Goal: Task Accomplishment & Management: Manage account settings

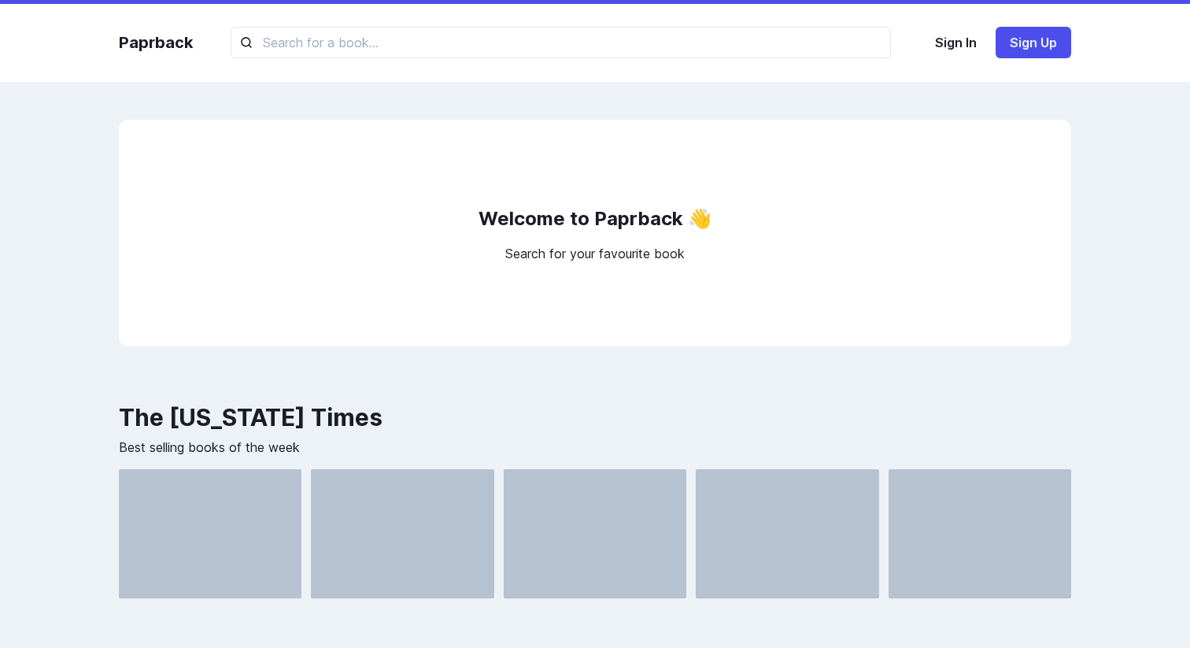
click at [601, 246] on p "Search for your favourite book" at bounding box center [594, 253] width 179 height 19
click at [590, 219] on h2 "Welcome to Paprback 👋" at bounding box center [594, 218] width 233 height 31
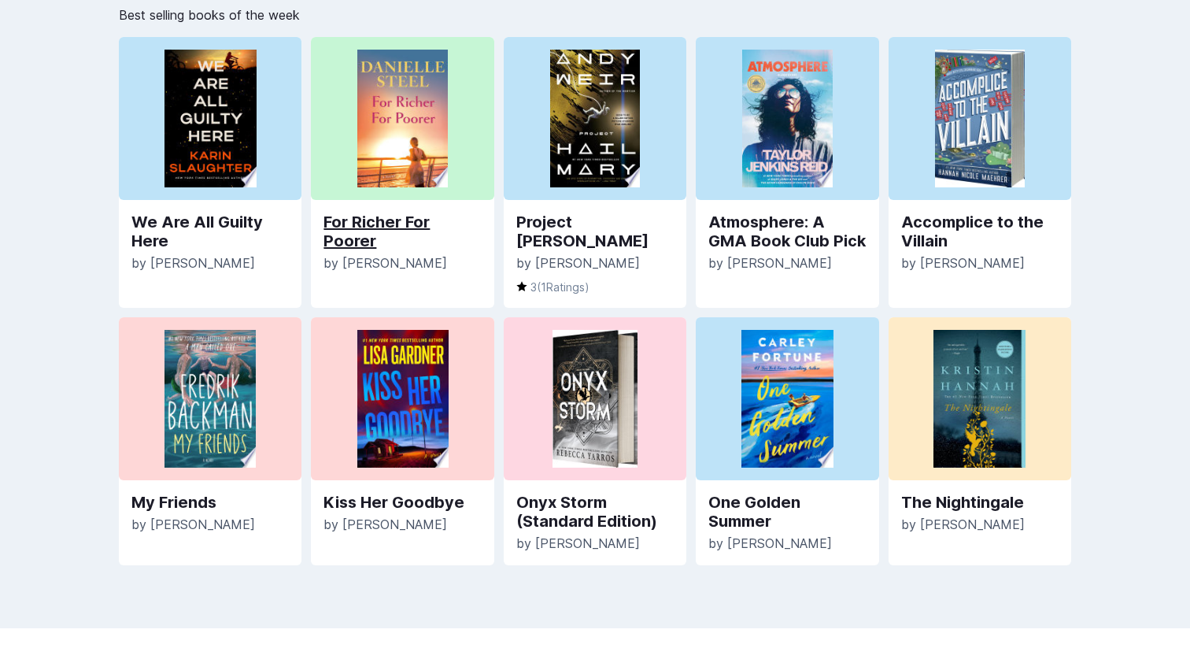
scroll to position [474, 0]
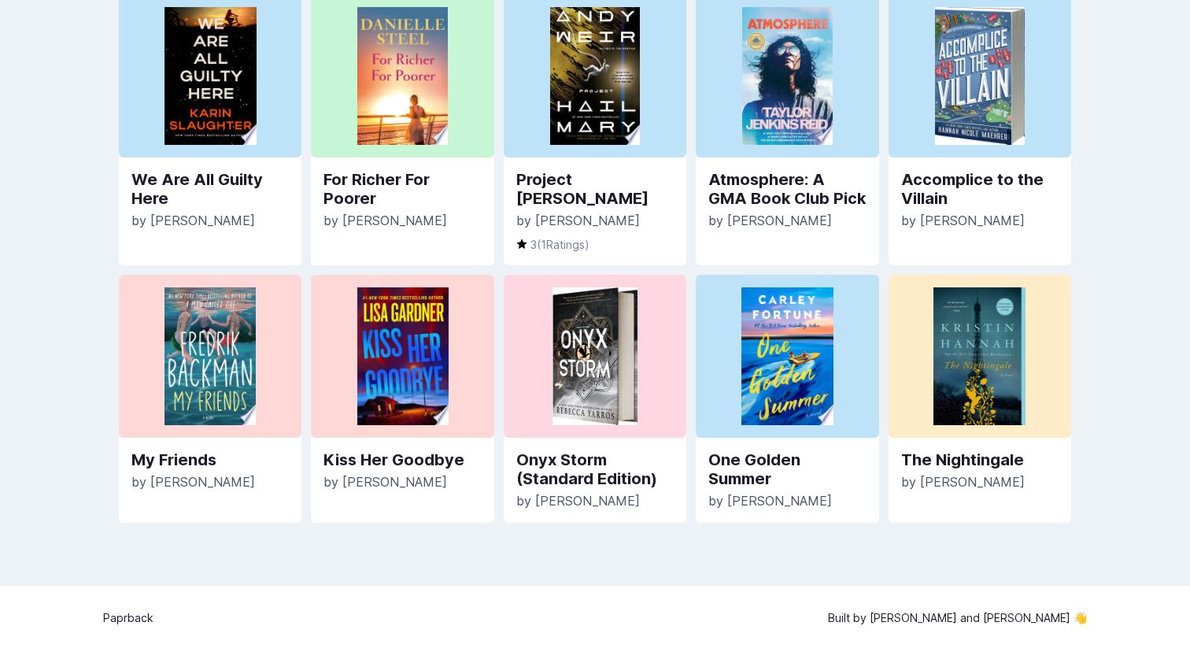
click at [114, 570] on div "Paprback Sign In Sign Up Welcome to Paprback 👋 Search for your favourite book T…" at bounding box center [595, 88] width 1190 height 1124
click at [910, 599] on div "Paprback Built by [PERSON_NAME] and [PERSON_NAME] 👋" at bounding box center [595, 617] width 984 height 65
click at [902, 611] on p "Built by [PERSON_NAME] and [PERSON_NAME] 👋" at bounding box center [957, 617] width 259 height 17
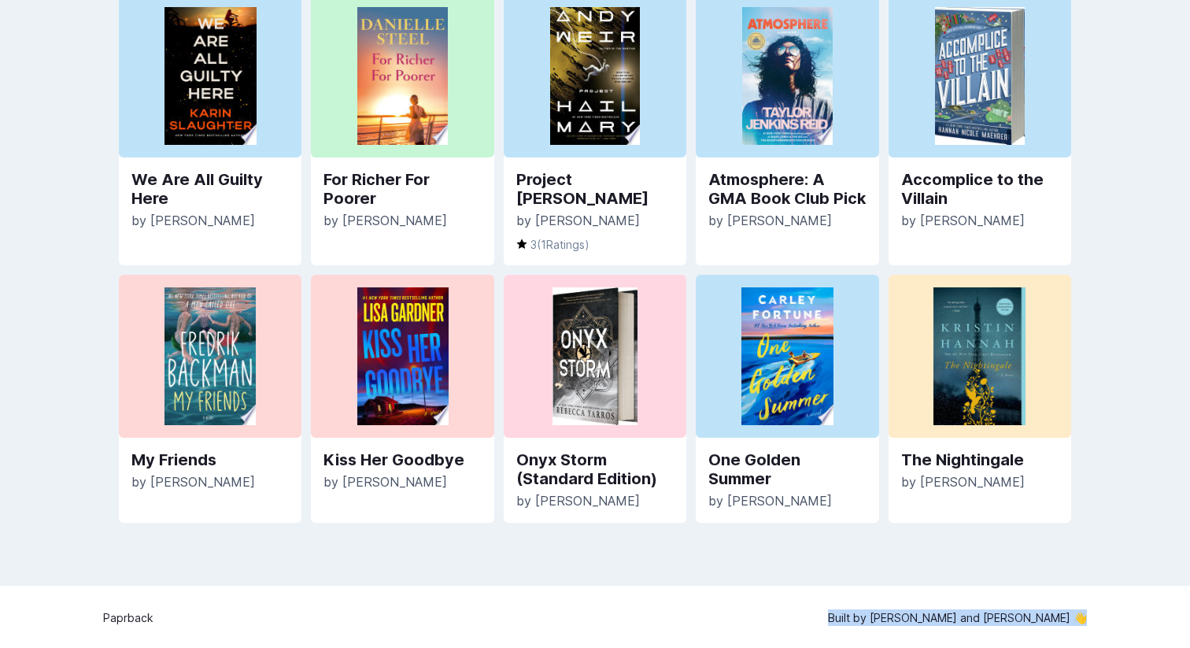
click at [898, 611] on p "Built by Mitul Shah and Peej Montero 👋" at bounding box center [957, 617] width 259 height 17
click at [877, 602] on div "Paprback Built by Mitul Shah and Peej Montero 👋" at bounding box center [595, 617] width 984 height 65
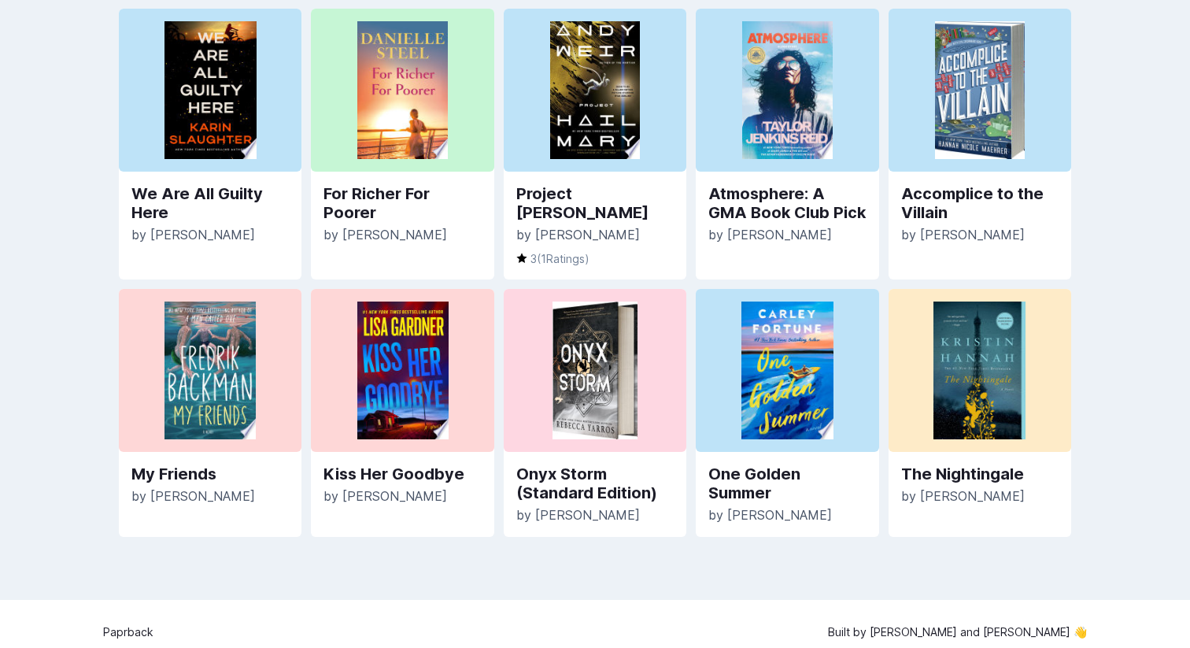
click at [811, 514] on span "[PERSON_NAME]" at bounding box center [779, 515] width 105 height 16
click at [773, 382] on img at bounding box center [787, 370] width 92 height 138
click at [751, 457] on div "One Golden Summer by Carley Fortune" at bounding box center [787, 494] width 183 height 85
click at [750, 472] on link "One Golden Summer" at bounding box center [786, 483] width 157 height 38
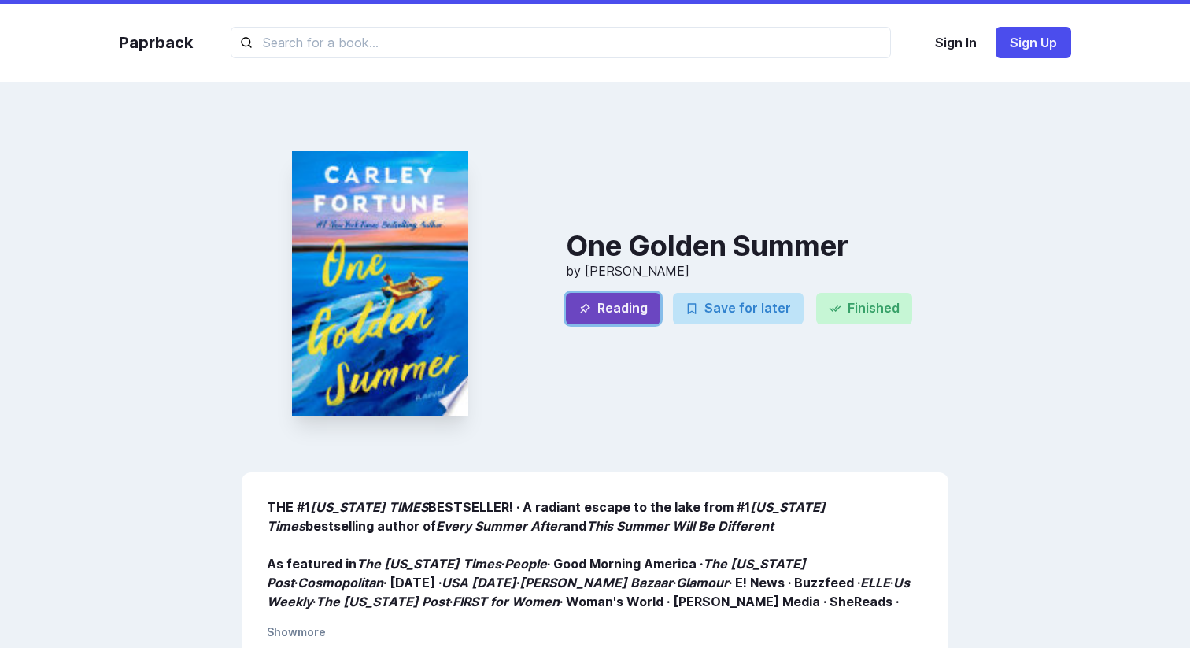
click at [638, 312] on button "Reading" at bounding box center [613, 308] width 94 height 31
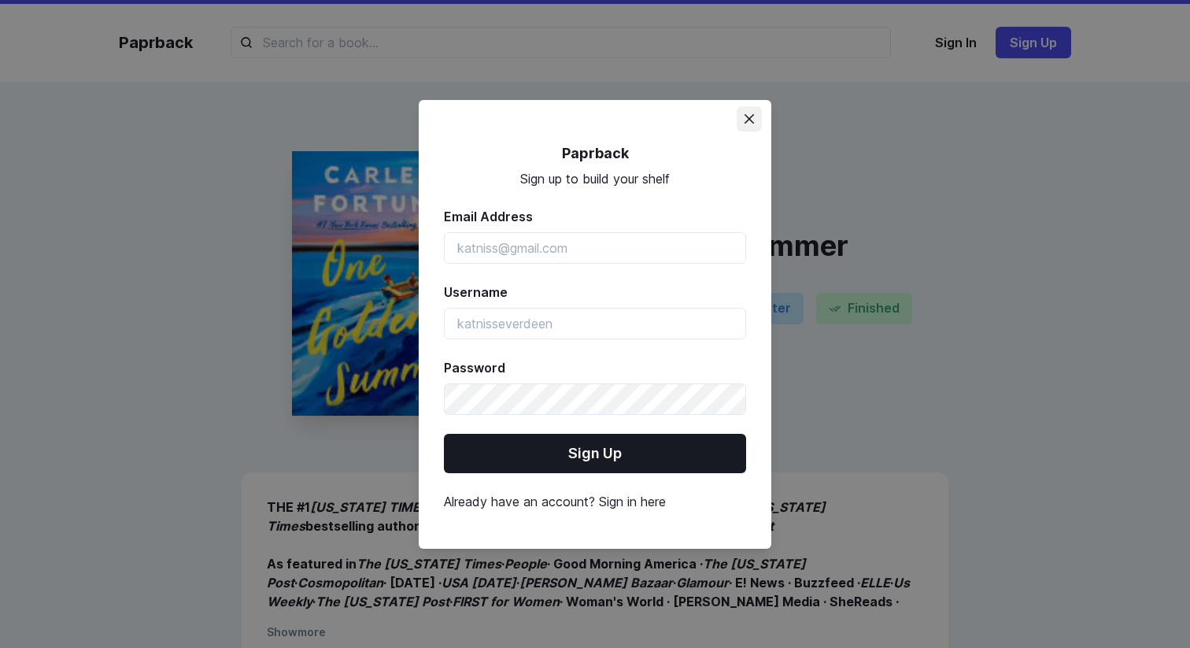
click at [758, 116] on button "Close" at bounding box center [748, 118] width 25 height 25
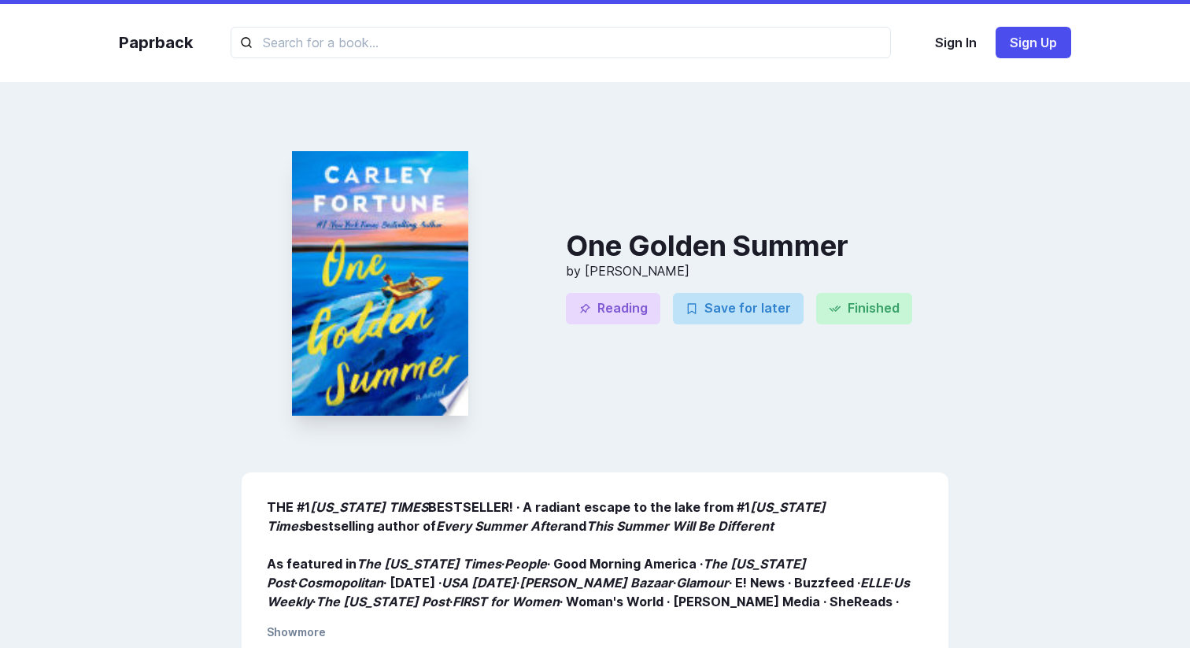
click at [789, 238] on h3 "One Golden Summer" at bounding box center [757, 245] width 382 height 31
click at [860, 322] on button "Finished" at bounding box center [864, 308] width 96 height 31
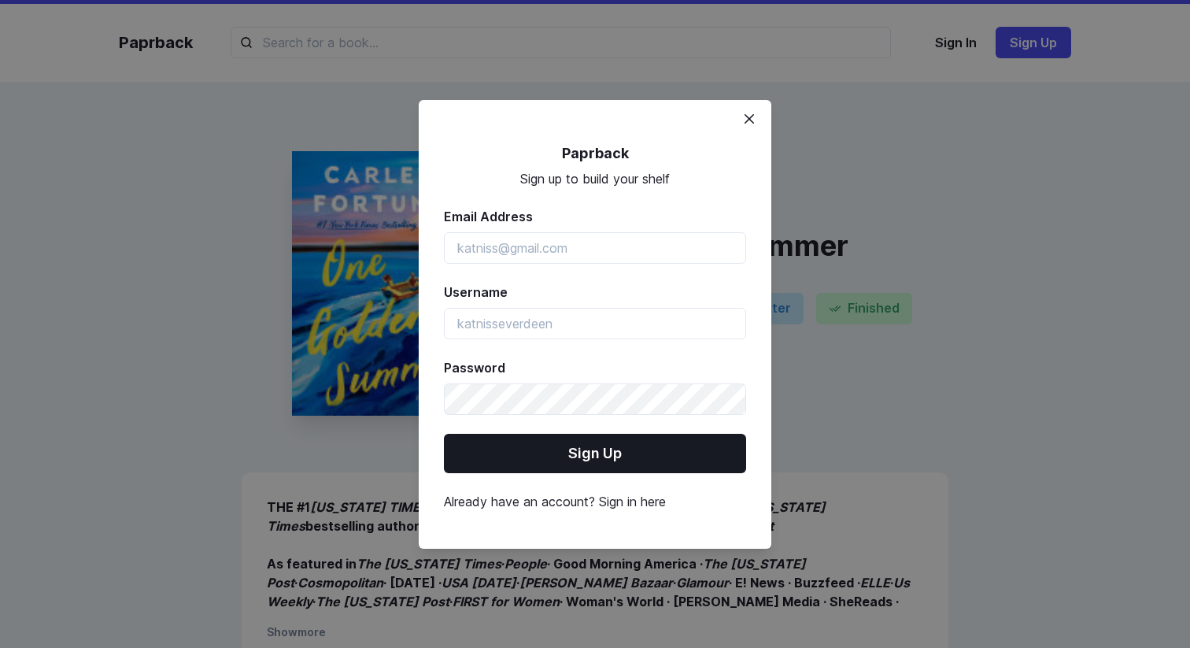
click at [763, 121] on div "Paprback Sign up to build your shelf Email Address Username Password Sign Up Al…" at bounding box center [595, 324] width 352 height 448
click at [752, 121] on icon "Close" at bounding box center [748, 117] width 9 height 9
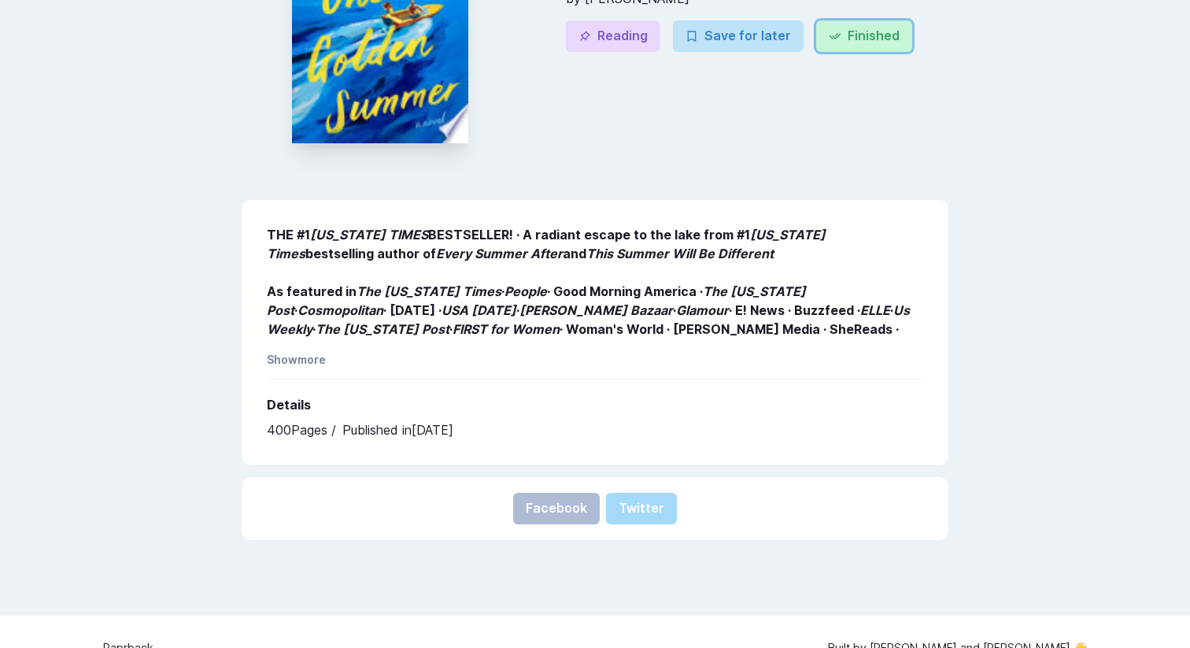
scroll to position [305, 0]
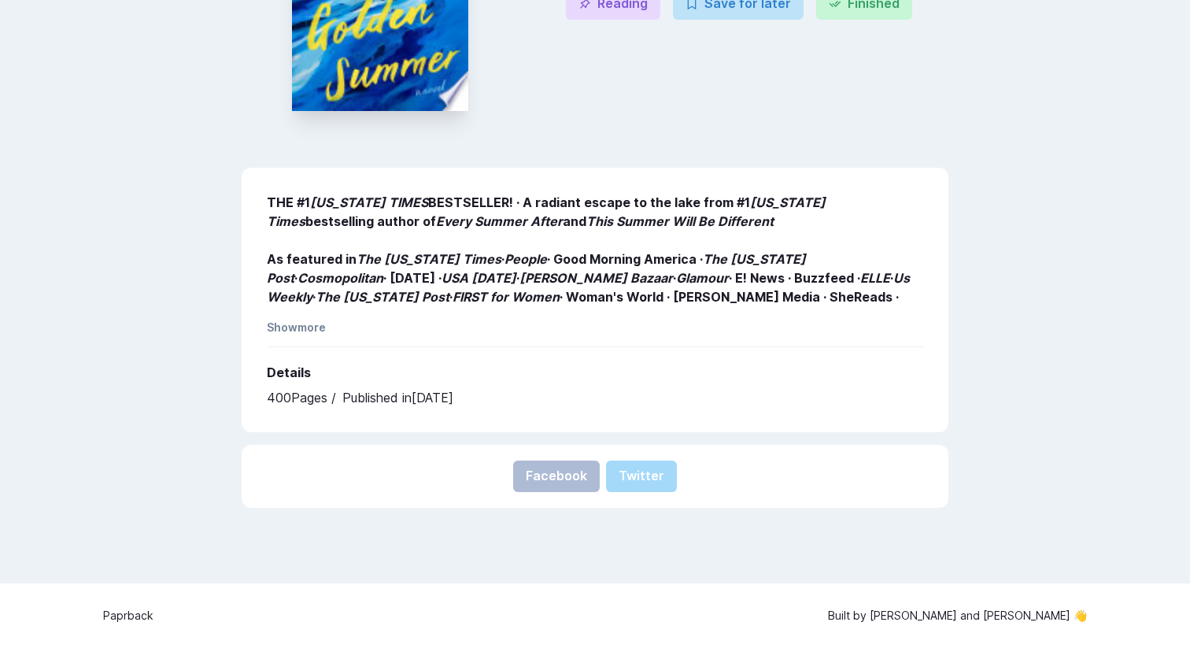
click at [432, 419] on div "THE #1 NEW YORK TIMES BESTSELLER! ∙ A radiant escape to the lake from #1 New Yo…" at bounding box center [595, 300] width 707 height 264
click at [352, 382] on h2 "Details" at bounding box center [595, 371] width 656 height 31
click at [410, 391] on p "Published in 2025-05-06" at bounding box center [397, 397] width 111 height 19
click at [423, 331] on div "THE #1 NEW YORK TIMES BESTSELLER! ∙ A radiant escape to the lake from #1 New Yo…" at bounding box center [595, 300] width 707 height 264
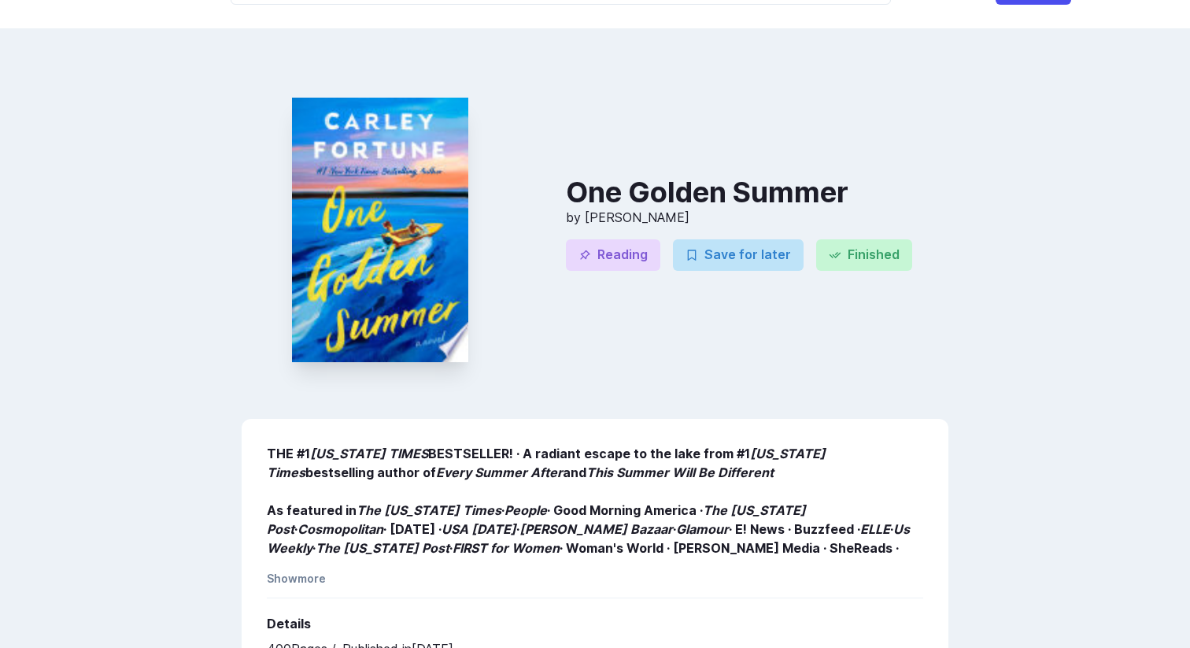
scroll to position [0, 0]
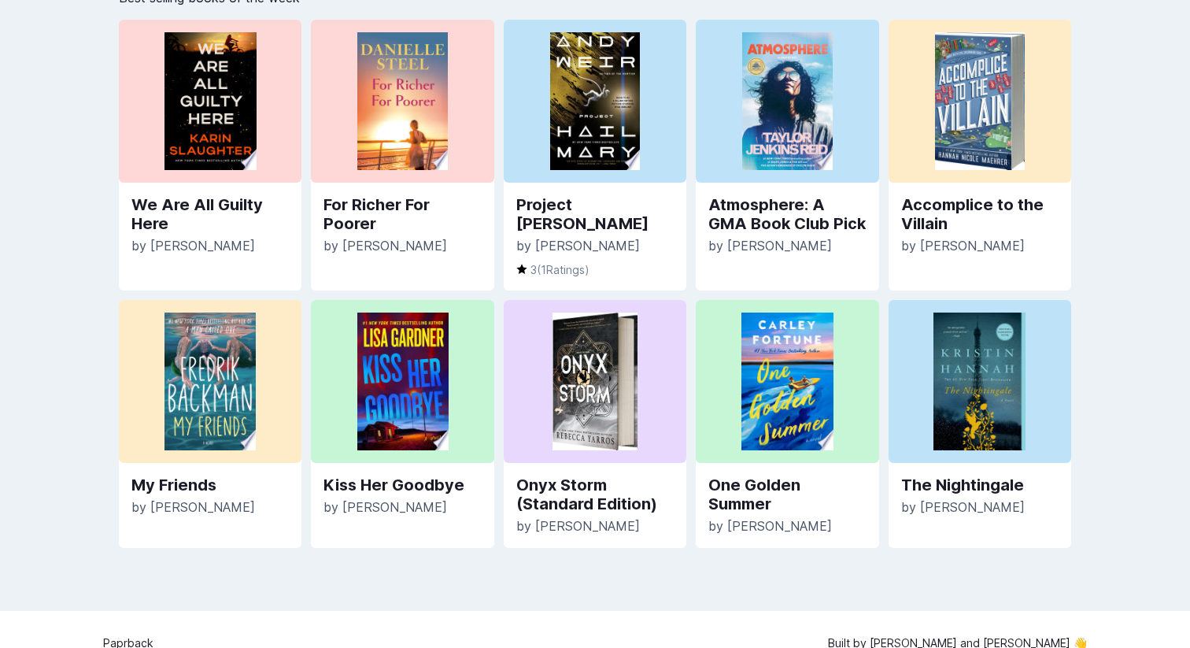
scroll to position [460, 0]
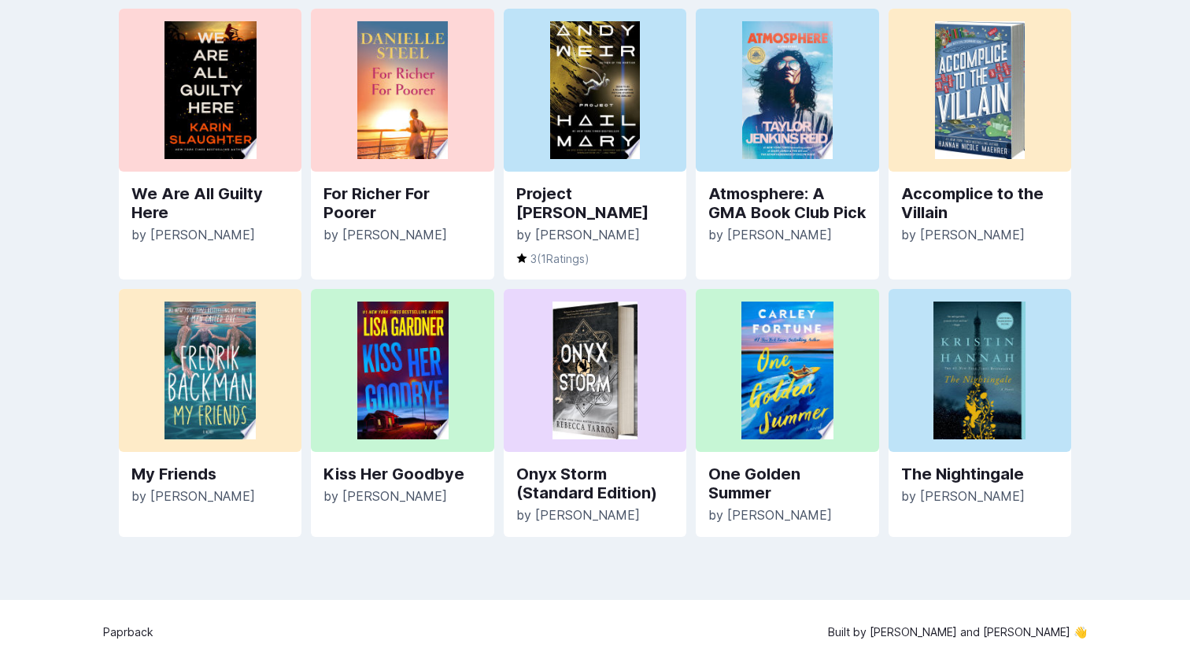
click at [426, 149] on img at bounding box center [402, 90] width 90 height 138
click at [382, 202] on link "For Richer For Poorer" at bounding box center [401, 203] width 157 height 38
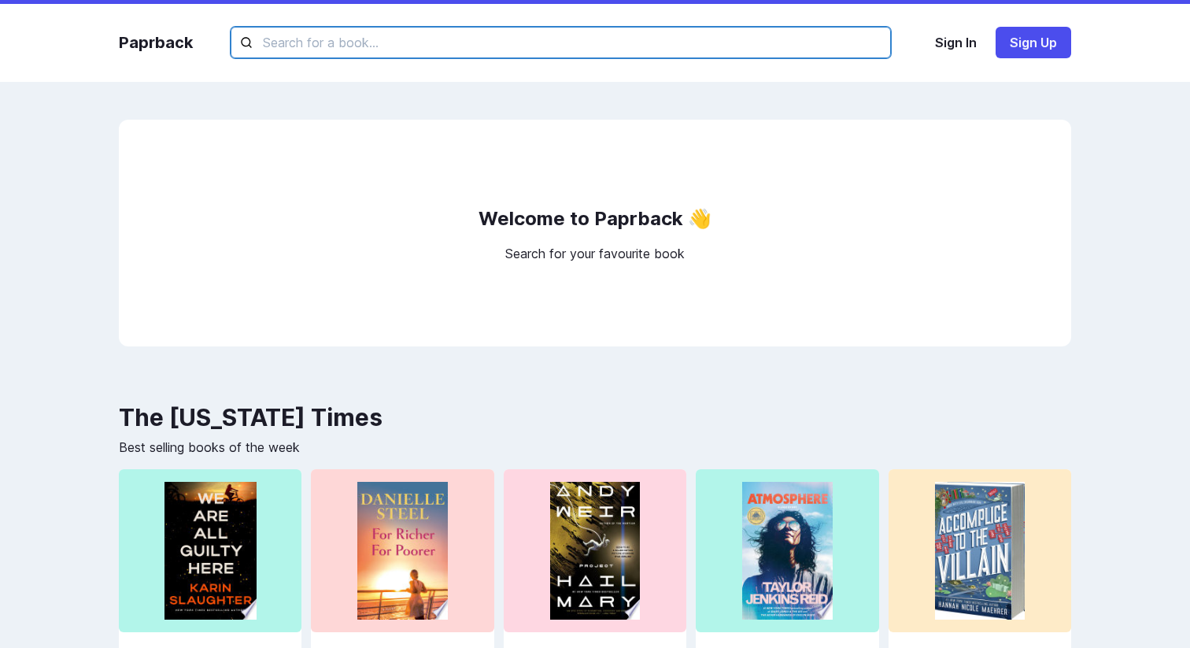
click at [330, 48] on input "text" at bounding box center [561, 42] width 660 height 31
click at [250, 49] on input "text" at bounding box center [561, 42] width 660 height 31
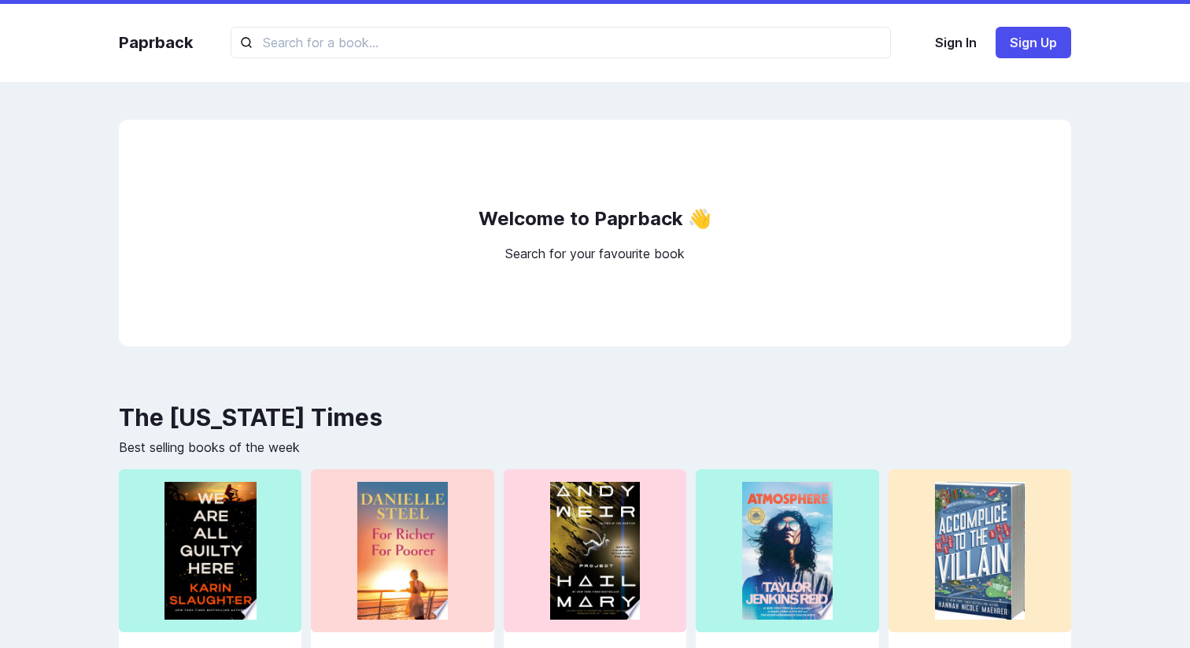
click at [223, 41] on div "Paprback Sign In Sign Up" at bounding box center [595, 43] width 984 height 78
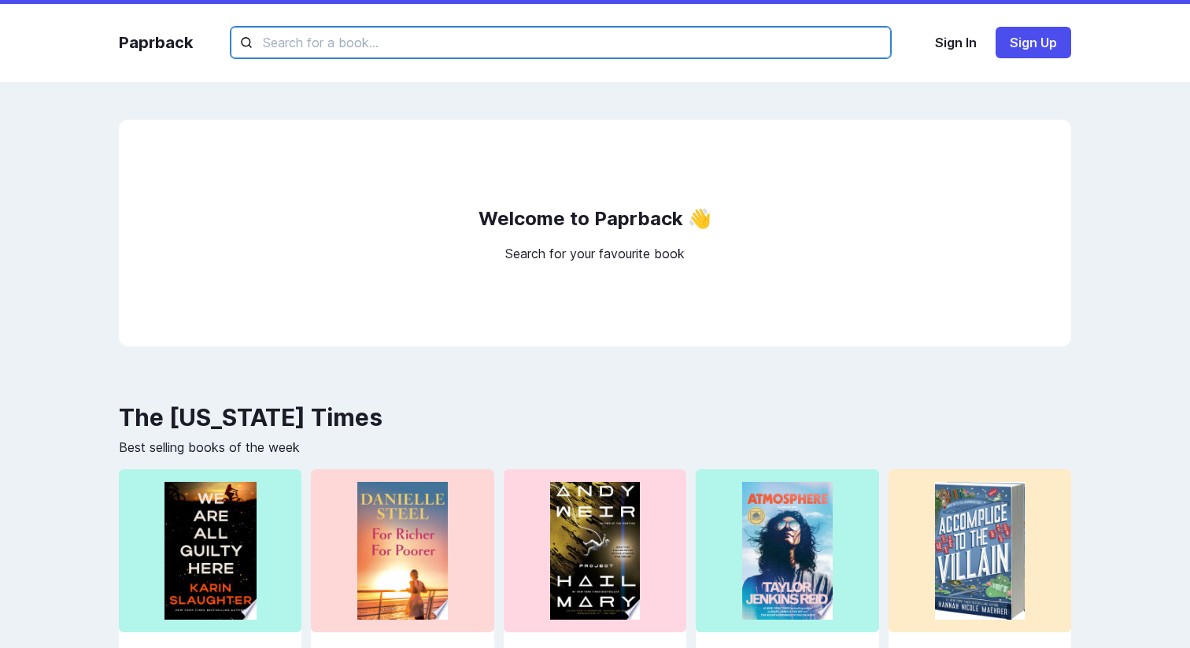
click at [323, 44] on input "text" at bounding box center [561, 42] width 660 height 31
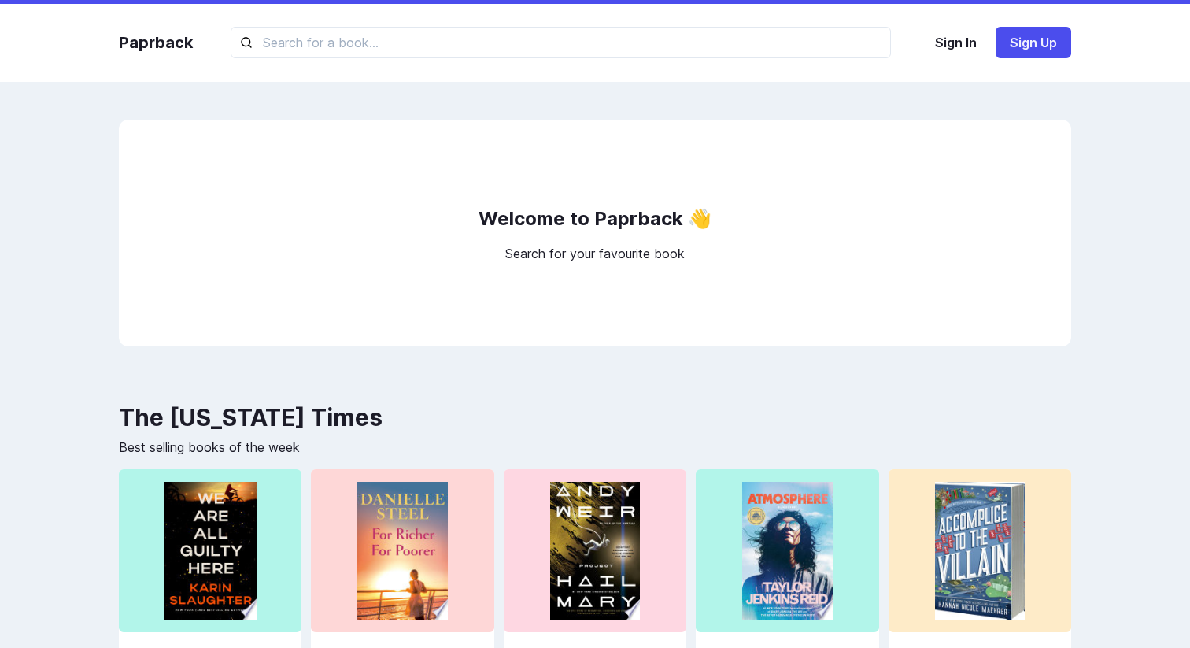
click at [259, 100] on div "Paprback Sign In Sign Up Welcome to Paprback 👋 Search for your favourite book T…" at bounding box center [595, 562] width 1190 height 1124
click at [580, 263] on div "Welcome to Paprback 👋 Search for your favourite book" at bounding box center [595, 233] width 952 height 227
click at [612, 214] on h2 "Welcome to Paprback 👋" at bounding box center [594, 218] width 233 height 31
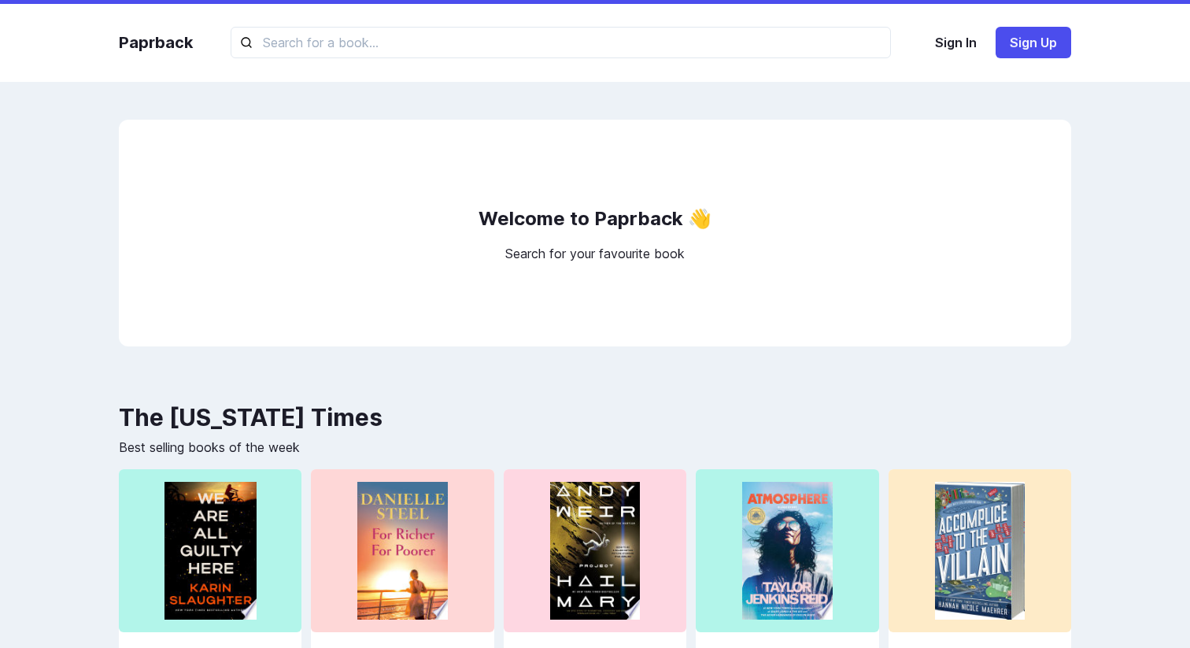
click at [573, 248] on p "Search for your favourite book" at bounding box center [594, 253] width 179 height 19
click at [560, 295] on div "Welcome to Paprback 👋 Search for your favourite book" at bounding box center [595, 233] width 952 height 227
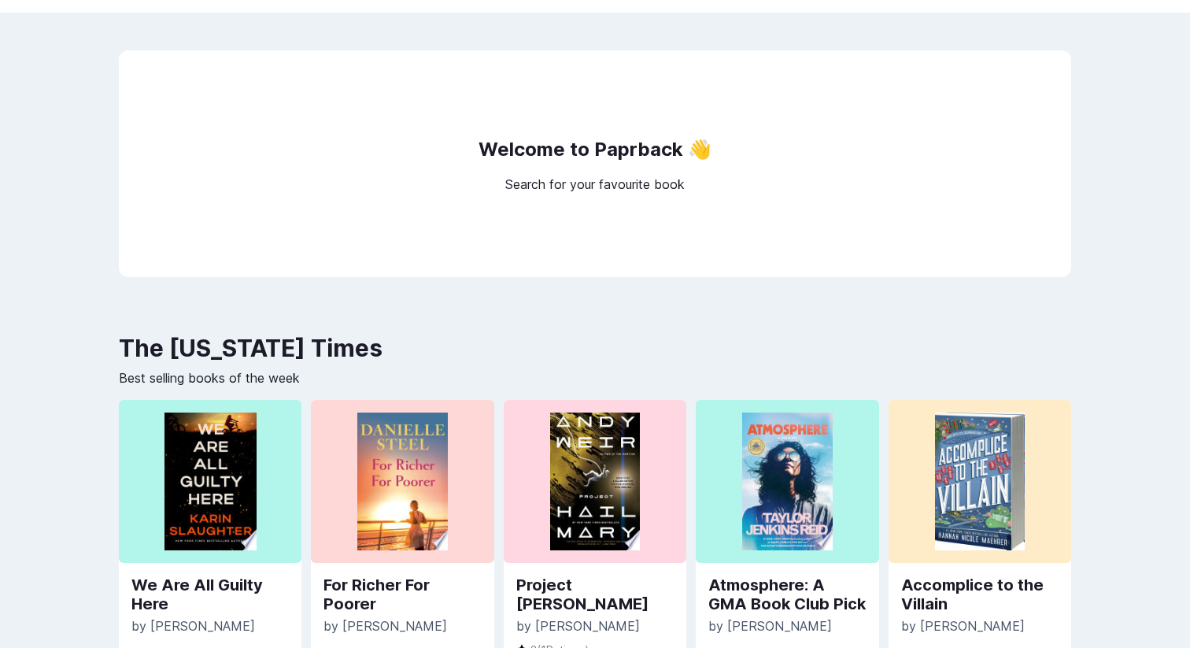
scroll to position [103, 0]
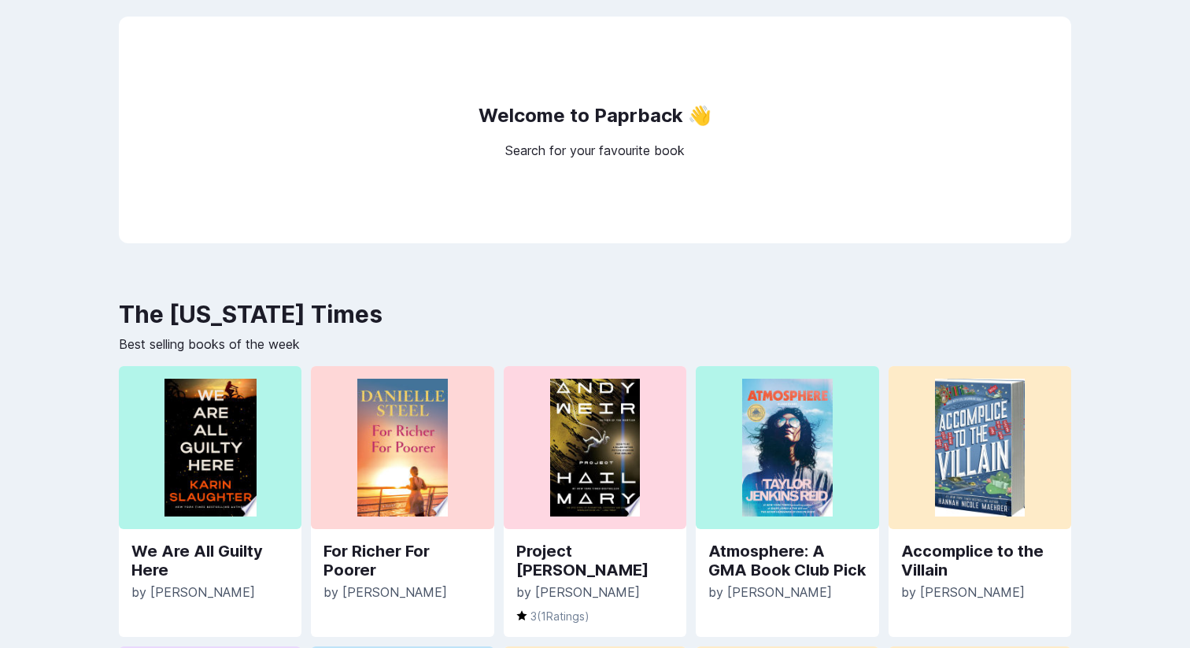
click at [286, 157] on div "Welcome to Paprback 👋 Search for your favourite book" at bounding box center [595, 130] width 952 height 227
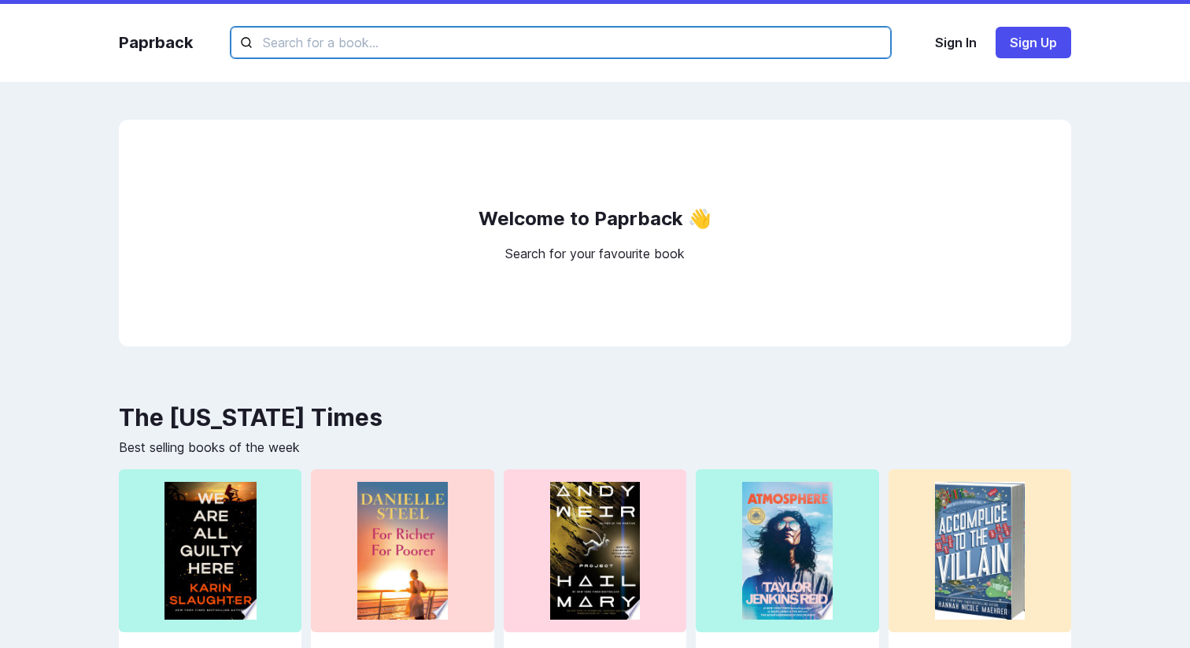
click at [422, 46] on input "text" at bounding box center [561, 42] width 660 height 31
type input "ي"
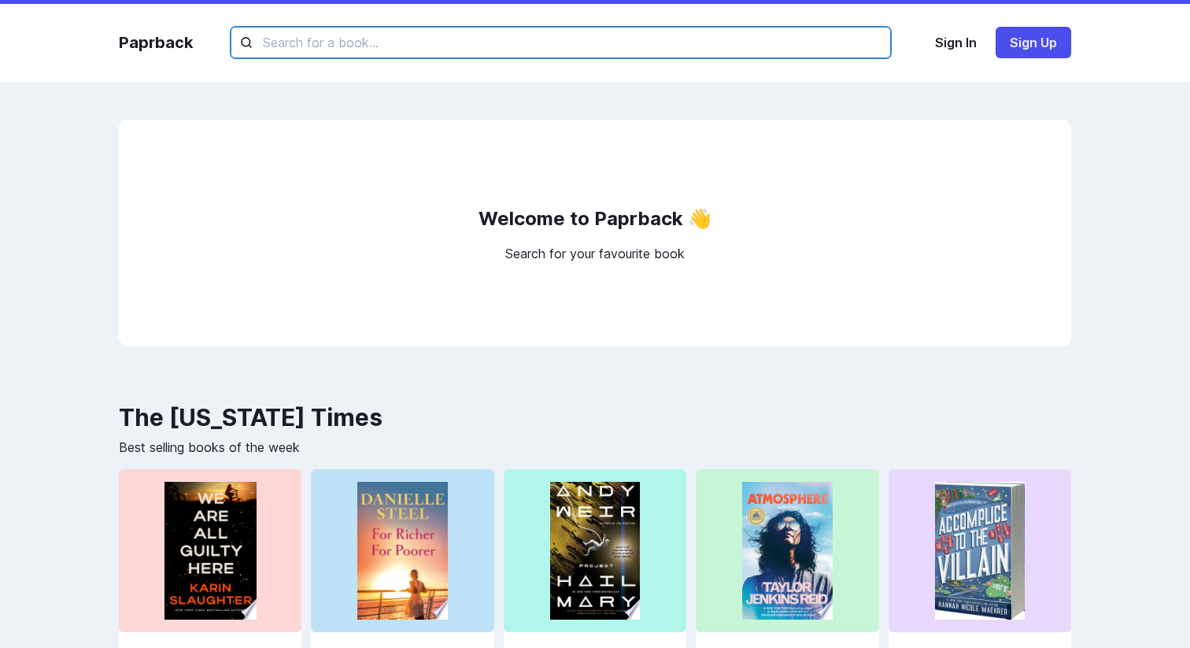
click at [391, 50] on input "text" at bounding box center [561, 42] width 660 height 31
type input "we"
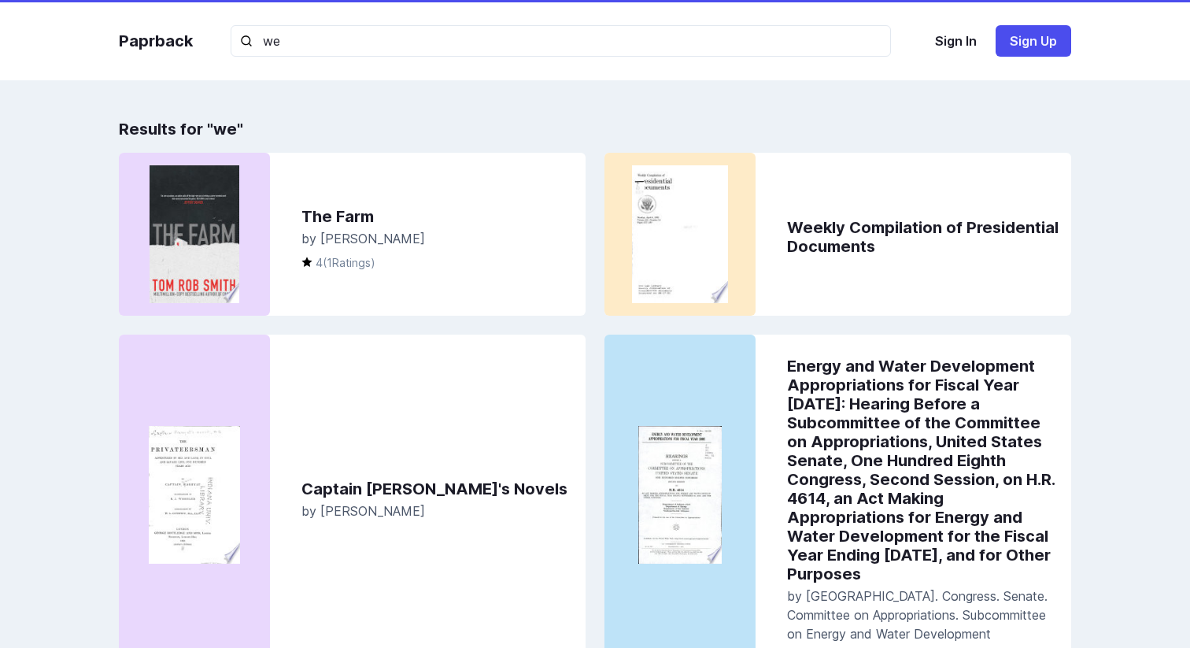
scroll to position [1, 0]
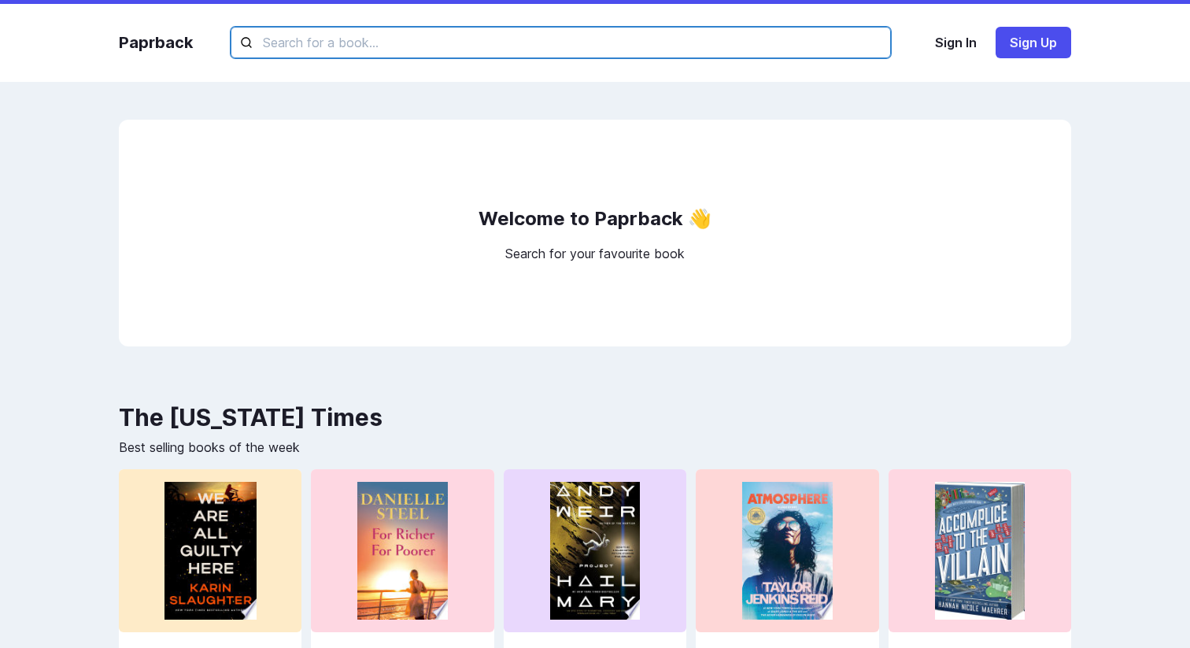
click at [380, 49] on input "text" at bounding box center [561, 42] width 660 height 31
type input "we are all gy"
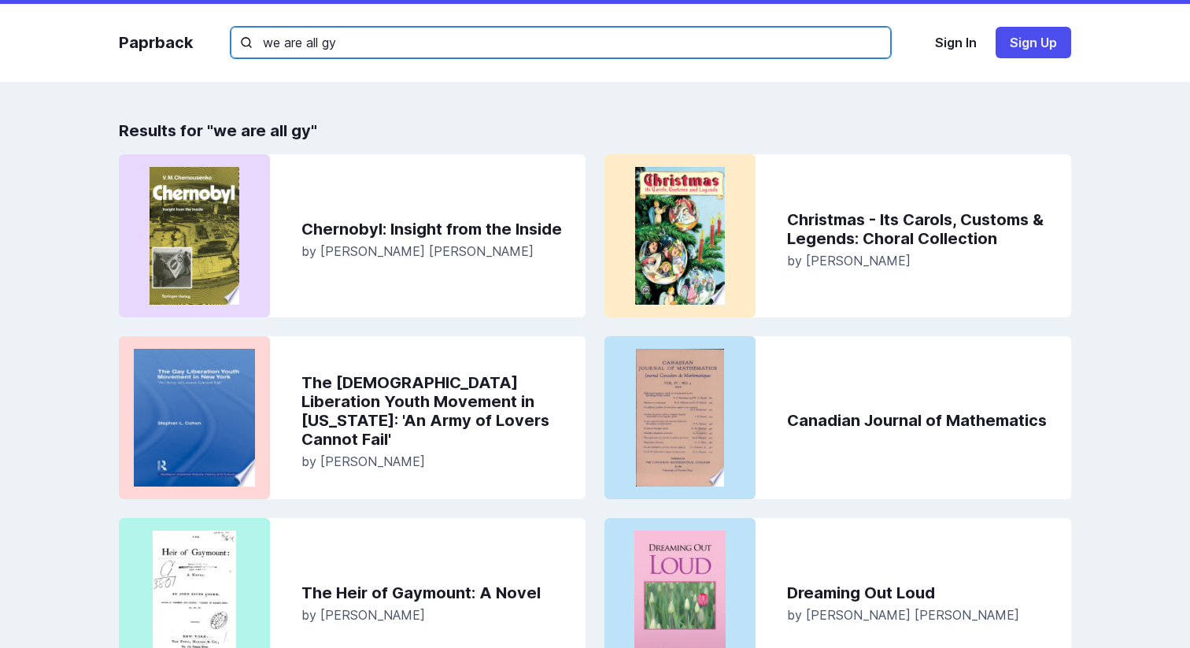
click at [413, 40] on input "we are all gy" at bounding box center [561, 42] width 660 height 31
type input "we are all"
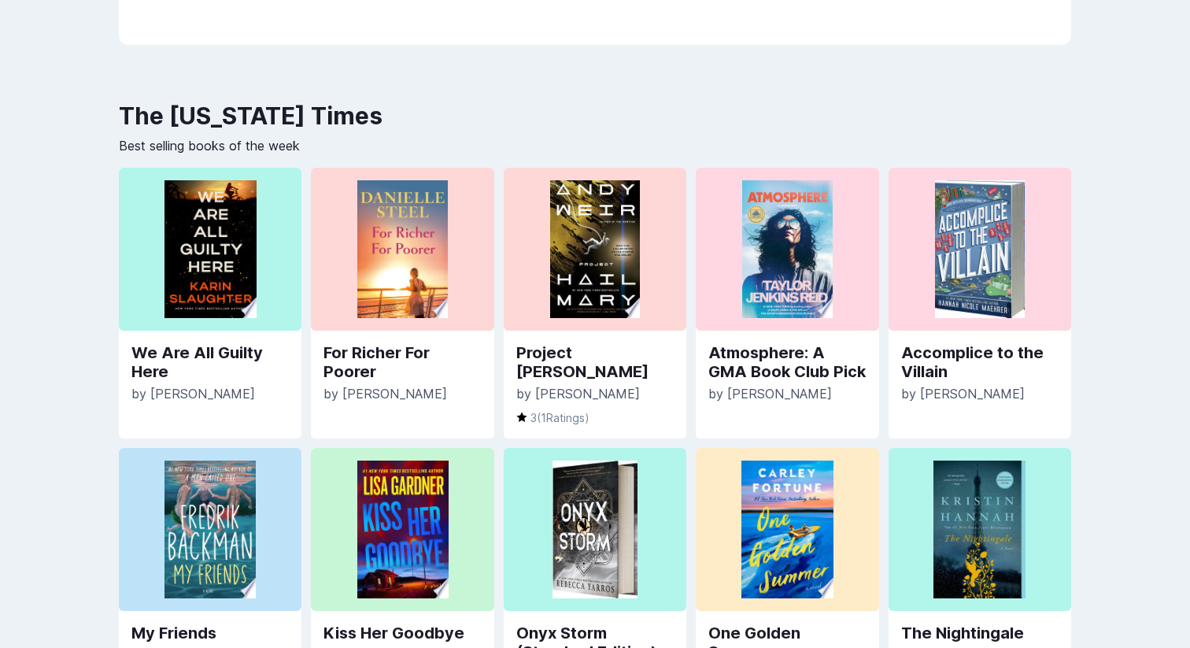
scroll to position [323, 0]
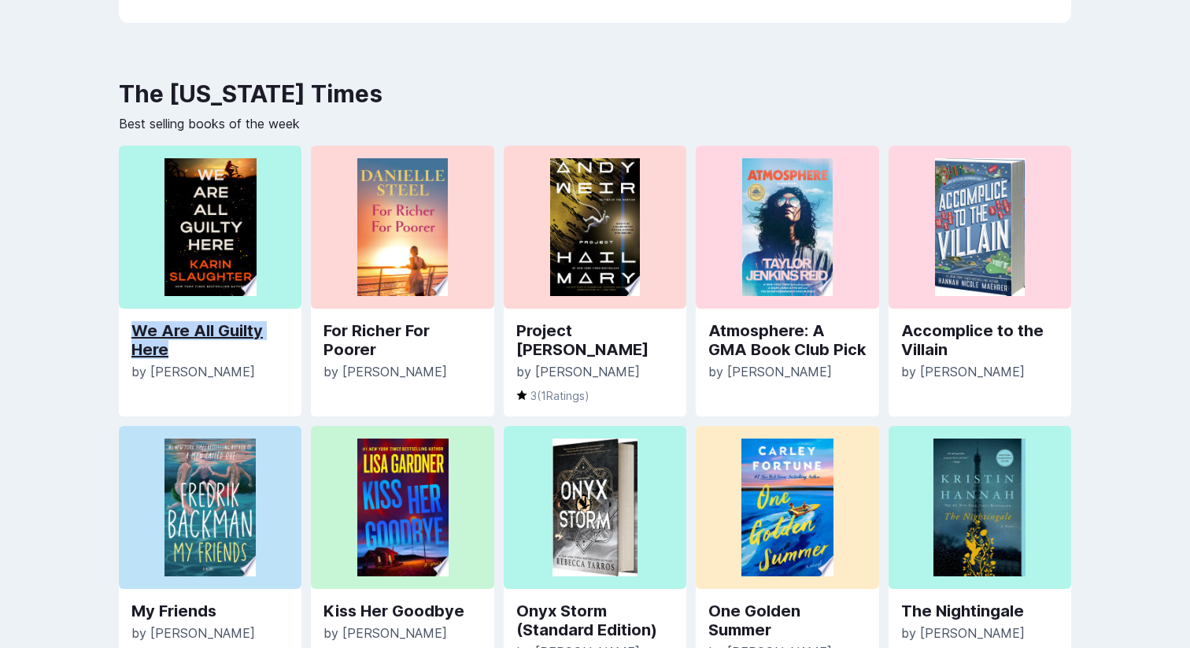
drag, startPoint x: 123, startPoint y: 331, endPoint x: 186, endPoint y: 347, distance: 64.9
click at [186, 347] on div "We Are All Guilty Here by Karin Slaughter" at bounding box center [210, 350] width 183 height 85
copy link "We Are All Guilty Here"
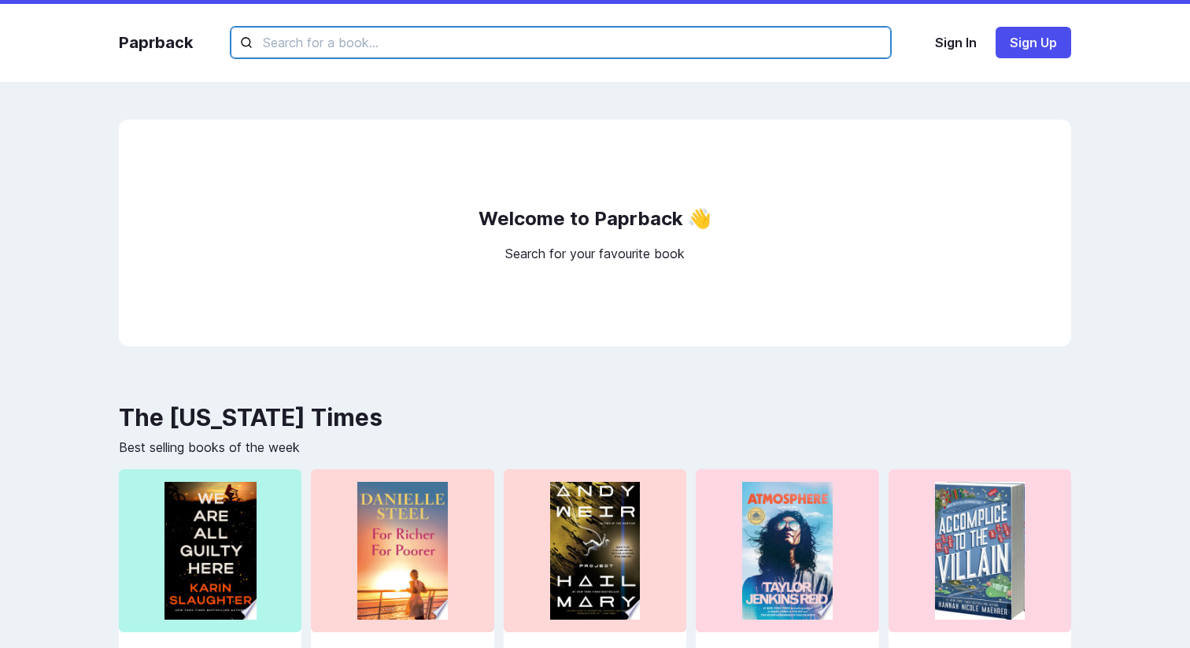
click at [298, 37] on input "text" at bounding box center [561, 42] width 660 height 31
paste input "We Are All Guilty Here"
type input "We Are All Guilty Here"
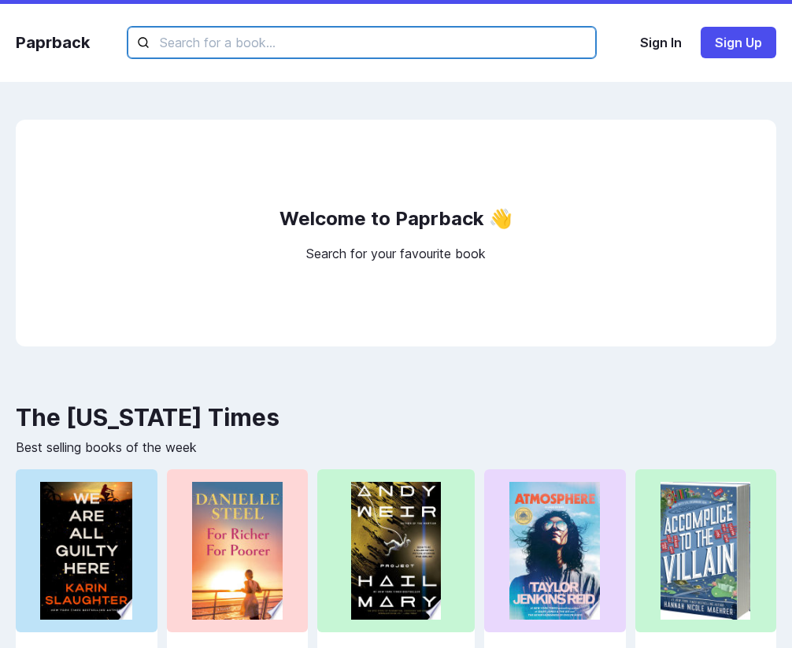
click at [579, 40] on input "text" at bounding box center [361, 42] width 468 height 31
type input "we are all"
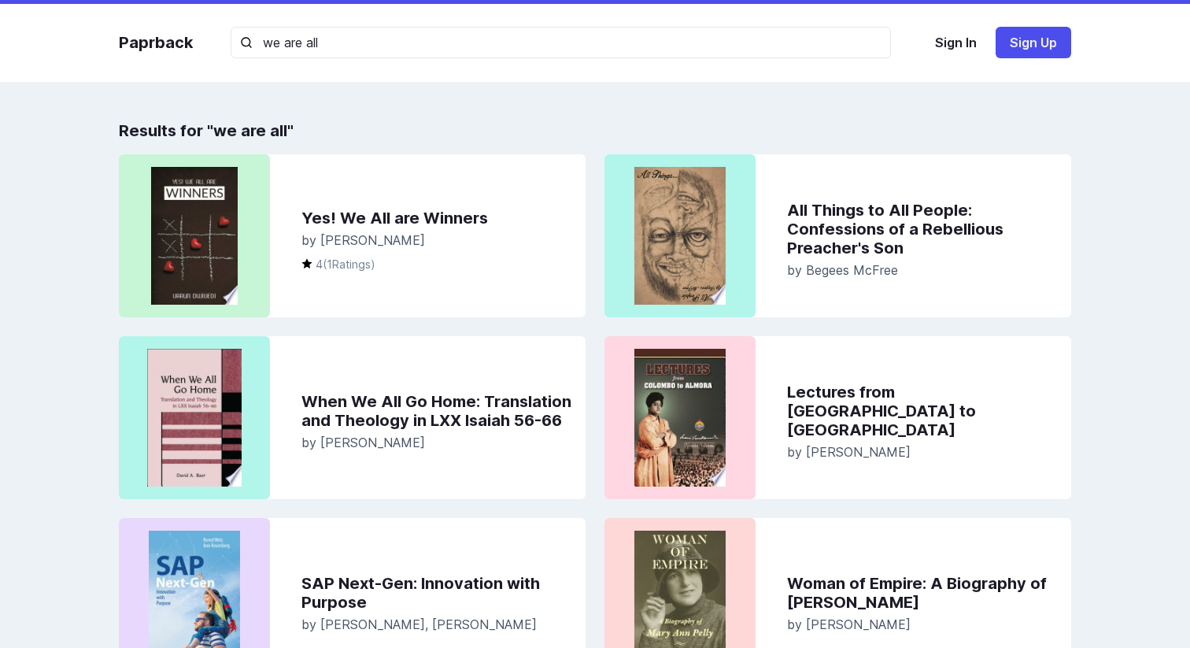
click at [806, 109] on div "Paprback we are all Sign In Sign Up Results for " we are all " Yes! We All are …" at bounding box center [595, 586] width 1190 height 1172
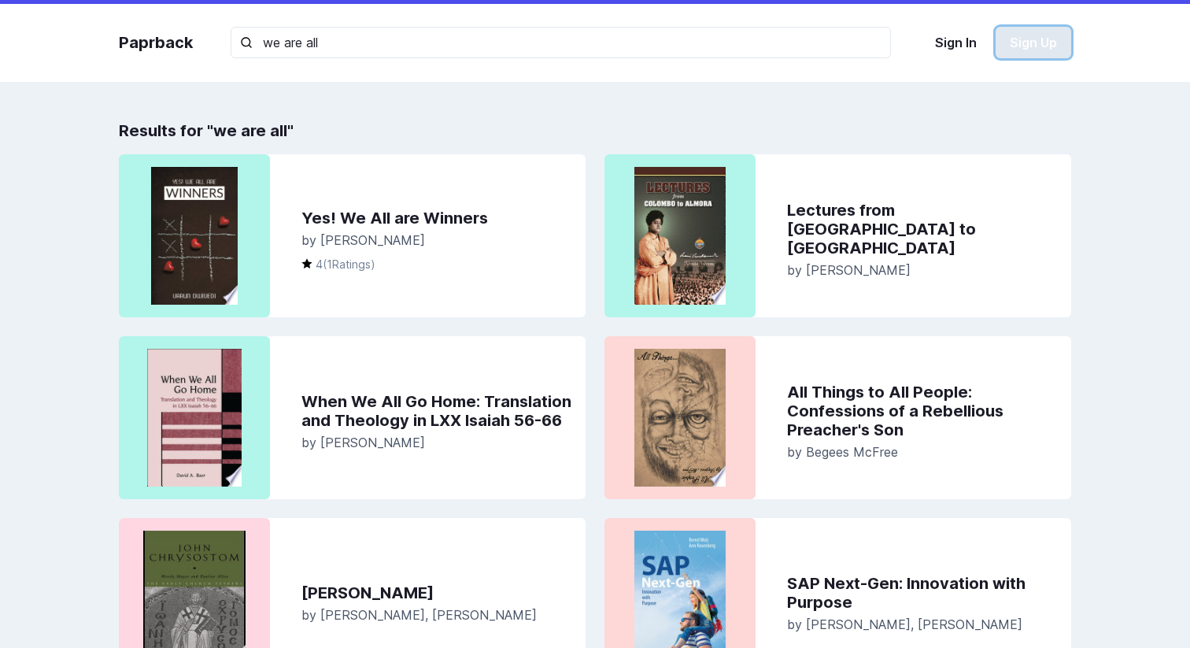
click at [1013, 36] on button "Sign Up" at bounding box center [1033, 42] width 76 height 31
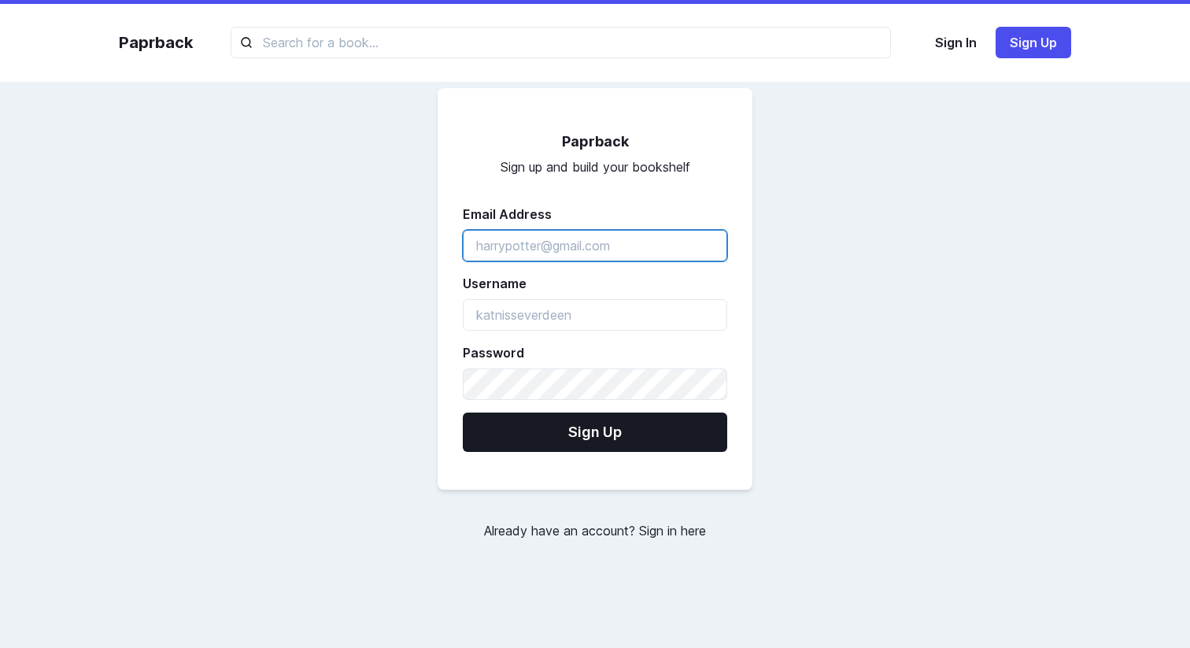
click at [577, 249] on input "emailAddress" at bounding box center [595, 245] width 264 height 31
type input "abd@gmail.com"
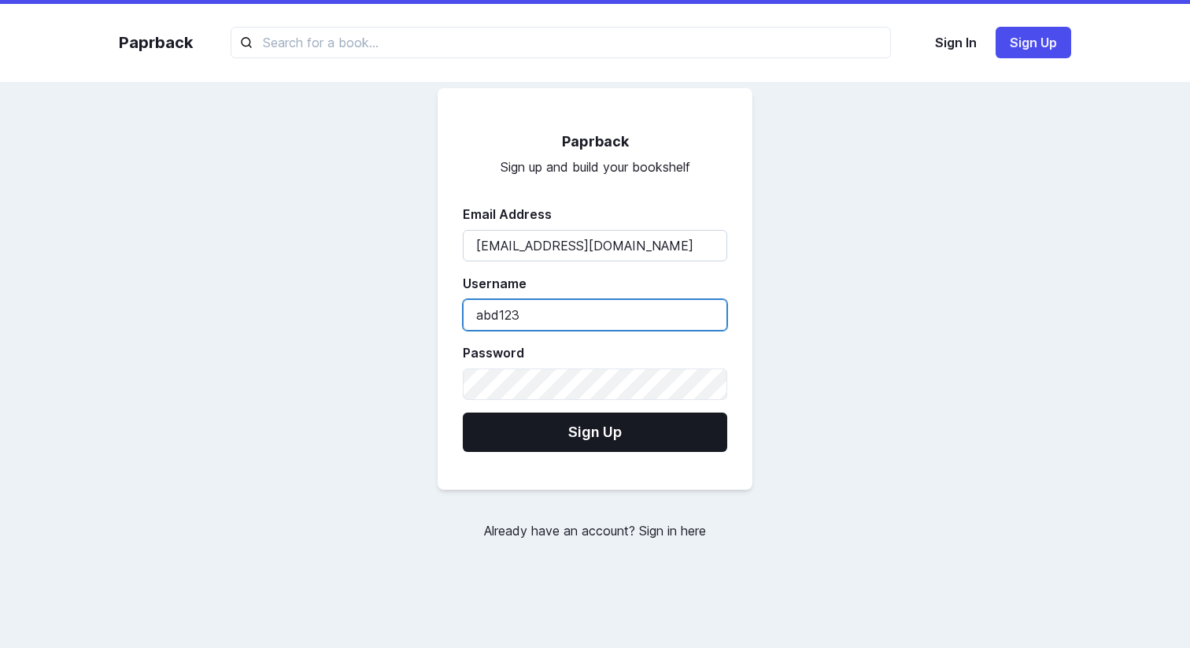
type input "abd123"
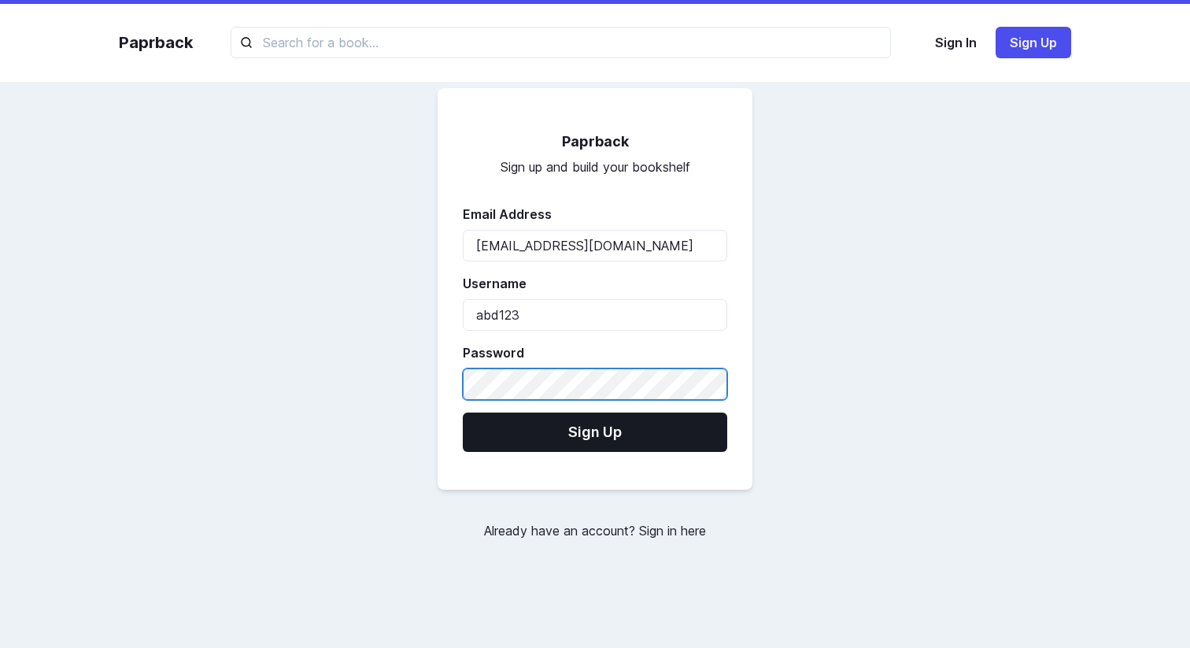
click at [463, 412] on button "Sign Up" at bounding box center [595, 431] width 264 height 39
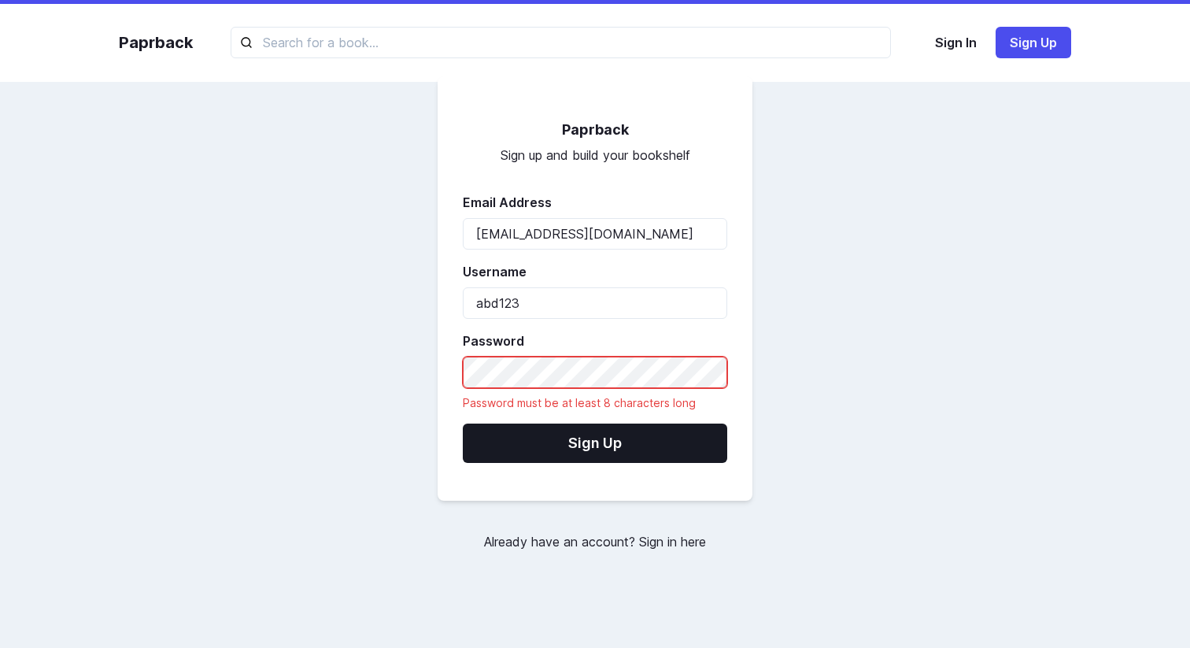
click at [463, 423] on button "Sign Up" at bounding box center [595, 442] width 264 height 39
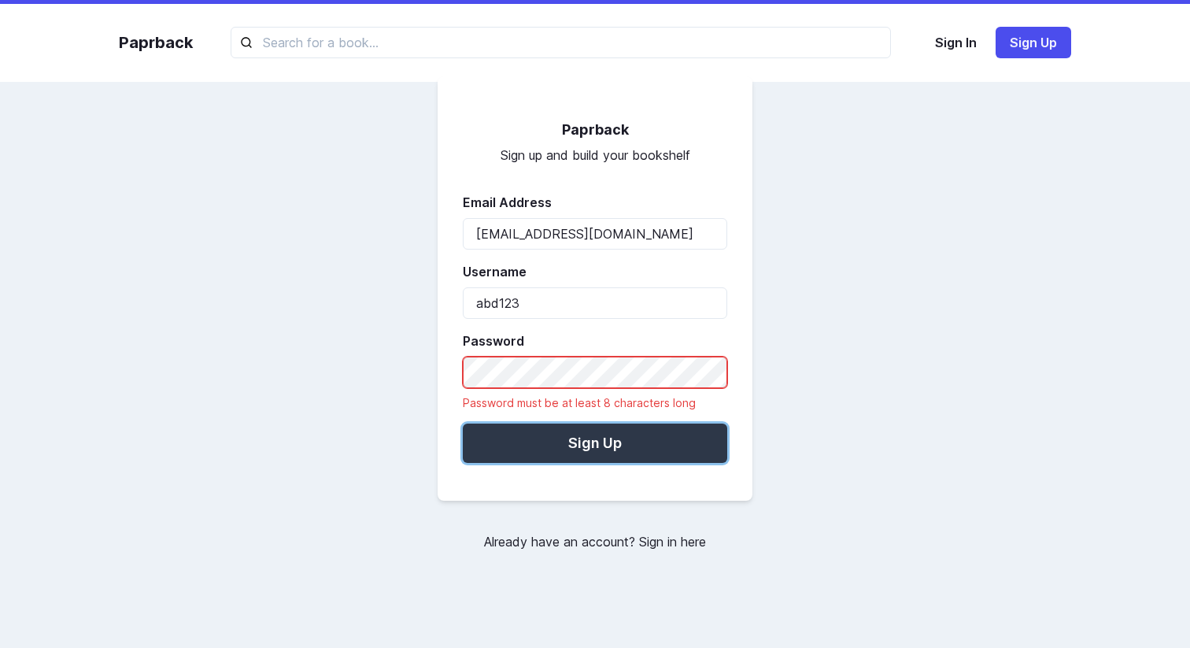
click at [563, 433] on button "Sign Up" at bounding box center [595, 442] width 264 height 39
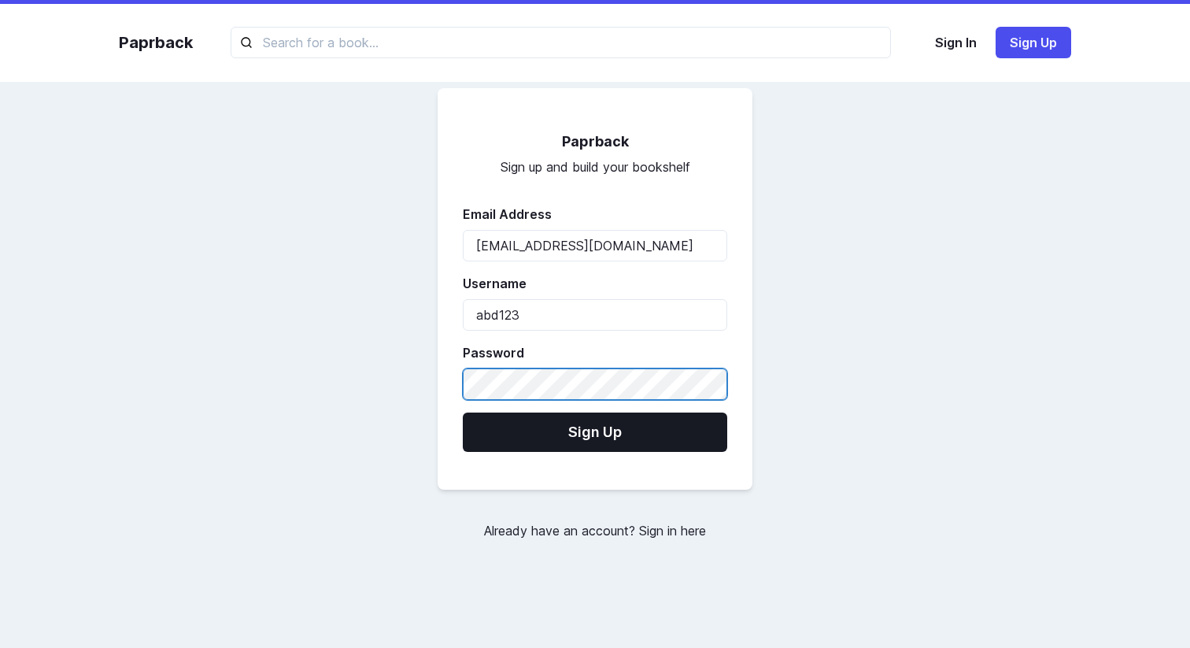
click at [463, 412] on button "Sign Up" at bounding box center [595, 431] width 264 height 39
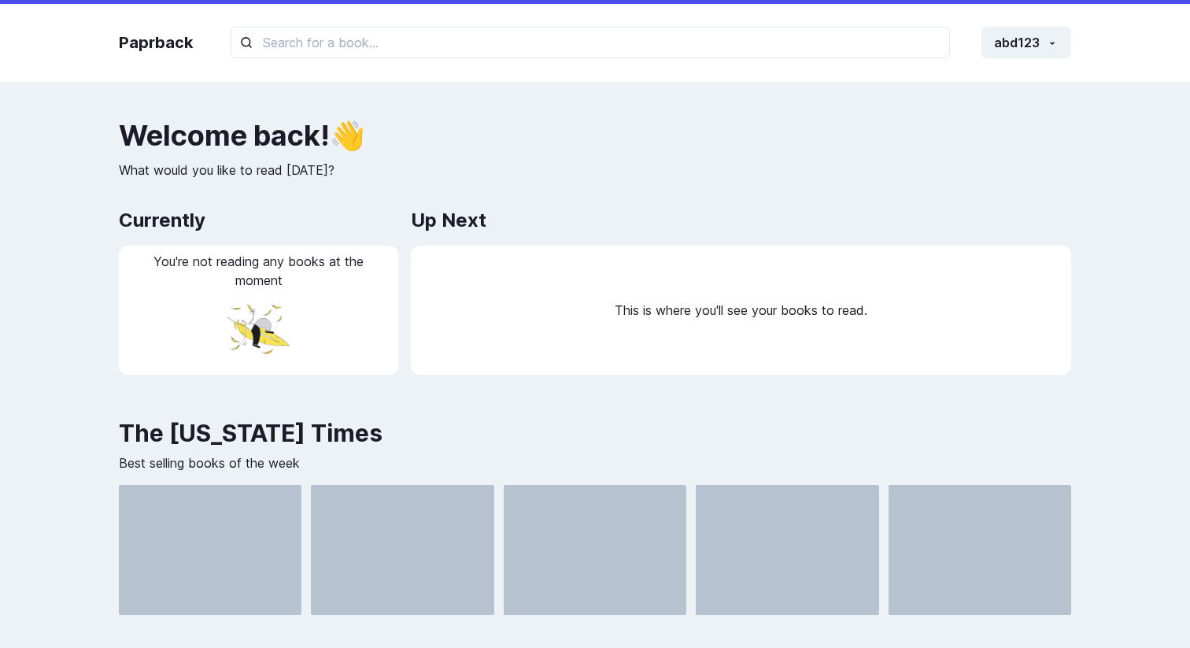
click at [685, 146] on h2 "Welcome back ! 👋" at bounding box center [595, 135] width 952 height 31
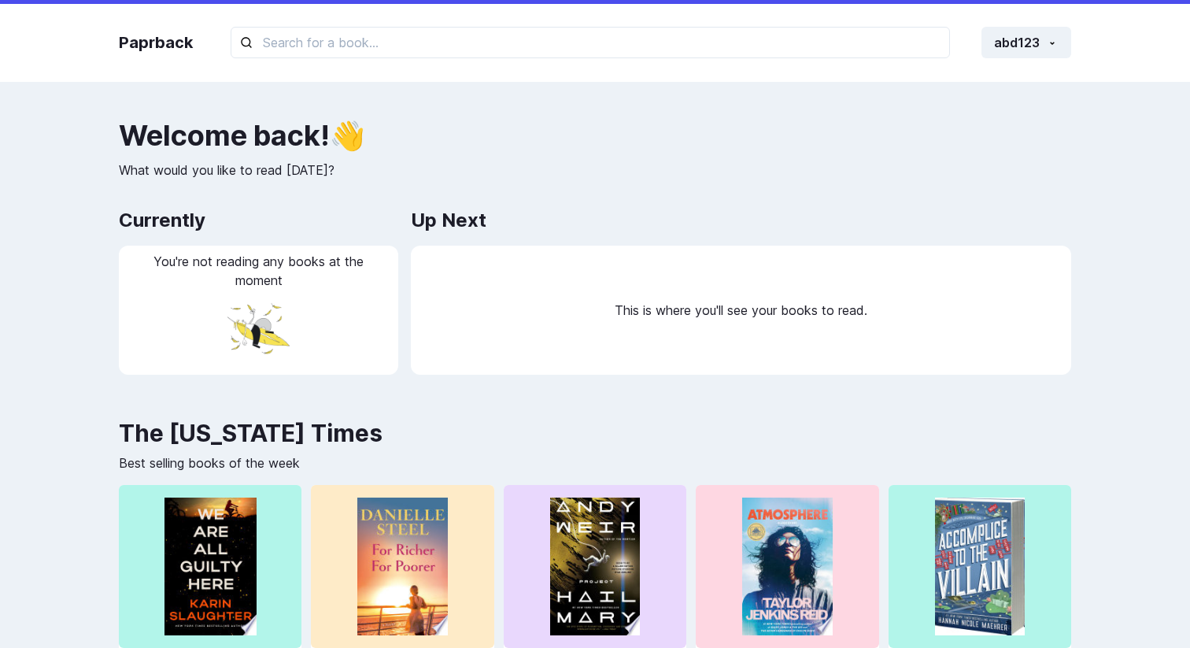
click at [194, 226] on h2 "Currently" at bounding box center [258, 220] width 279 height 31
click at [266, 290] on img at bounding box center [259, 329] width 79 height 79
click at [264, 341] on img at bounding box center [259, 329] width 79 height 79
click at [468, 234] on h2 "Up Next" at bounding box center [449, 220] width 76 height 31
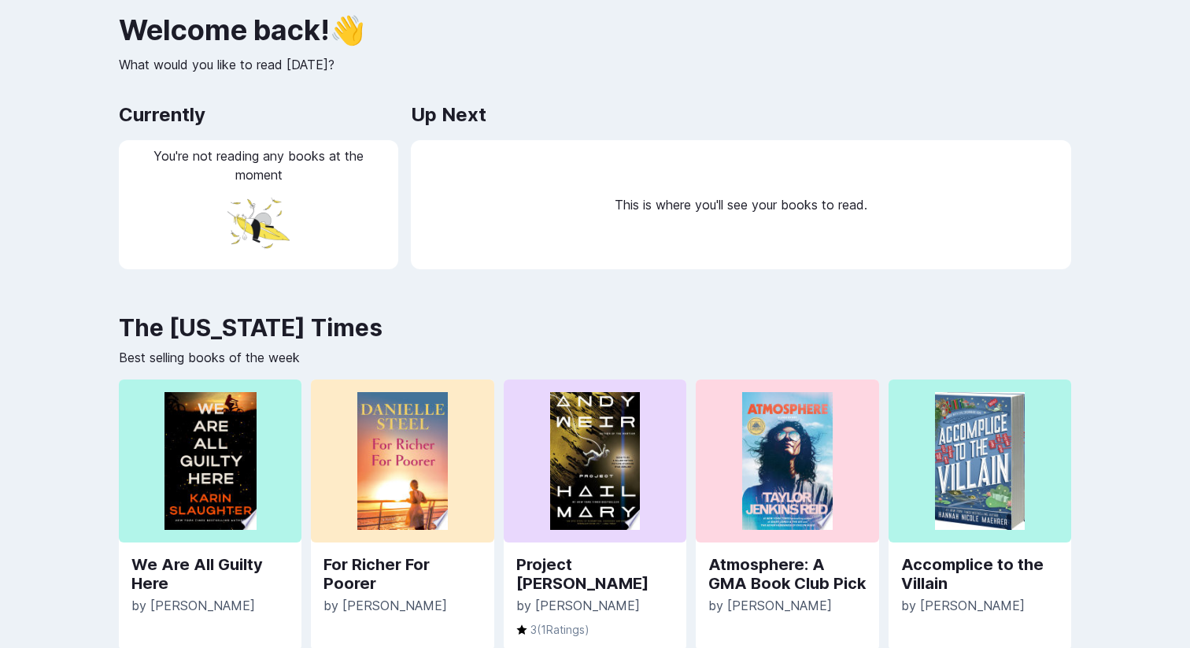
scroll to position [125, 0]
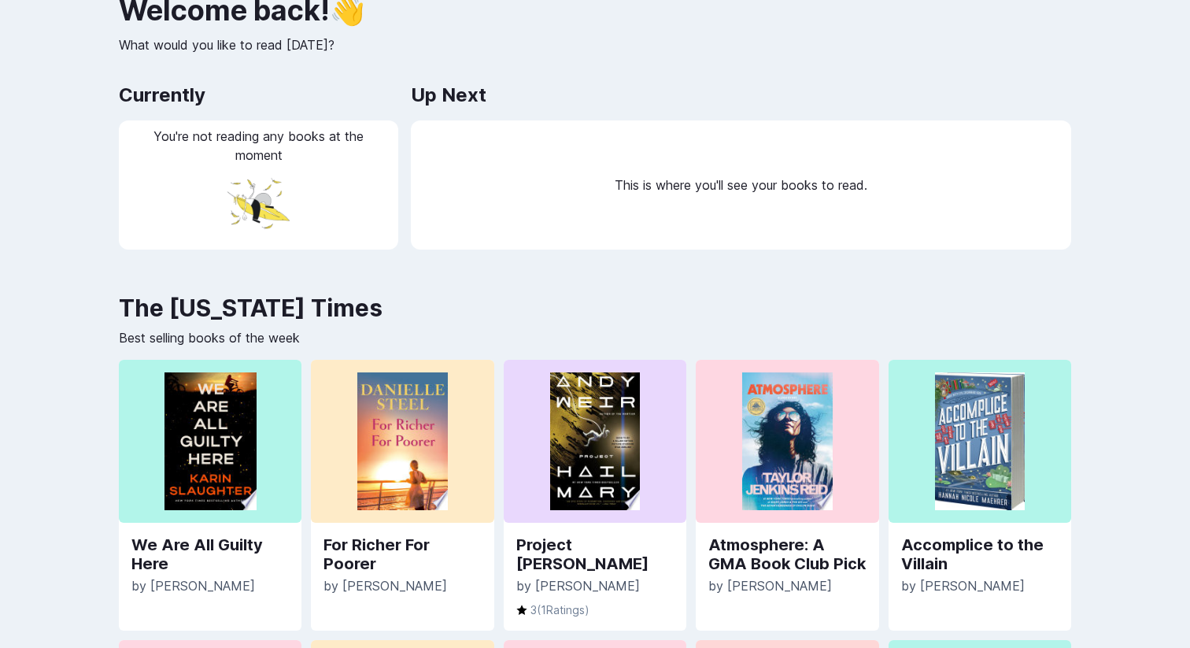
click at [232, 458] on img at bounding box center [210, 441] width 92 height 138
click at [204, 481] on img at bounding box center [210, 441] width 92 height 138
click at [195, 545] on link "We Are All Guilty Here" at bounding box center [209, 554] width 157 height 38
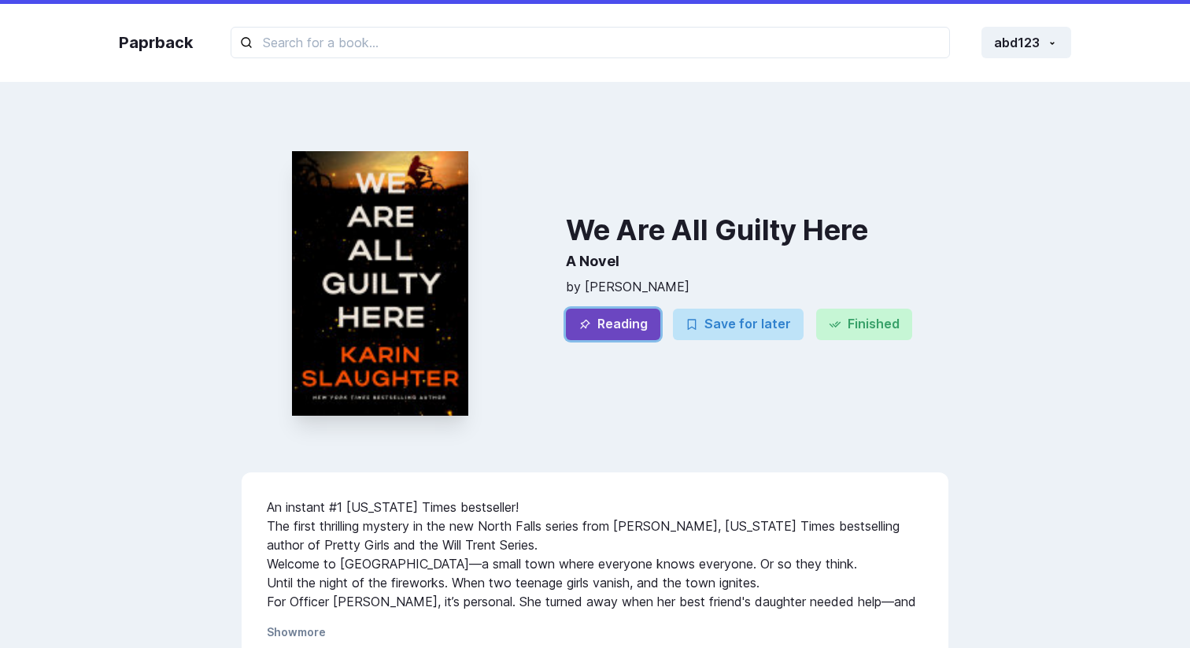
click at [632, 324] on button "Reading" at bounding box center [613, 323] width 94 height 31
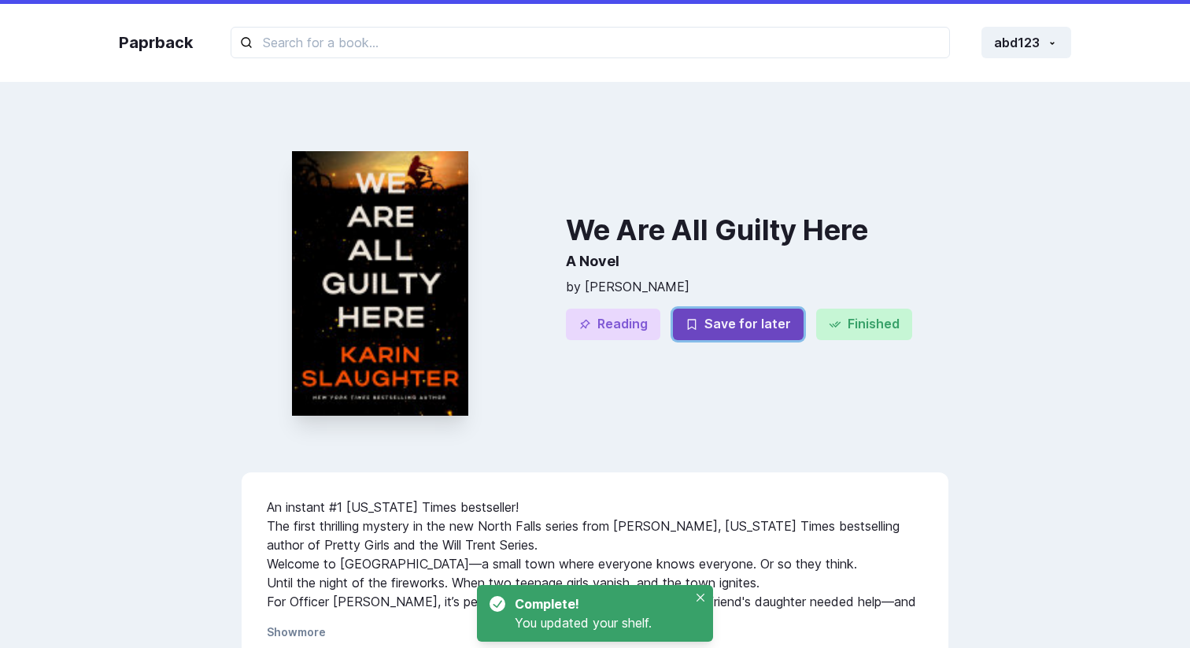
click at [725, 324] on button "Save for later" at bounding box center [738, 323] width 131 height 31
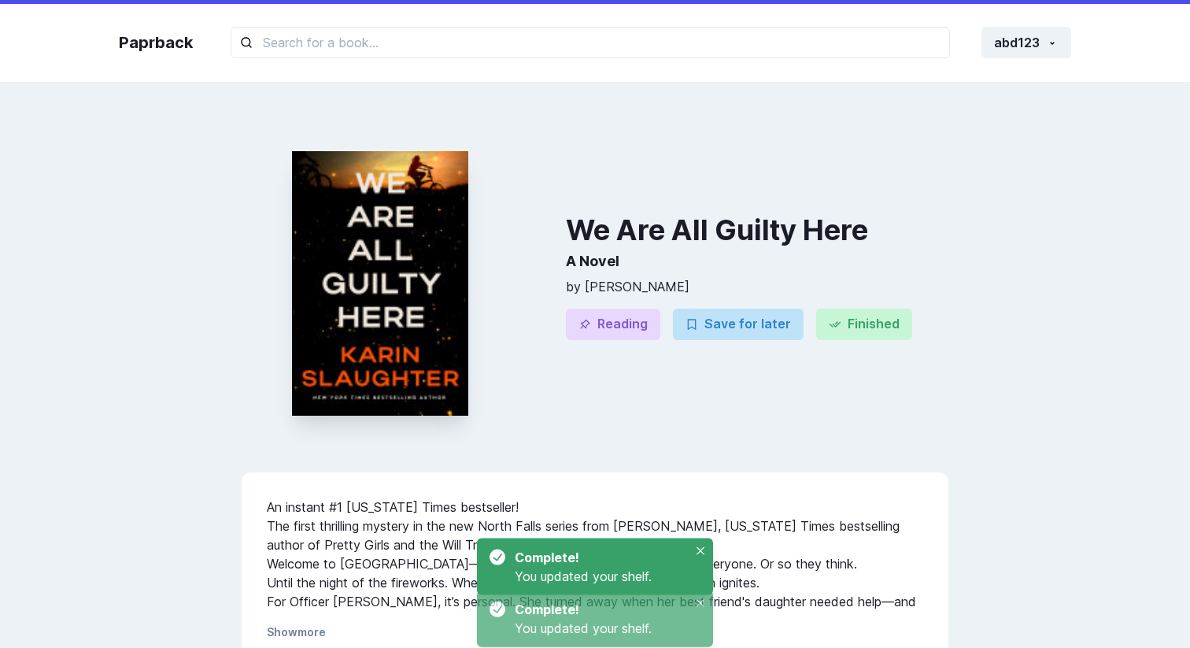
click at [700, 595] on button "Close" at bounding box center [700, 602] width 19 height 19
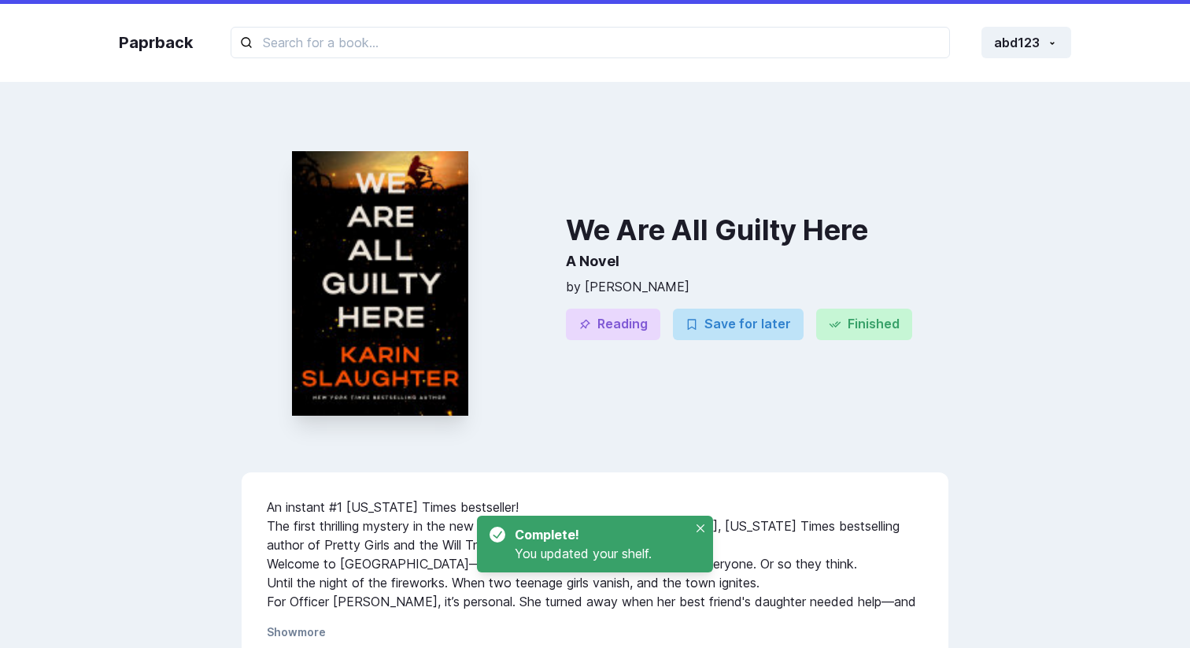
click at [697, 540] on div "Complete! You updated your shelf." at bounding box center [595, 543] width 236 height 57
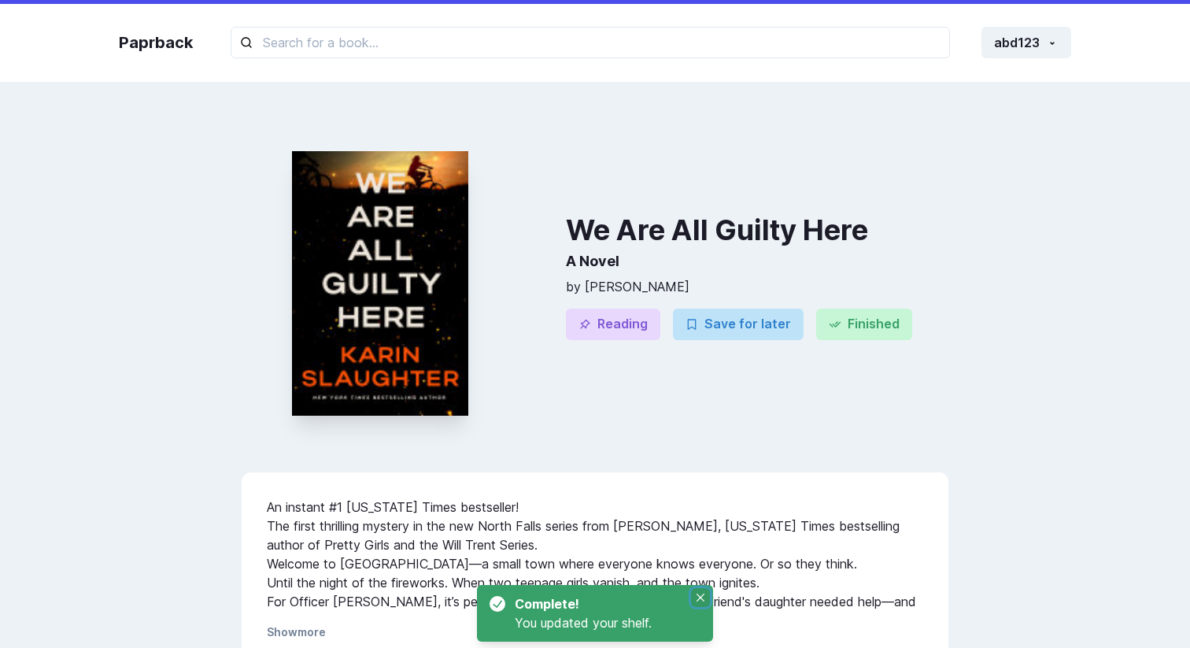
click at [698, 591] on button "Close" at bounding box center [700, 597] width 19 height 19
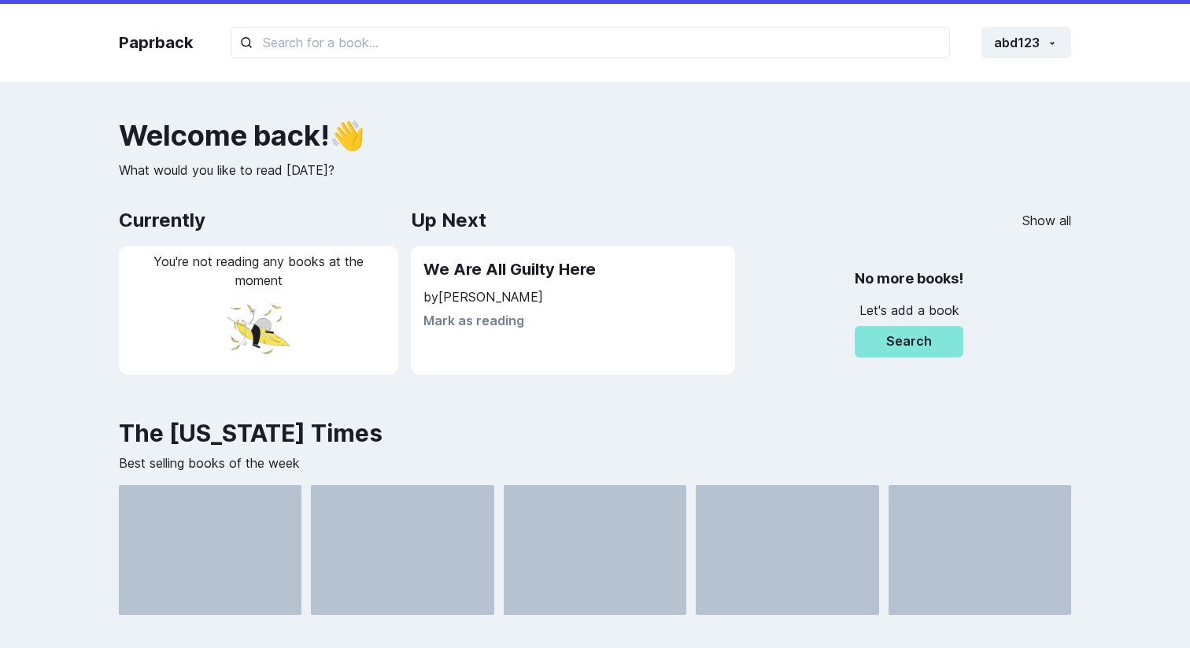
click at [294, 302] on img at bounding box center [259, 329] width 79 height 79
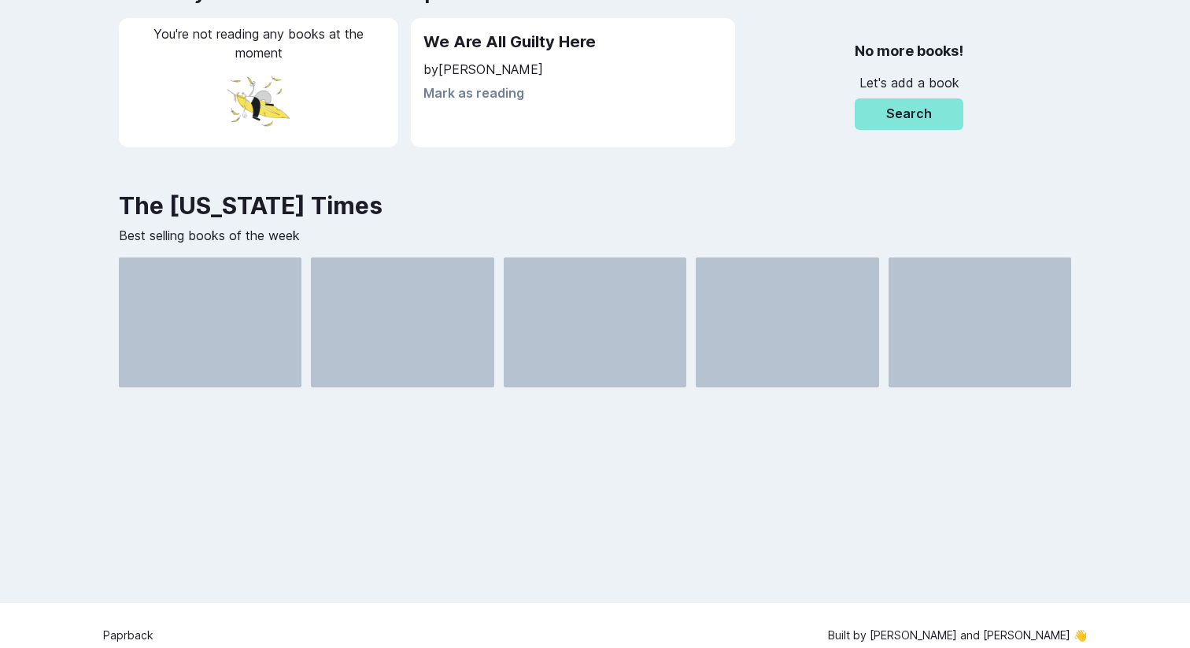
scroll to position [235, 0]
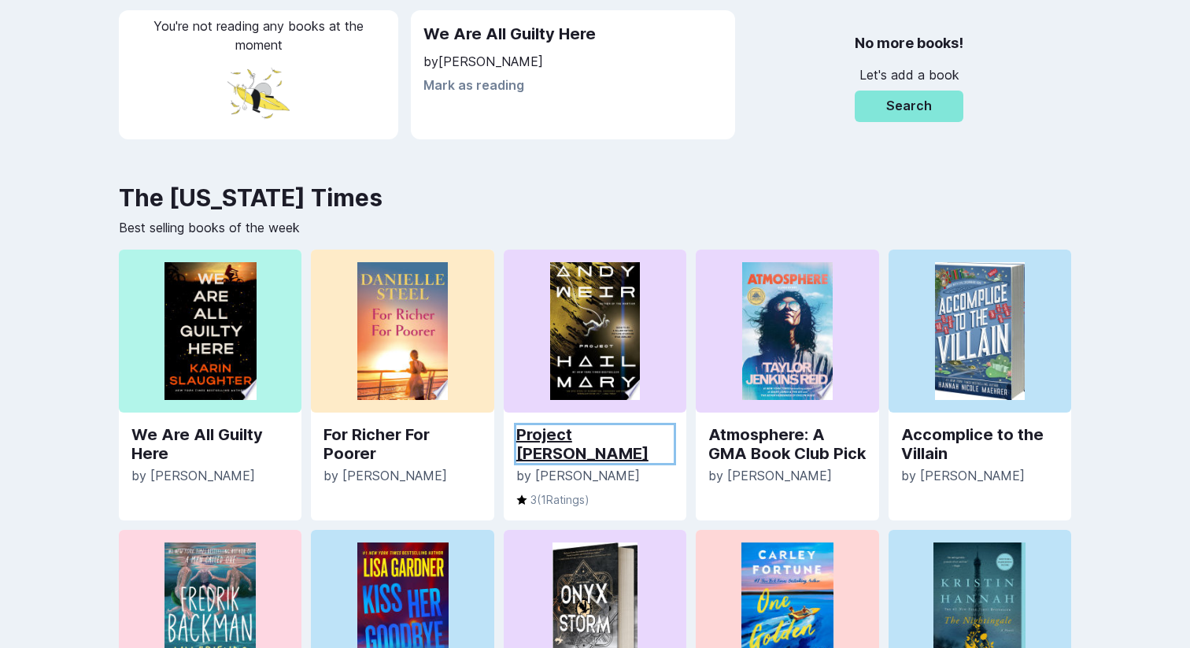
click at [606, 437] on link "Project [PERSON_NAME]" at bounding box center [594, 444] width 157 height 38
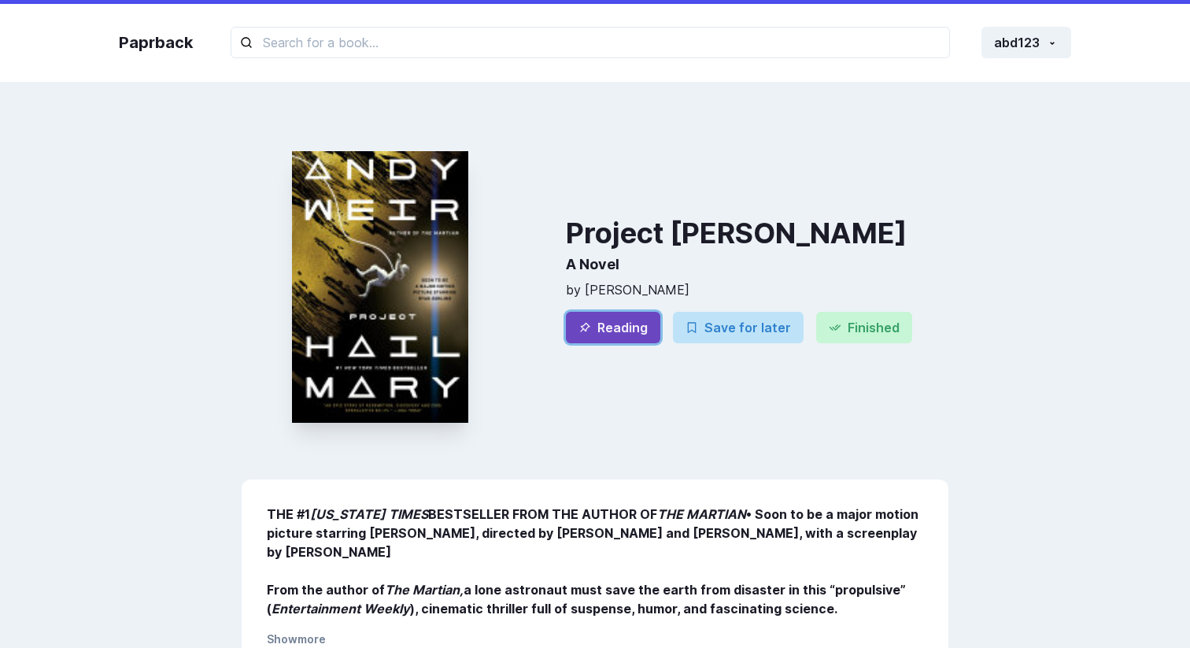
click at [619, 317] on button "Reading" at bounding box center [613, 327] width 94 height 31
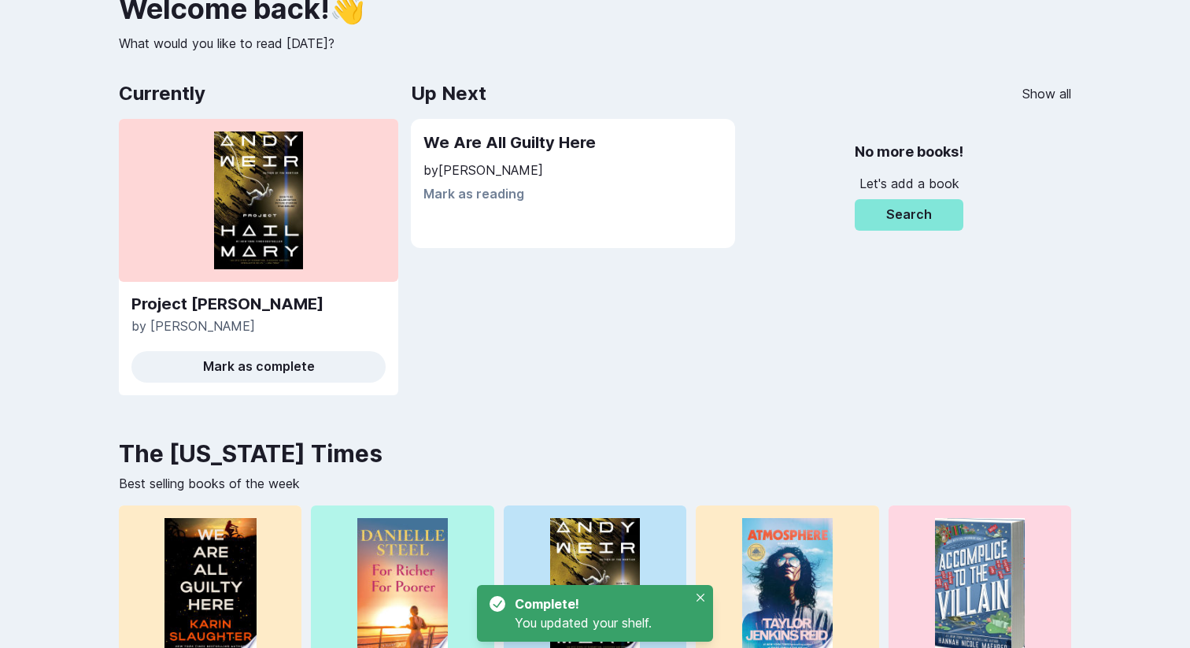
scroll to position [120, 0]
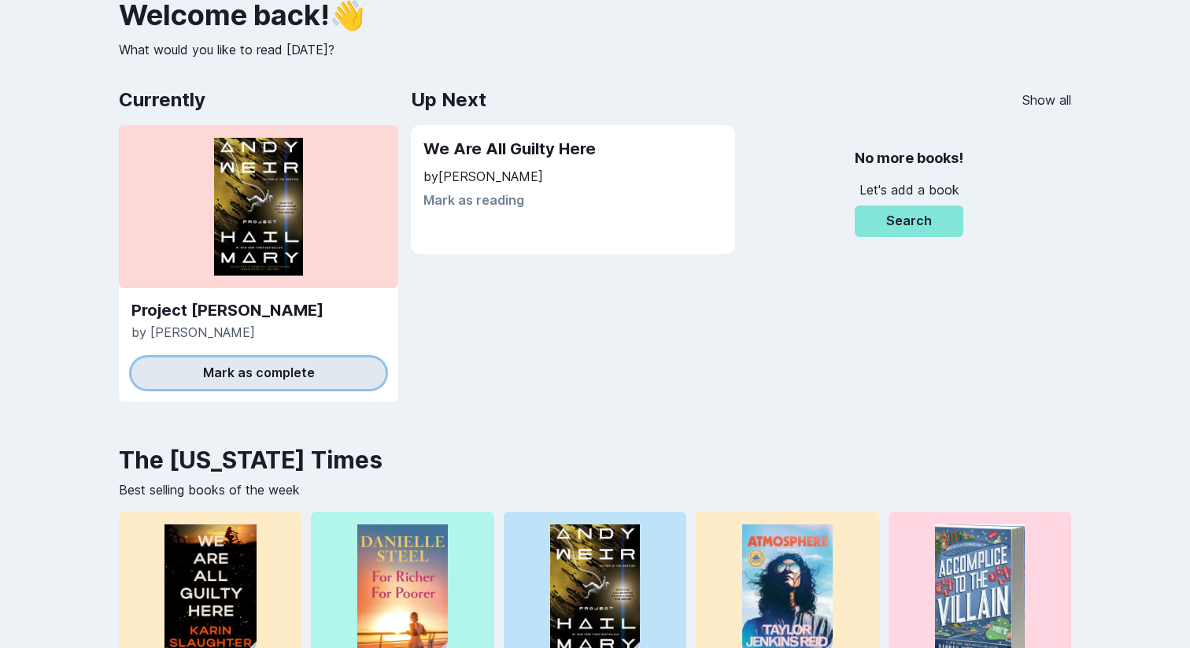
click at [314, 377] on button "Mark as complete" at bounding box center [258, 372] width 254 height 31
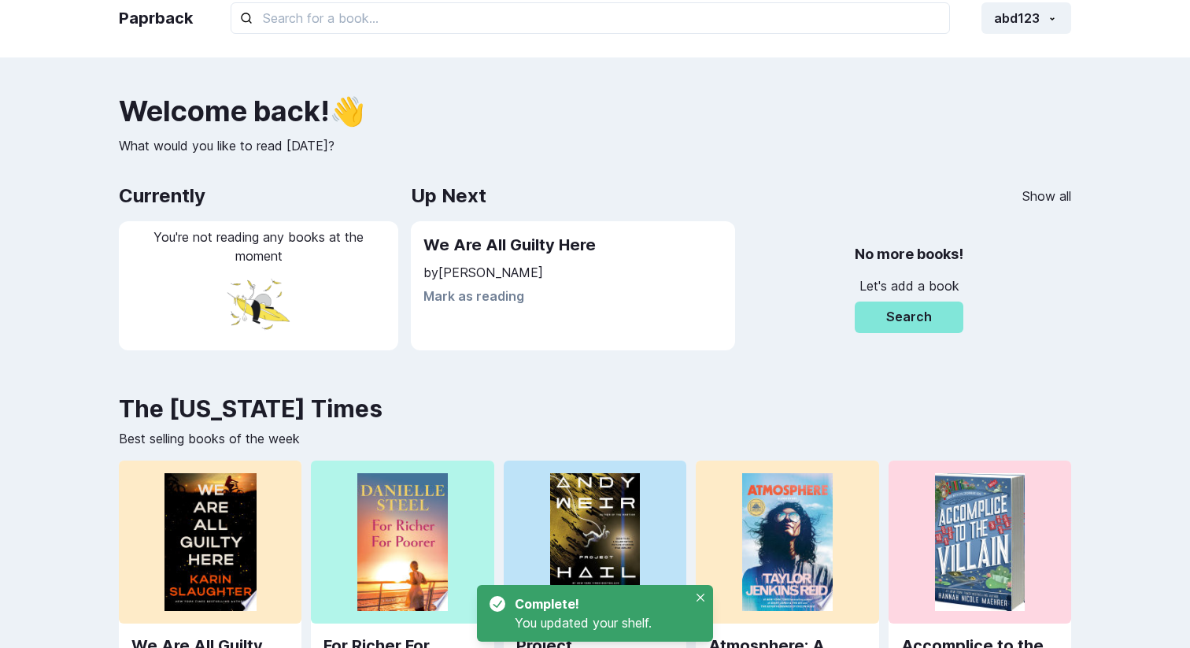
scroll to position [16, 0]
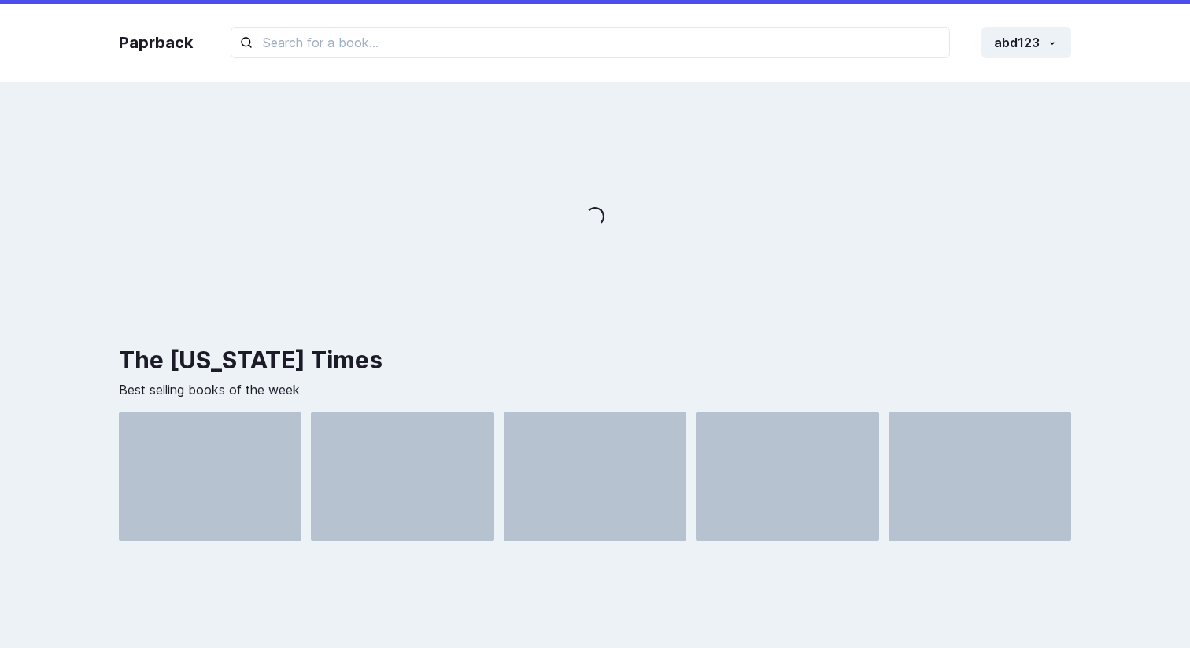
scroll to position [14, 0]
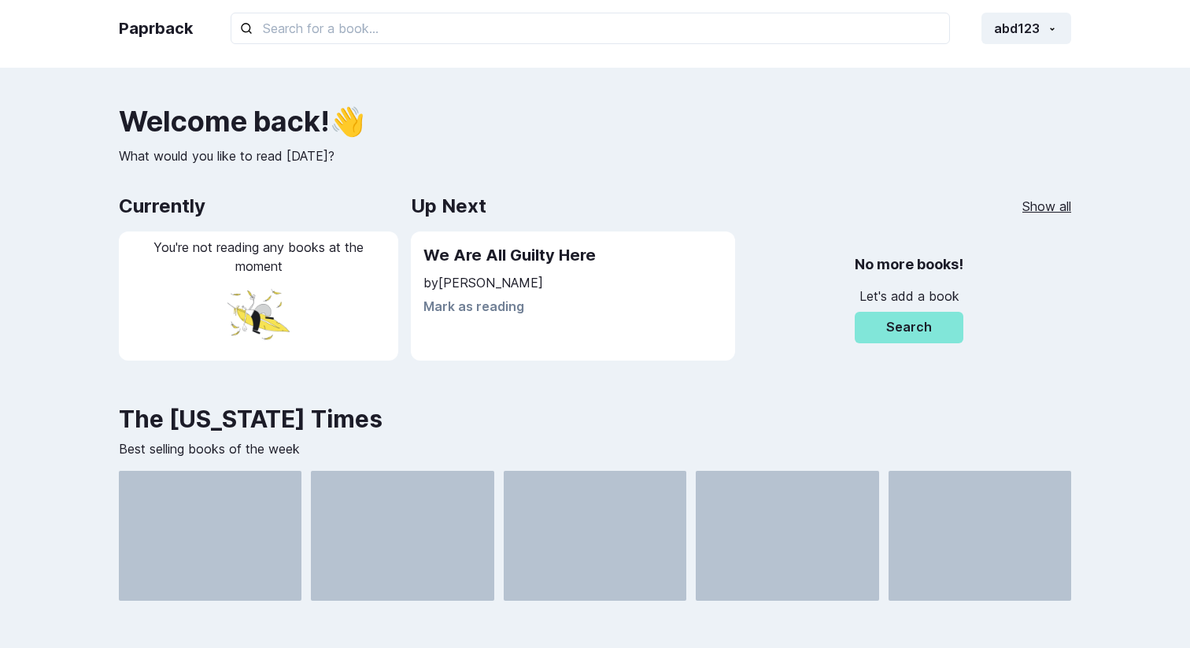
click at [1057, 212] on link "Show all" at bounding box center [1046, 206] width 49 height 19
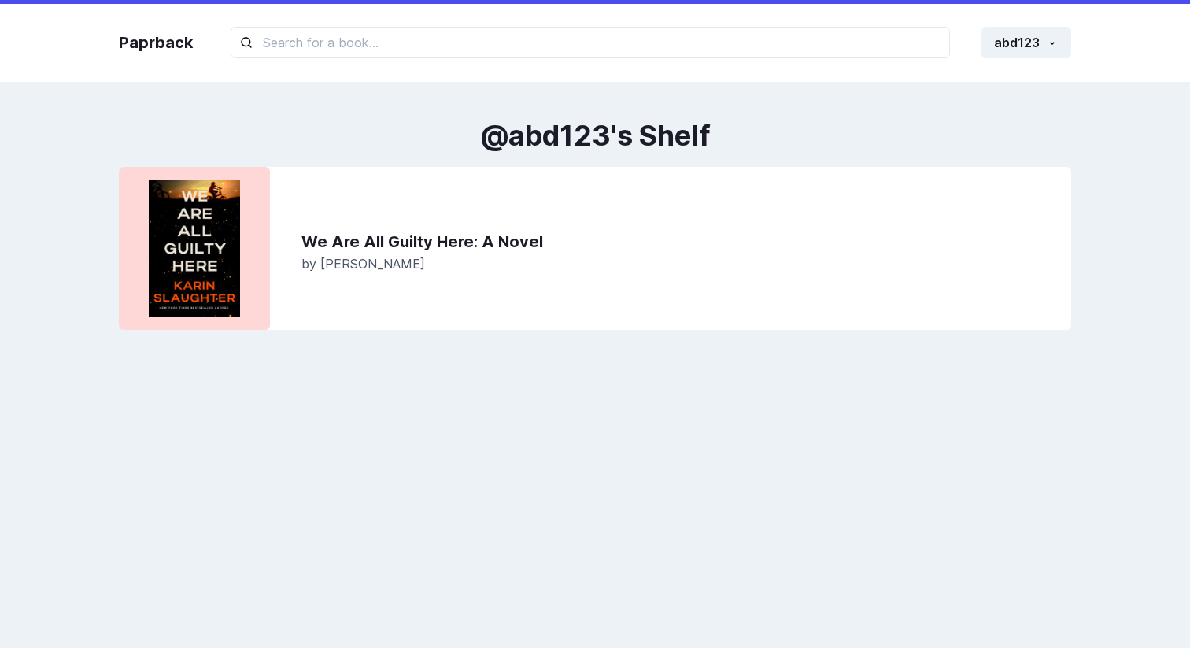
scroll to position [14, 0]
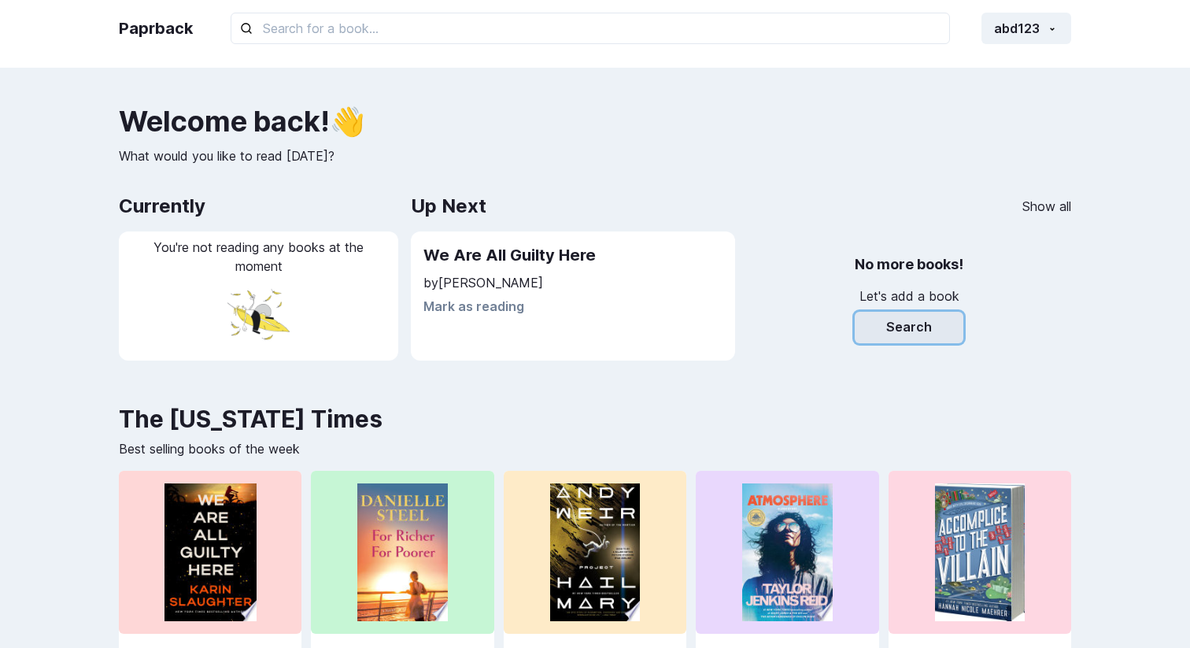
click at [926, 334] on button "Search" at bounding box center [908, 327] width 109 height 31
click at [758, 354] on div "No more books! Let's add a book Search" at bounding box center [909, 296] width 324 height 130
click at [920, 264] on h2 "No more books!" at bounding box center [908, 264] width 109 height 31
click at [895, 312] on button "Search" at bounding box center [908, 327] width 109 height 31
click at [905, 302] on p "Let's add a book" at bounding box center [908, 295] width 109 height 19
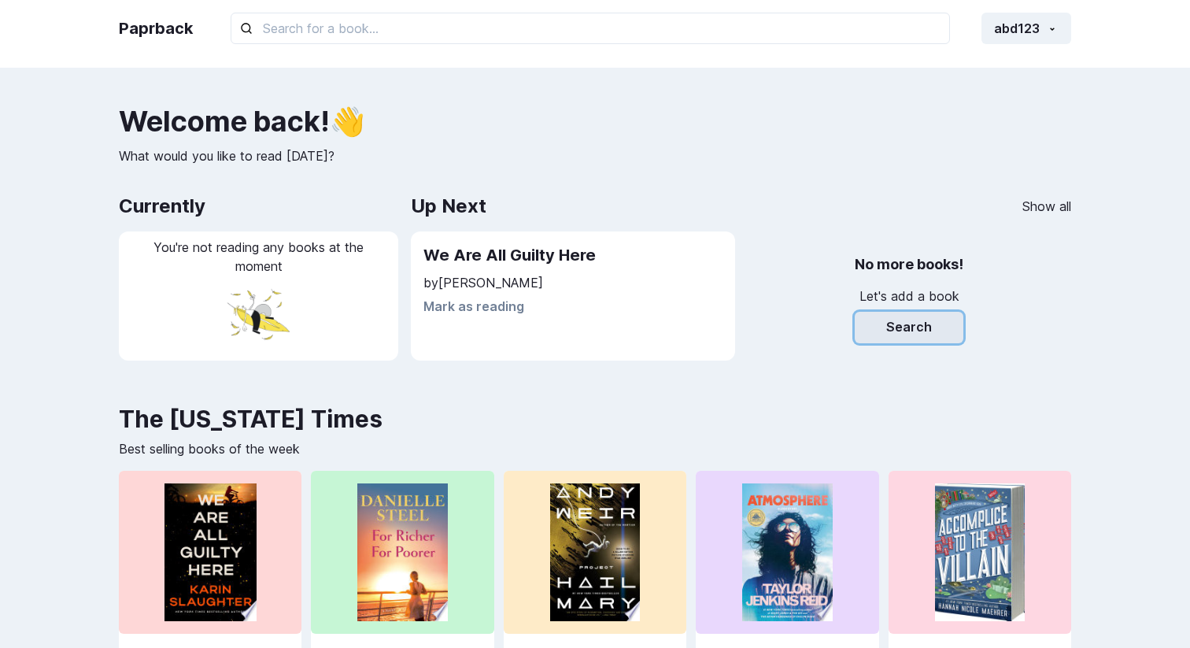
click at [895, 329] on button "Search" at bounding box center [908, 327] width 109 height 31
click at [781, 357] on div "No more books! Let's add a book Search" at bounding box center [909, 296] width 324 height 130
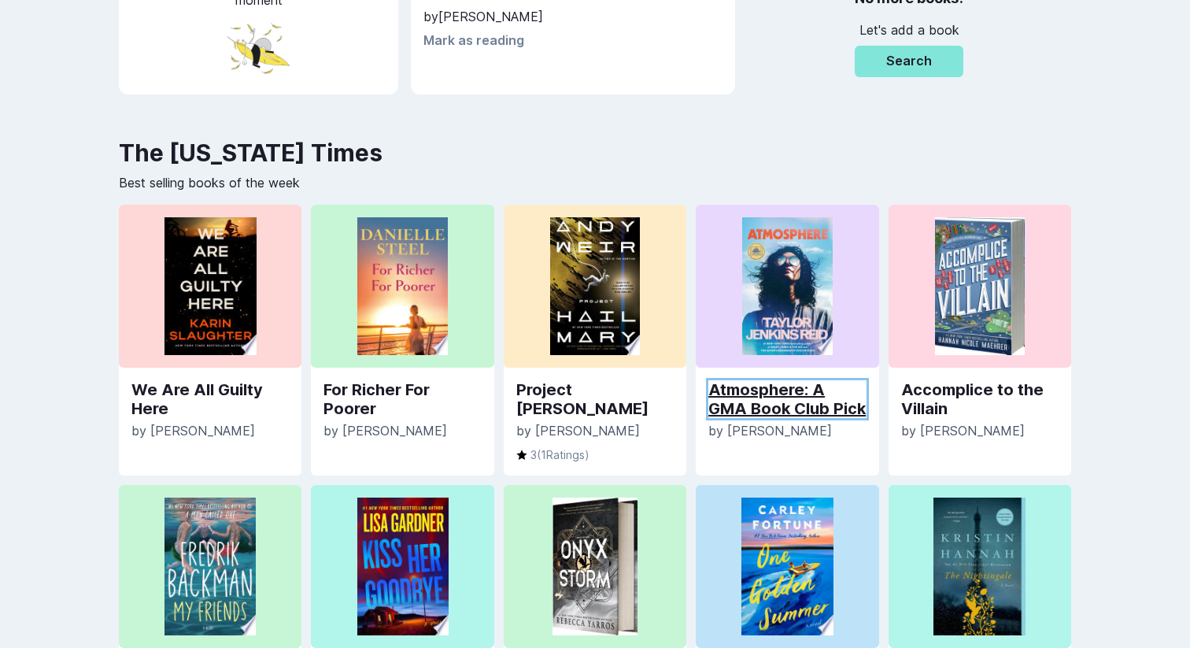
click at [774, 389] on link "Atmosphere: A GMA Book Club Pick" at bounding box center [786, 399] width 157 height 38
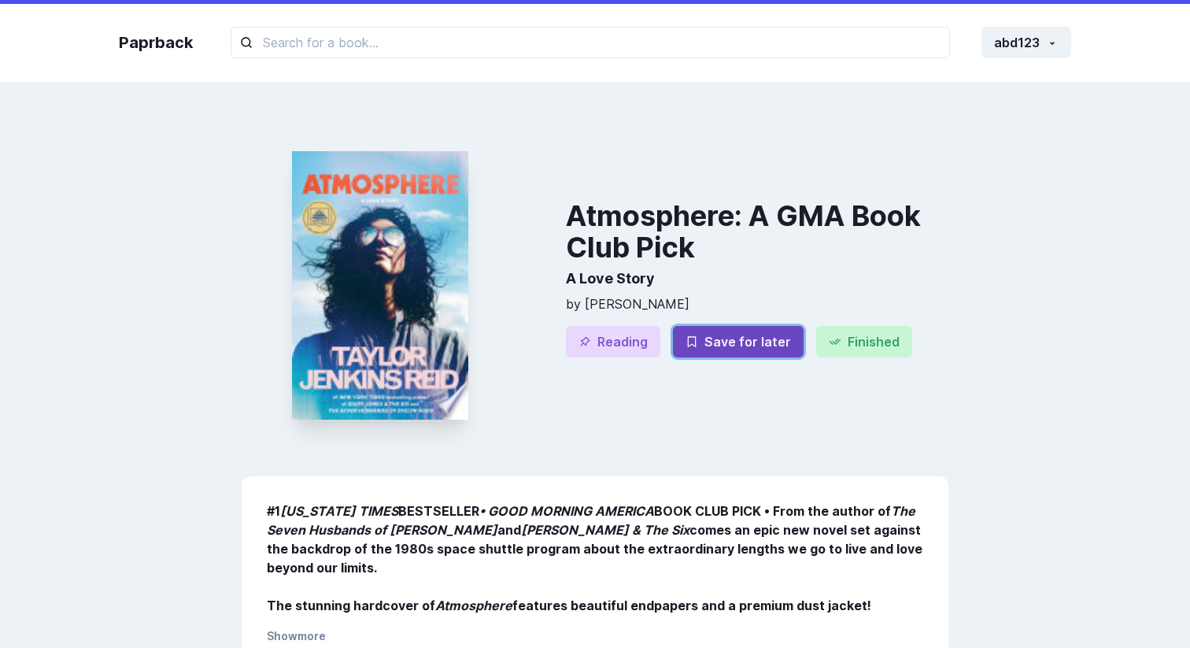
click at [692, 334] on span "button" at bounding box center [691, 341] width 13 height 15
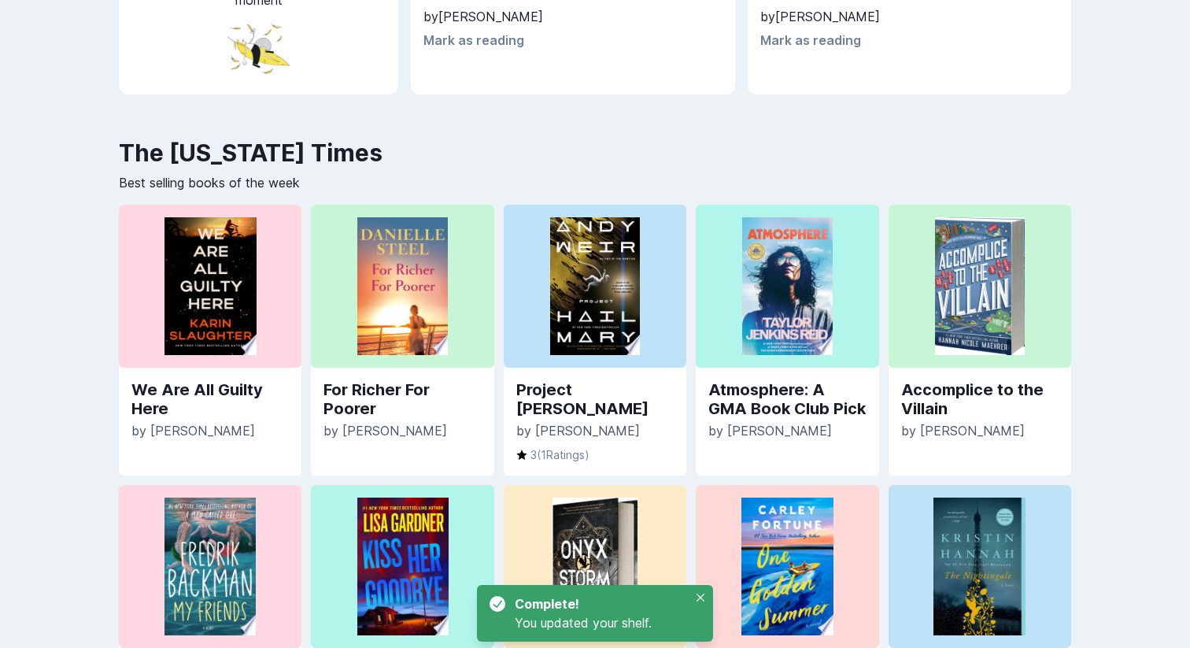
click at [908, 526] on div at bounding box center [979, 566] width 183 height 163
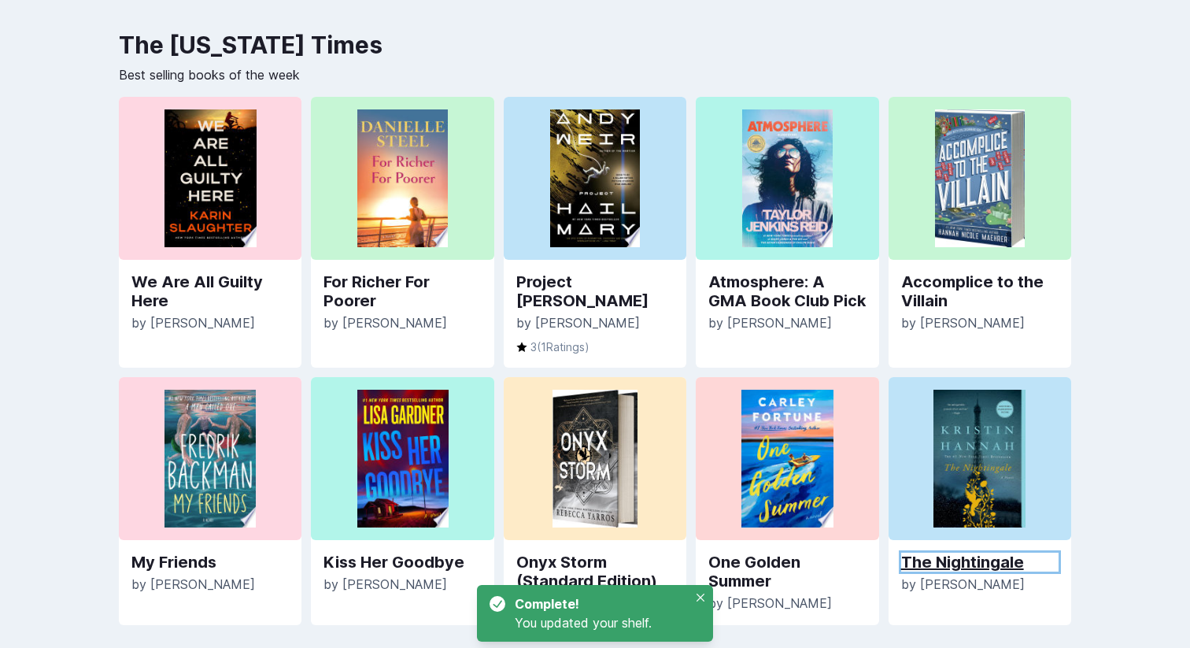
click at [955, 561] on link "The Nightingale" at bounding box center [979, 561] width 157 height 19
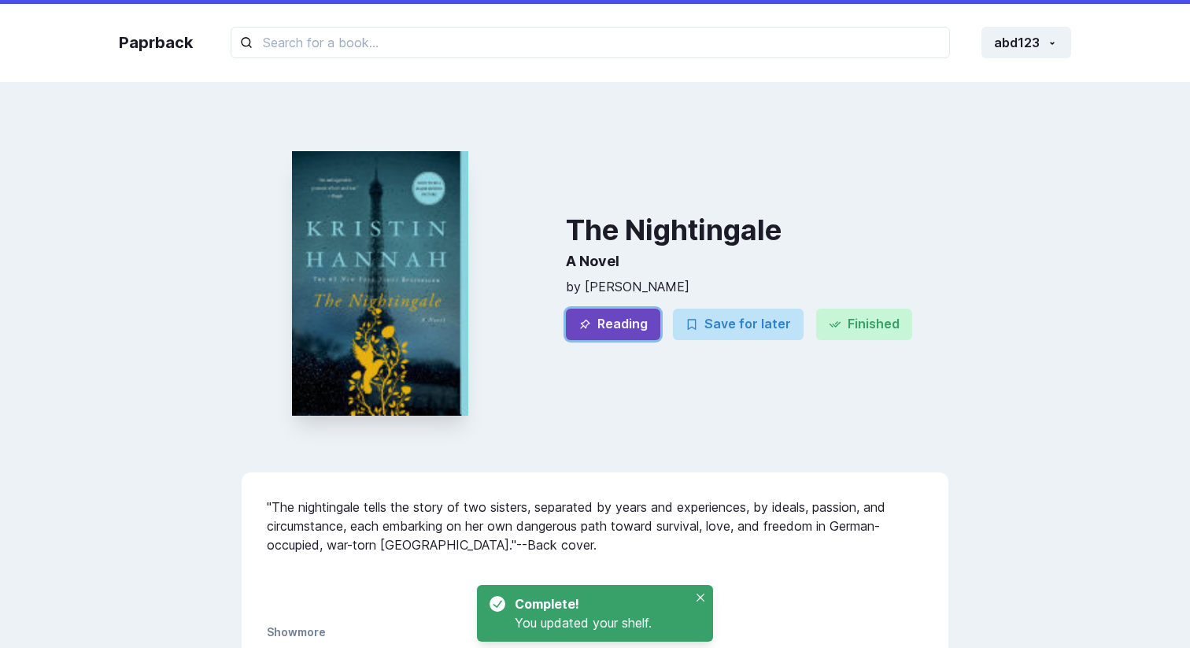
click at [592, 318] on button "Reading" at bounding box center [613, 323] width 94 height 31
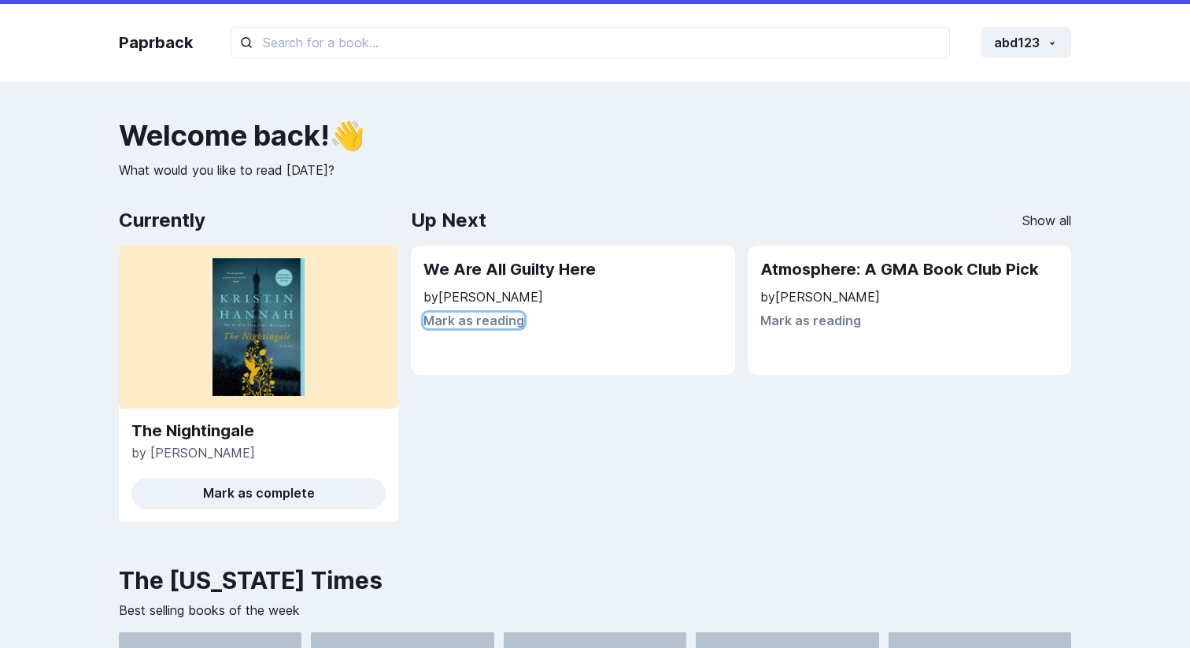
drag, startPoint x: 491, startPoint y: 327, endPoint x: 611, endPoint y: 275, distance: 131.1
click at [611, 275] on div "We Are All Guilty Here by [PERSON_NAME] [PERSON_NAME] as reading" at bounding box center [572, 293] width 298 height 70
click at [611, 275] on h2 "We Are All Guilty Here" at bounding box center [572, 269] width 298 height 23
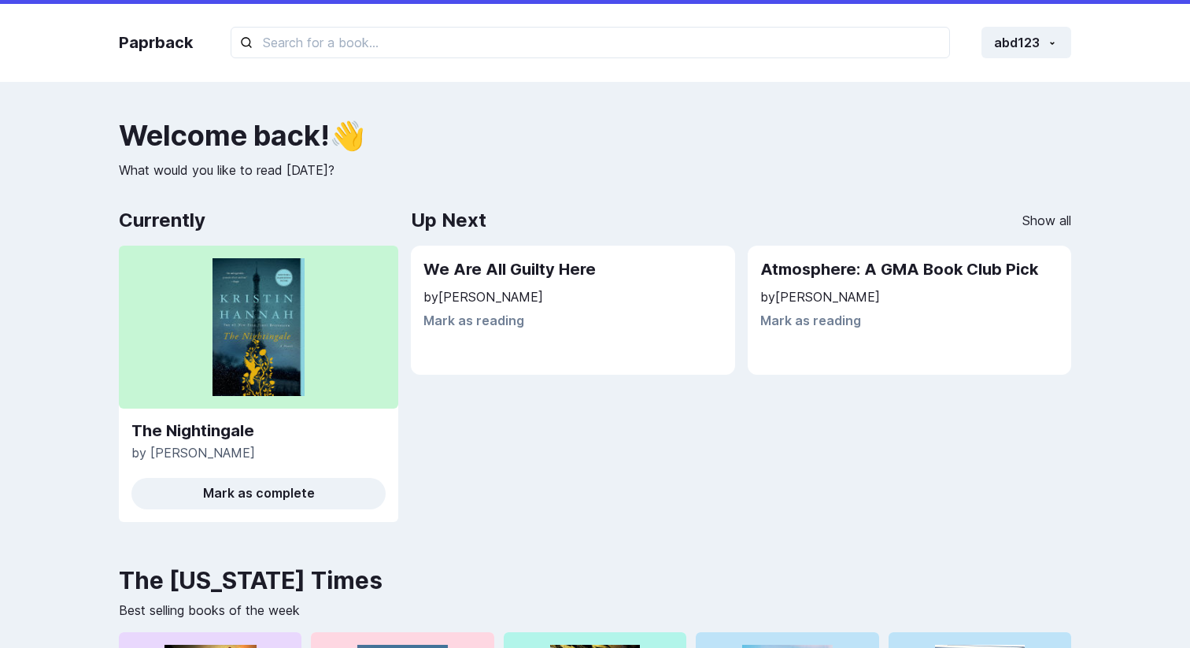
click at [840, 288] on p "by [PERSON_NAME]" at bounding box center [909, 296] width 299 height 19
click at [756, 214] on div "Up Next Show all" at bounding box center [741, 220] width 660 height 31
click at [826, 334] on div "Atmosphere: A GMA Book Club Pick by [PERSON_NAME] [PERSON_NAME] as reading" at bounding box center [909, 310] width 324 height 130
click at [826, 330] on div "Atmosphere: A GMA Book Club Pick by [PERSON_NAME] [PERSON_NAME] as reading" at bounding box center [909, 310] width 324 height 130
click at [829, 277] on h2 "Atmosphere: A GMA Book Club Pick" at bounding box center [909, 269] width 299 height 23
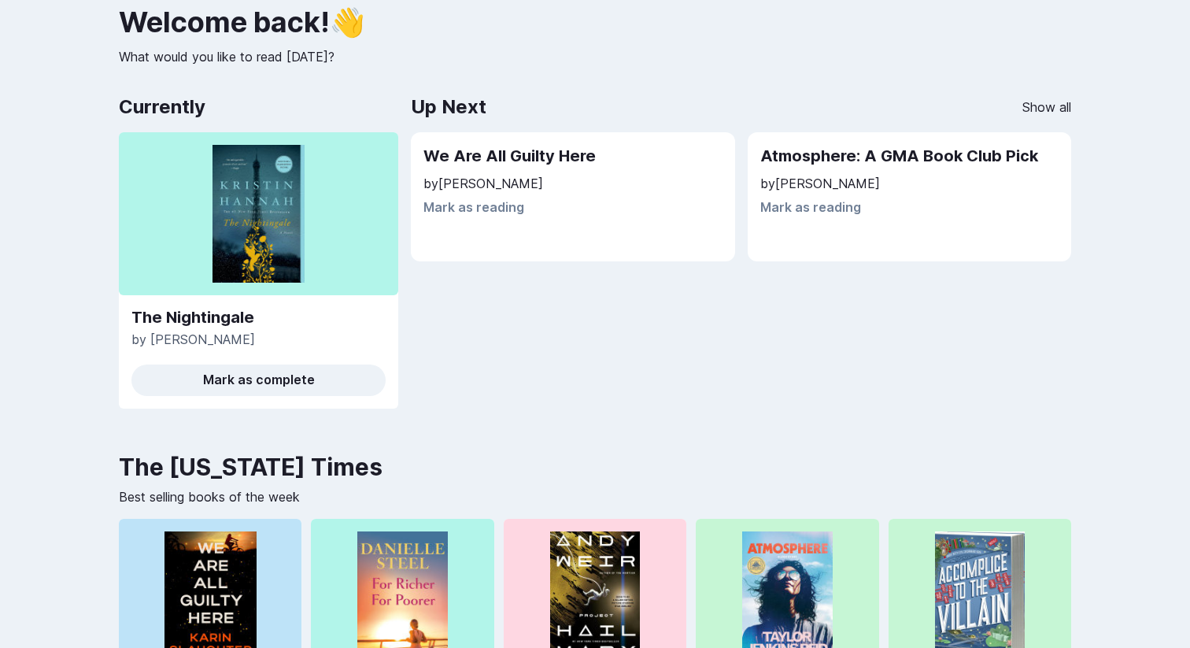
scroll to position [122, 0]
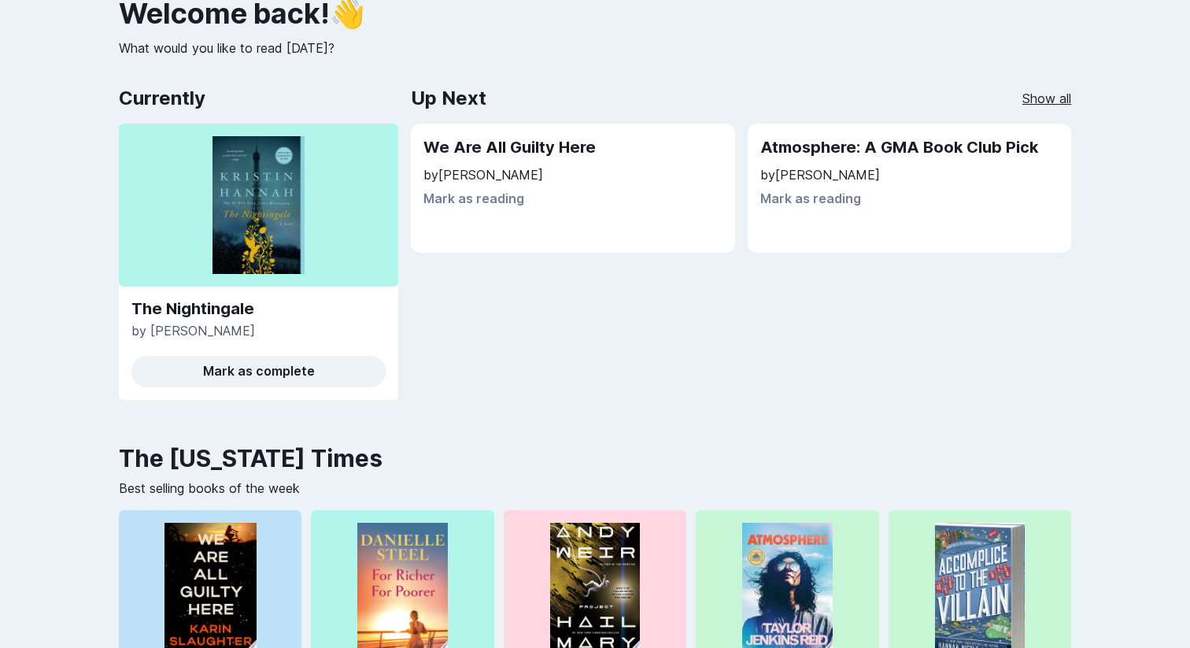
click at [1046, 94] on link "Show all" at bounding box center [1046, 98] width 49 height 19
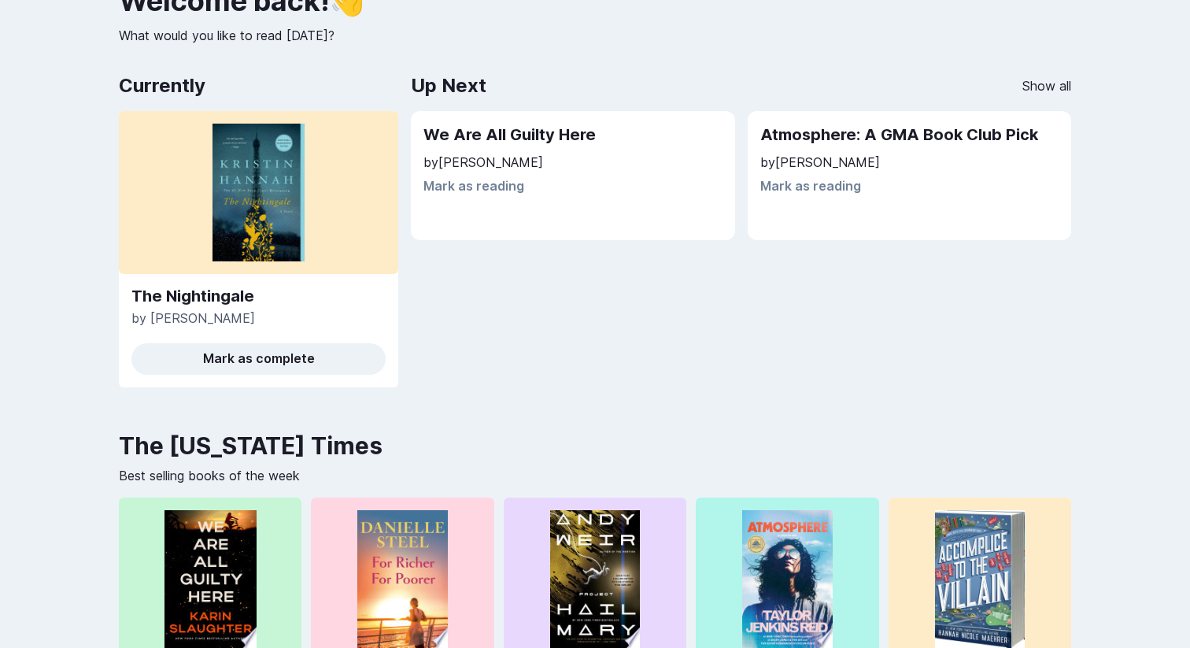
scroll to position [127, 0]
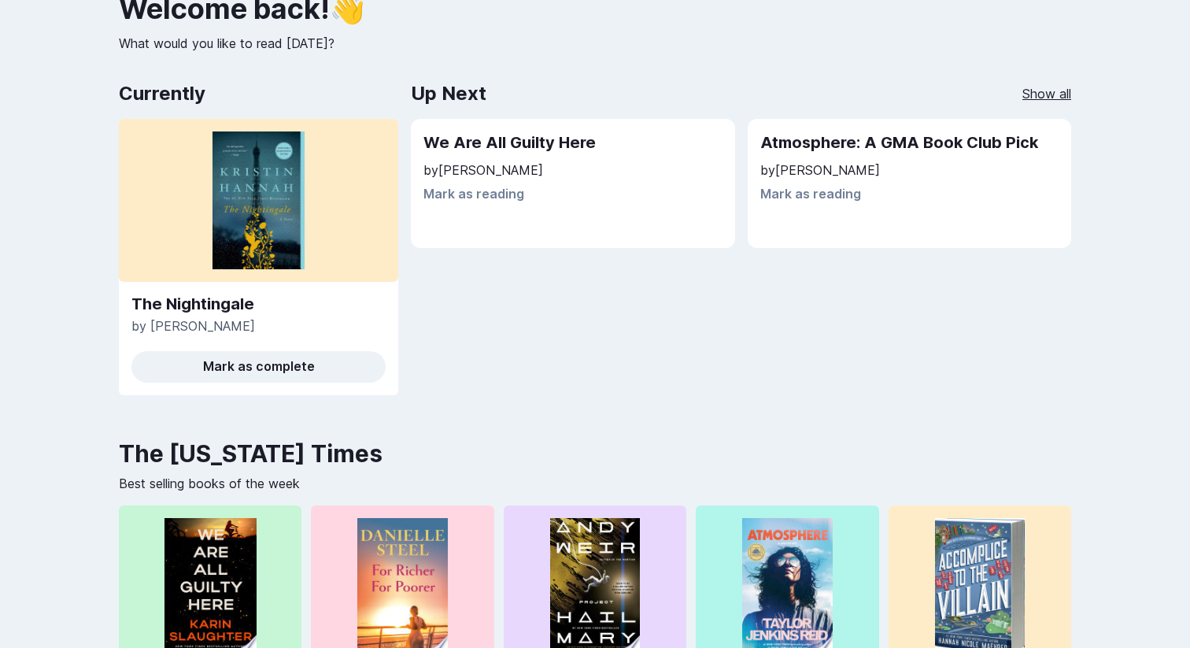
click at [1024, 93] on link "Show all" at bounding box center [1046, 93] width 49 height 19
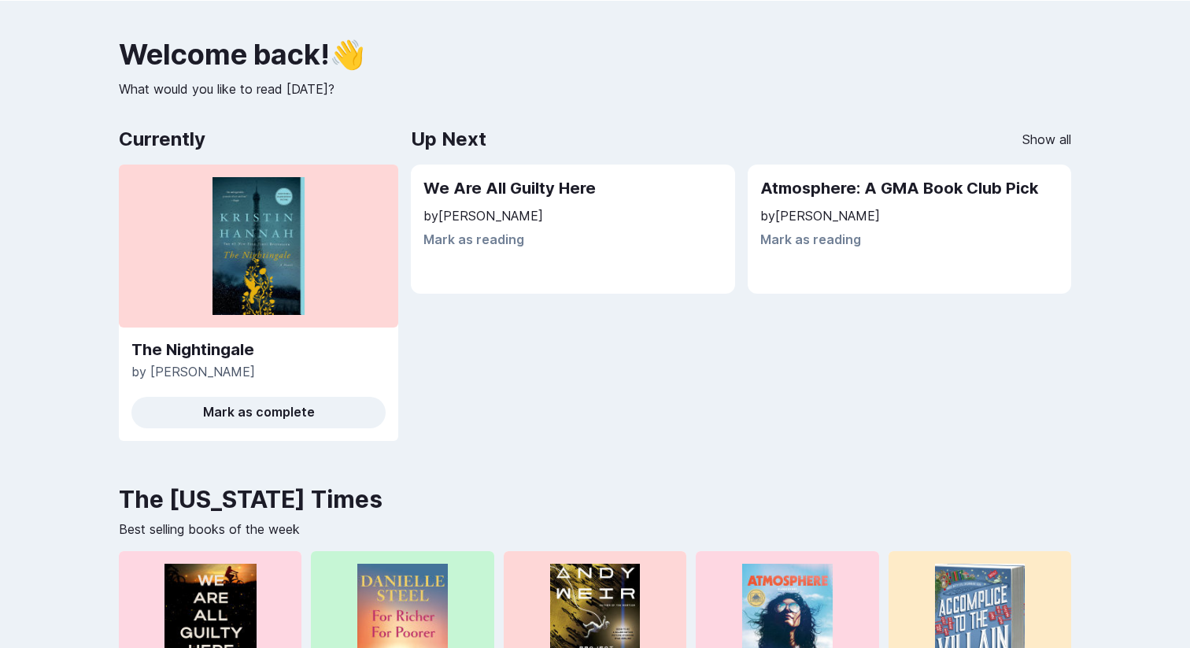
scroll to position [127, 0]
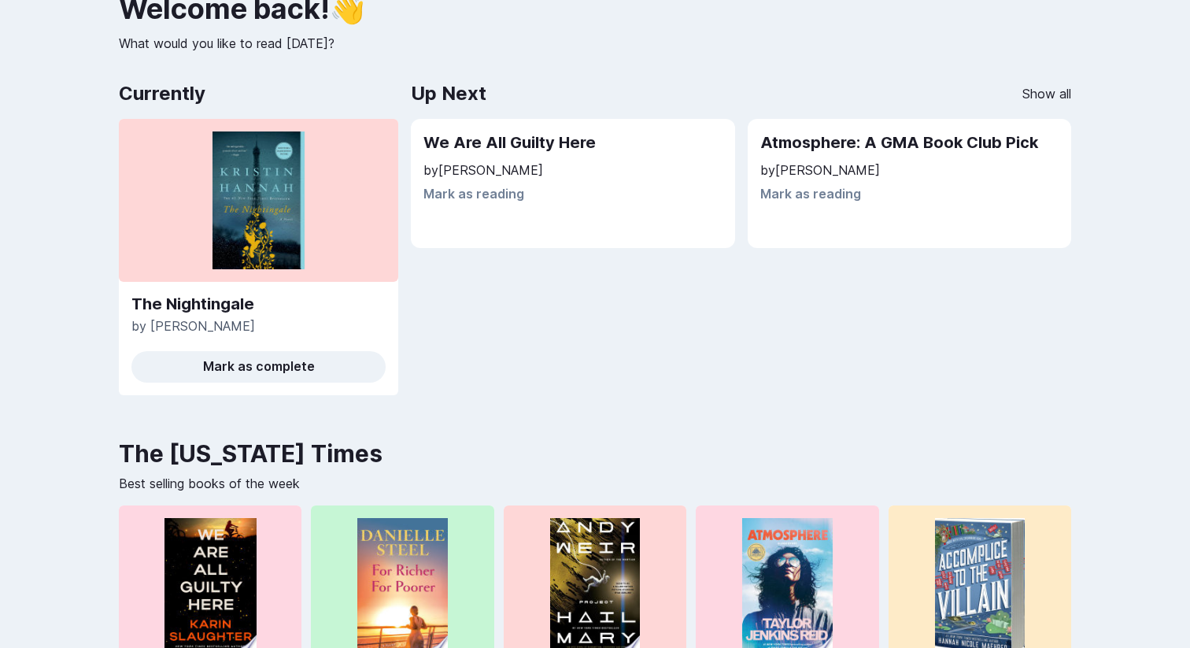
click at [558, 145] on h2 "We Are All Guilty Here" at bounding box center [572, 142] width 298 height 23
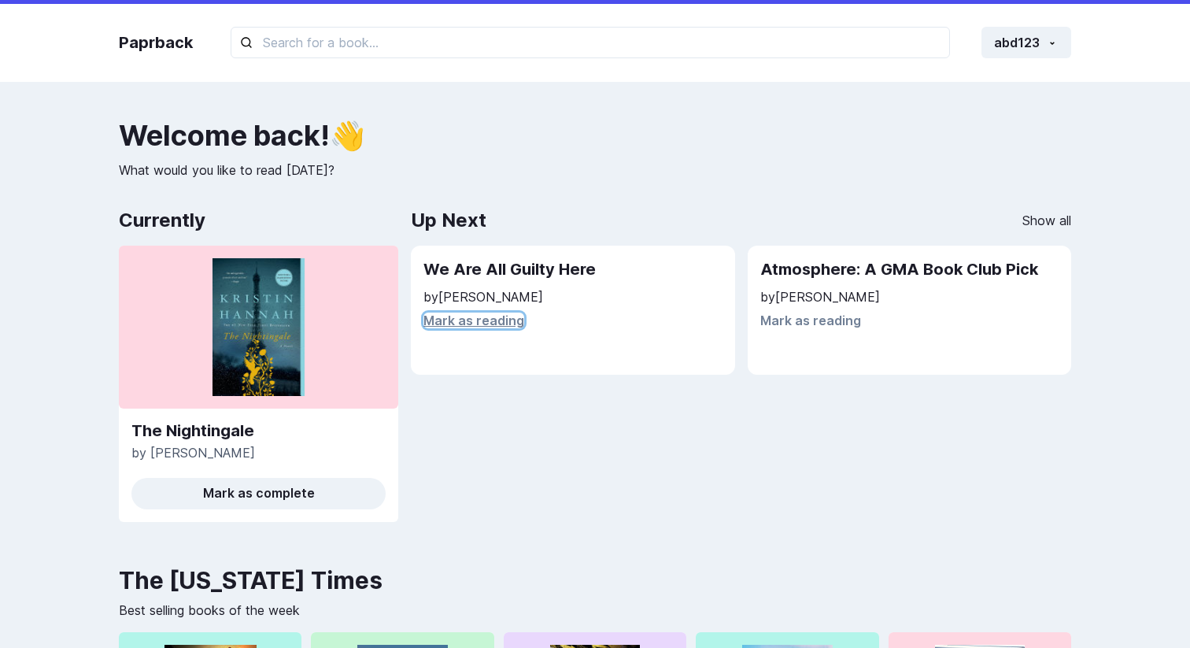
click at [504, 318] on button "Mark as reading" at bounding box center [473, 320] width 101 height 16
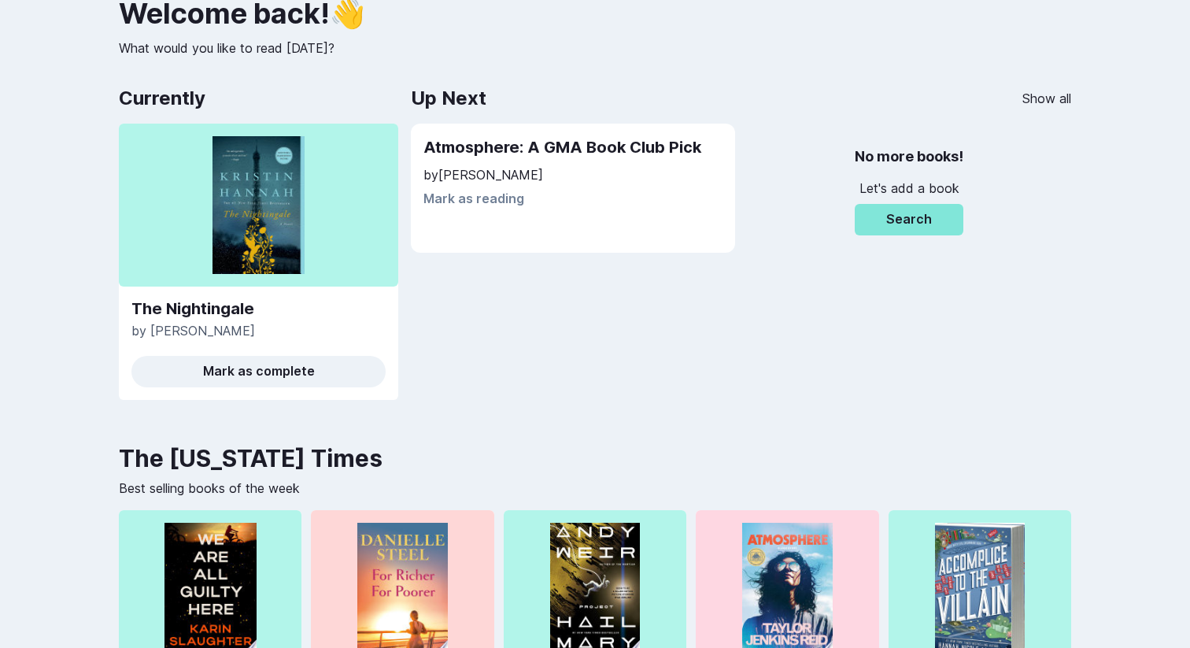
scroll to position [76, 0]
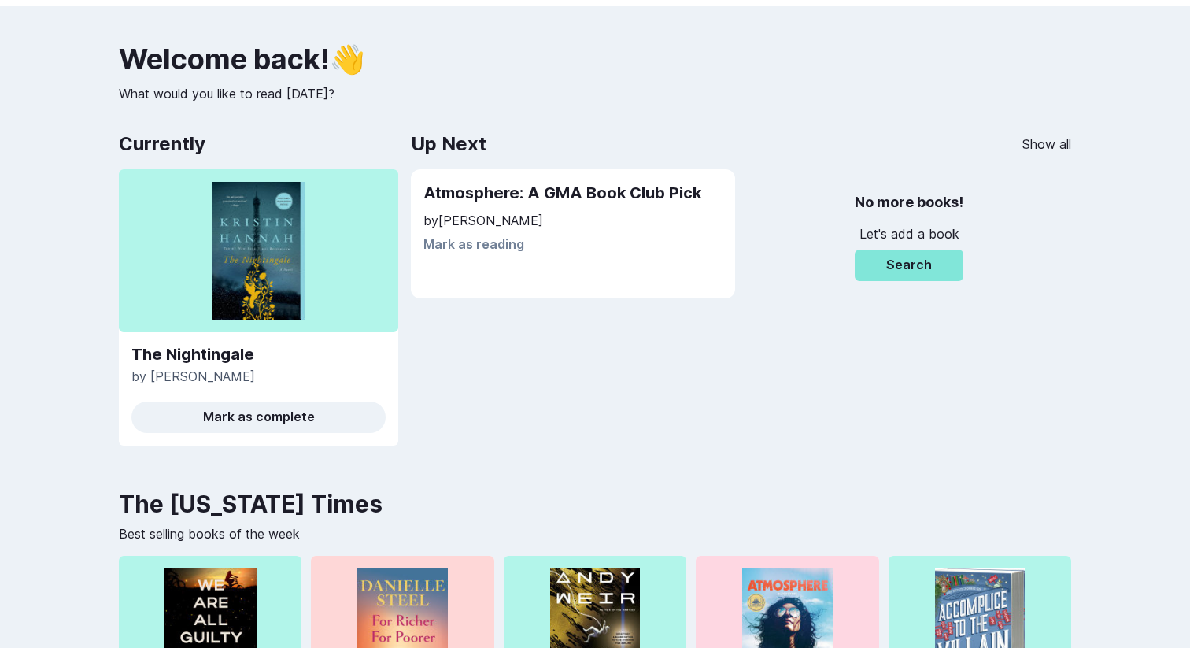
click at [1031, 153] on link "Show all" at bounding box center [1046, 144] width 49 height 19
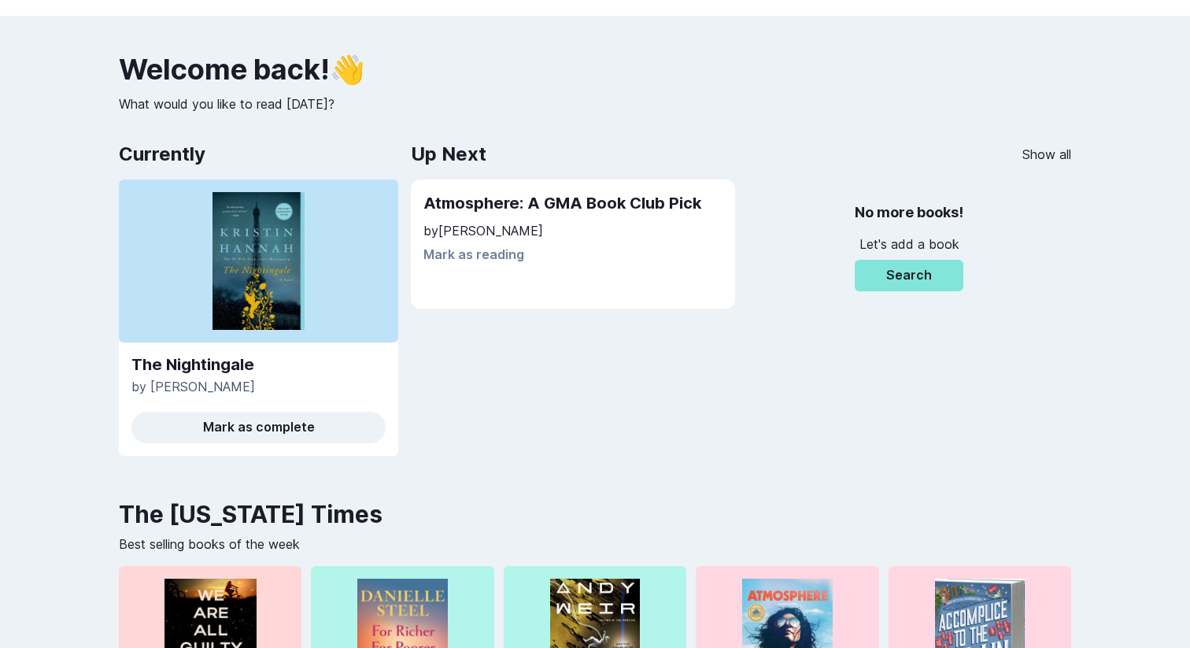
scroll to position [76, 0]
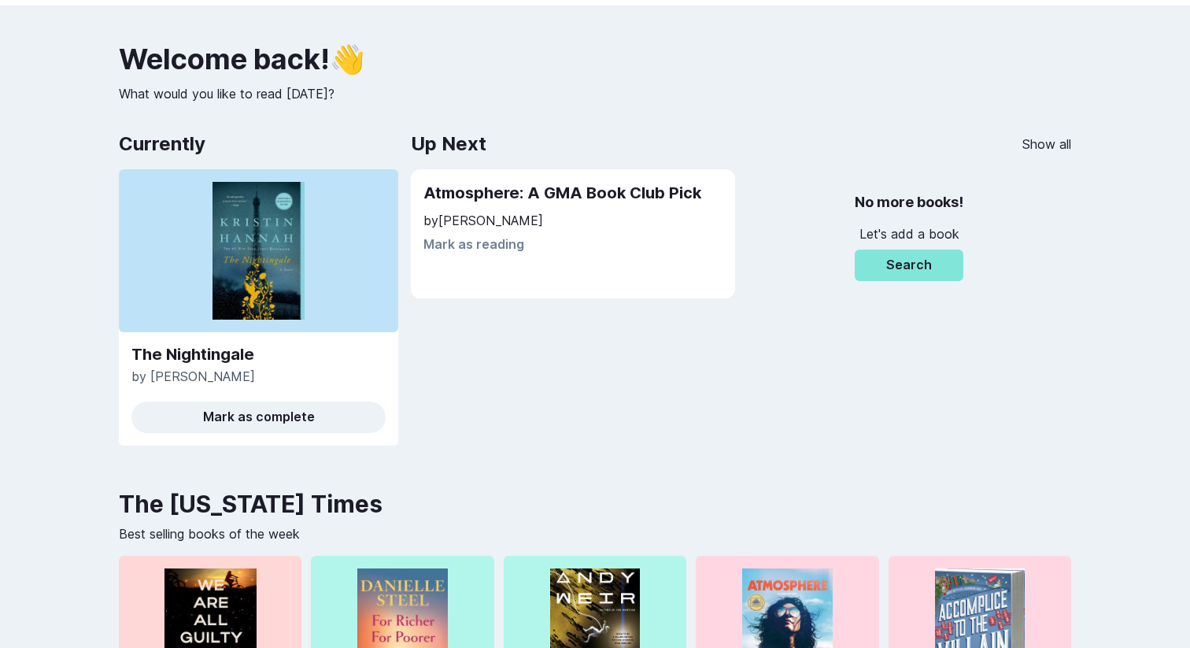
click at [637, 209] on div "Atmosphere: A GMA Book Club Pick by Taylor Jenkins Reid Mark as reading" at bounding box center [572, 217] width 298 height 70
click at [659, 194] on h2 "Atmosphere: A GMA Book Club Pick" at bounding box center [572, 193] width 298 height 23
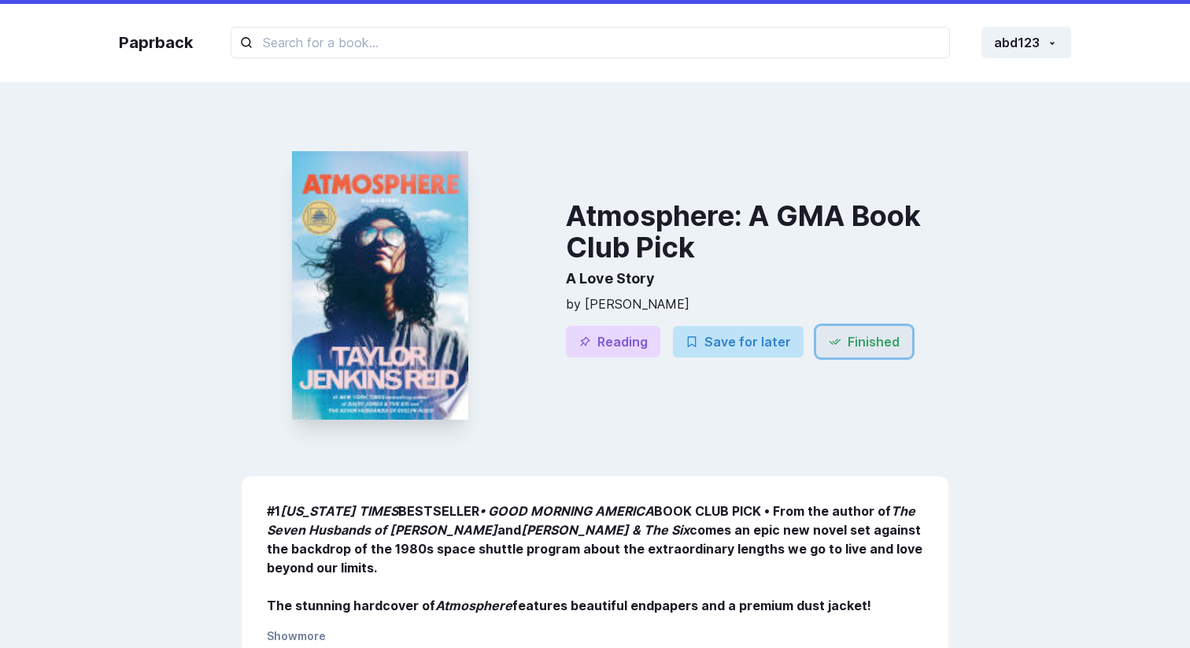
click at [859, 334] on button "Finished" at bounding box center [864, 341] width 96 height 31
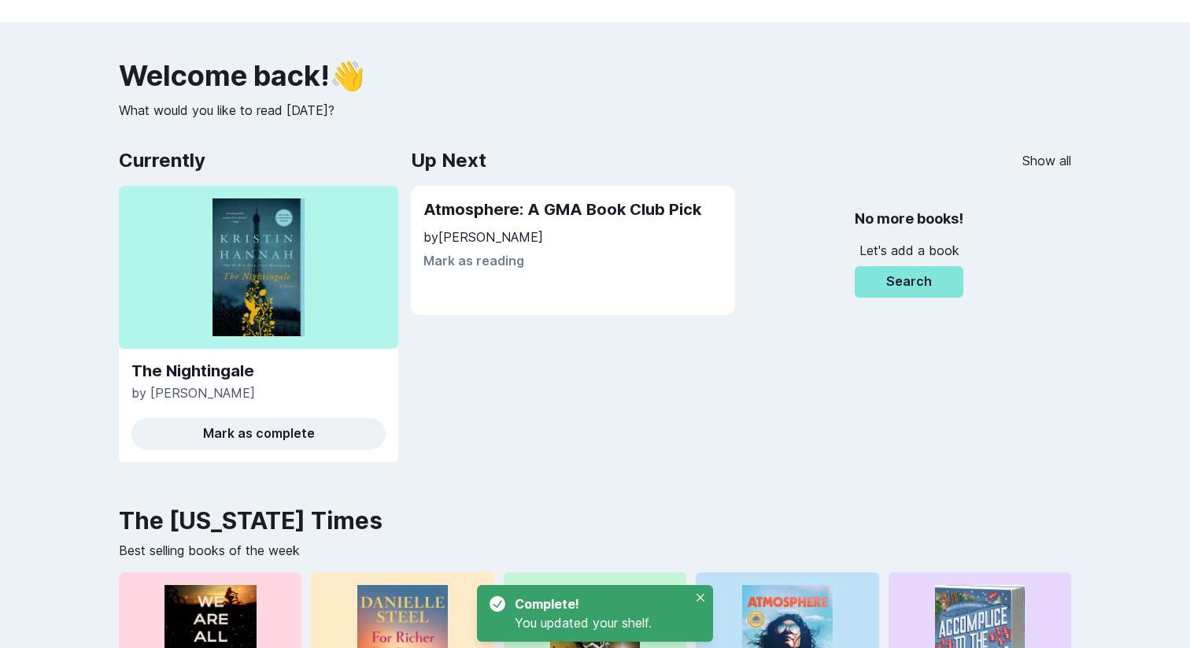
scroll to position [76, 0]
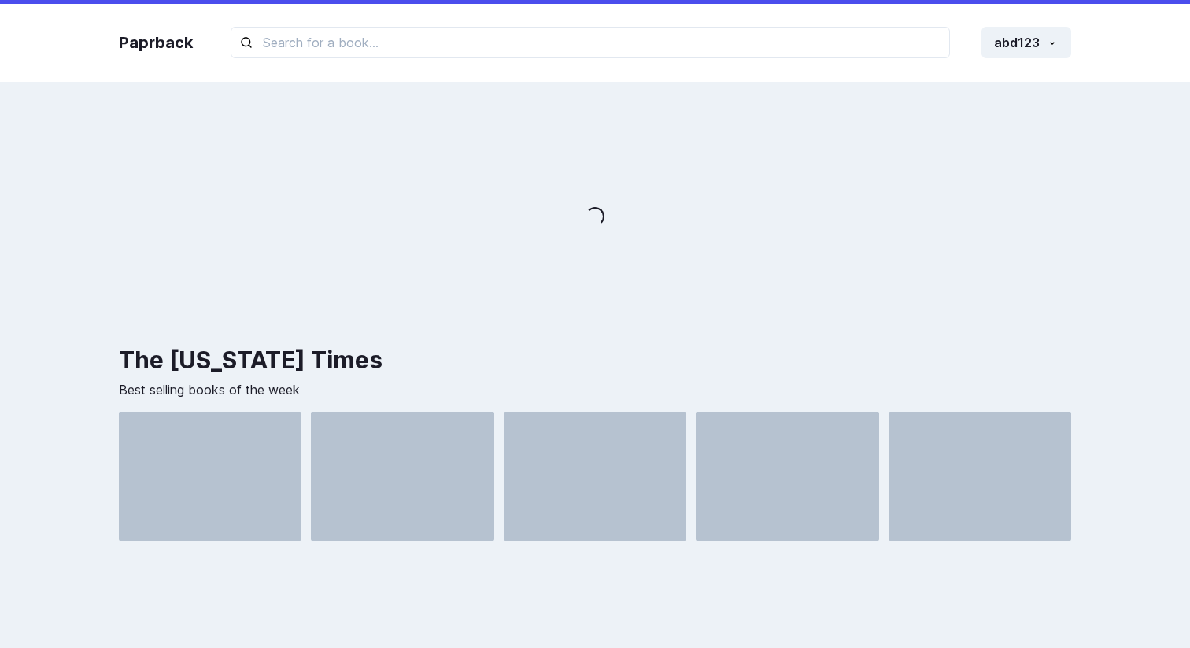
scroll to position [76, 0]
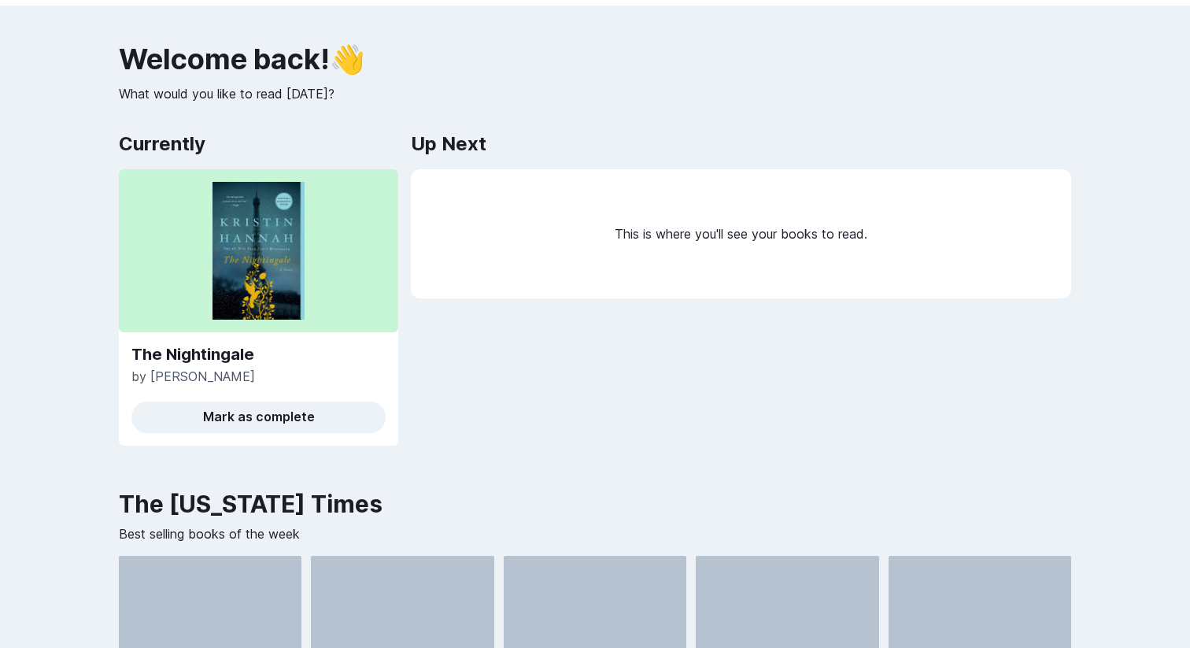
click at [829, 242] on div "This is where you'll see your books to read." at bounding box center [741, 234] width 660 height 130
click at [835, 241] on div "This is where you'll see your books to read." at bounding box center [741, 234] width 660 height 130
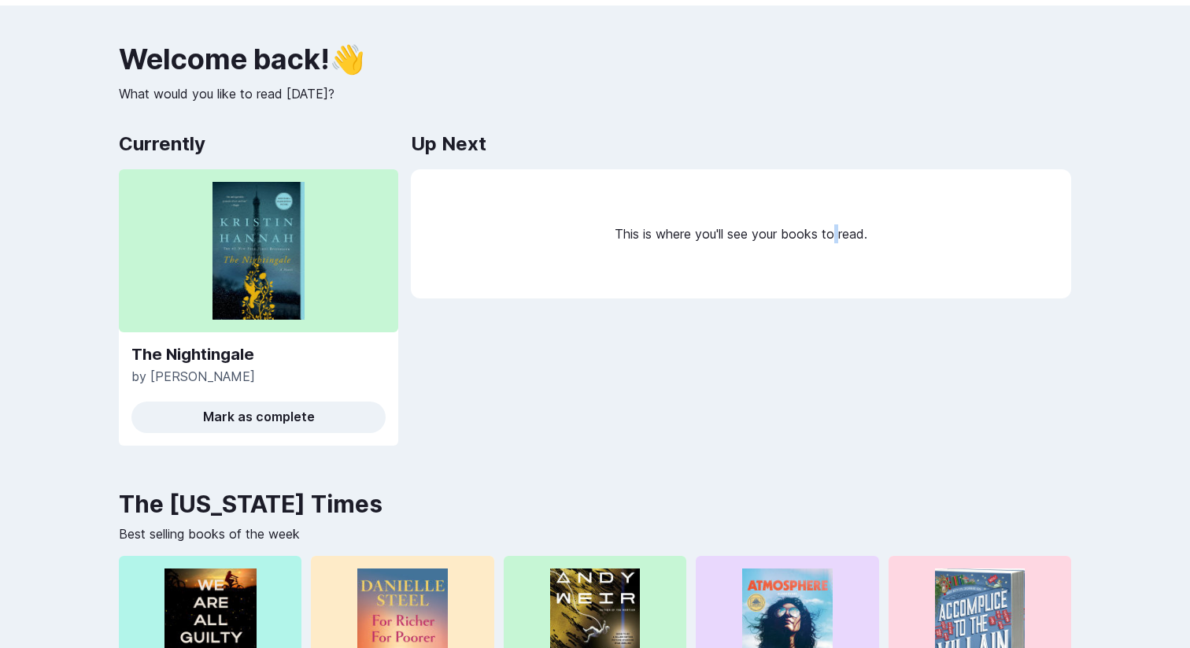
click at [835, 241] on div "This is where you'll see your books to read." at bounding box center [741, 234] width 660 height 130
click at [880, 241] on div "This is where you'll see your books to read." at bounding box center [741, 234] width 660 height 130
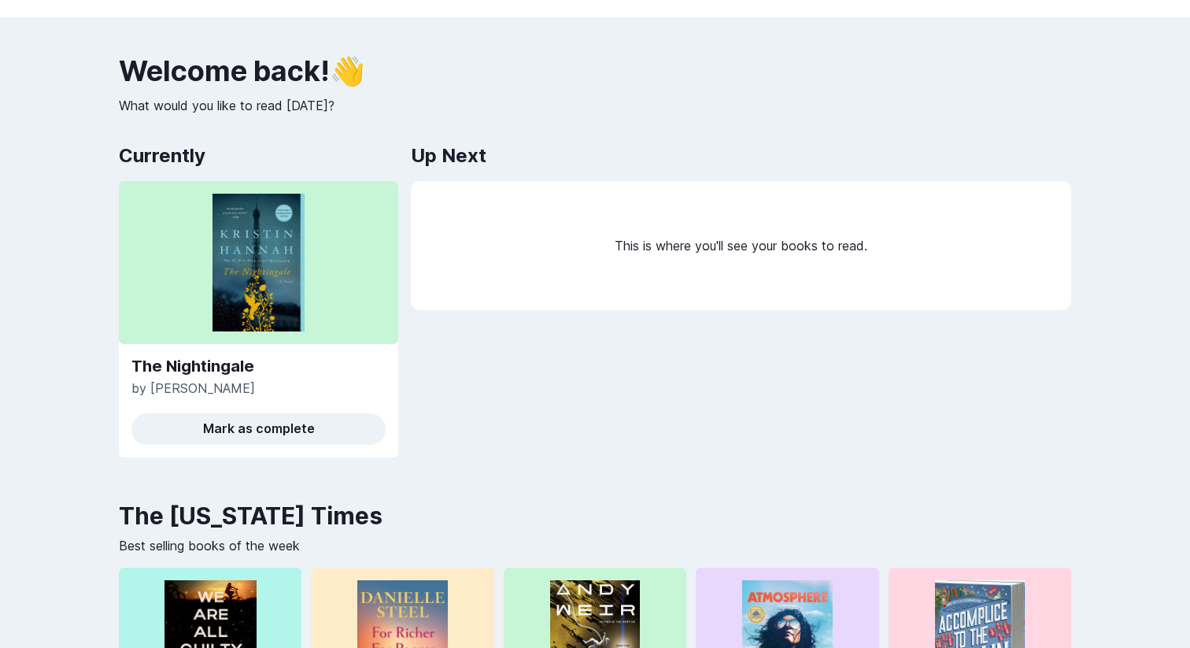
scroll to position [0, 0]
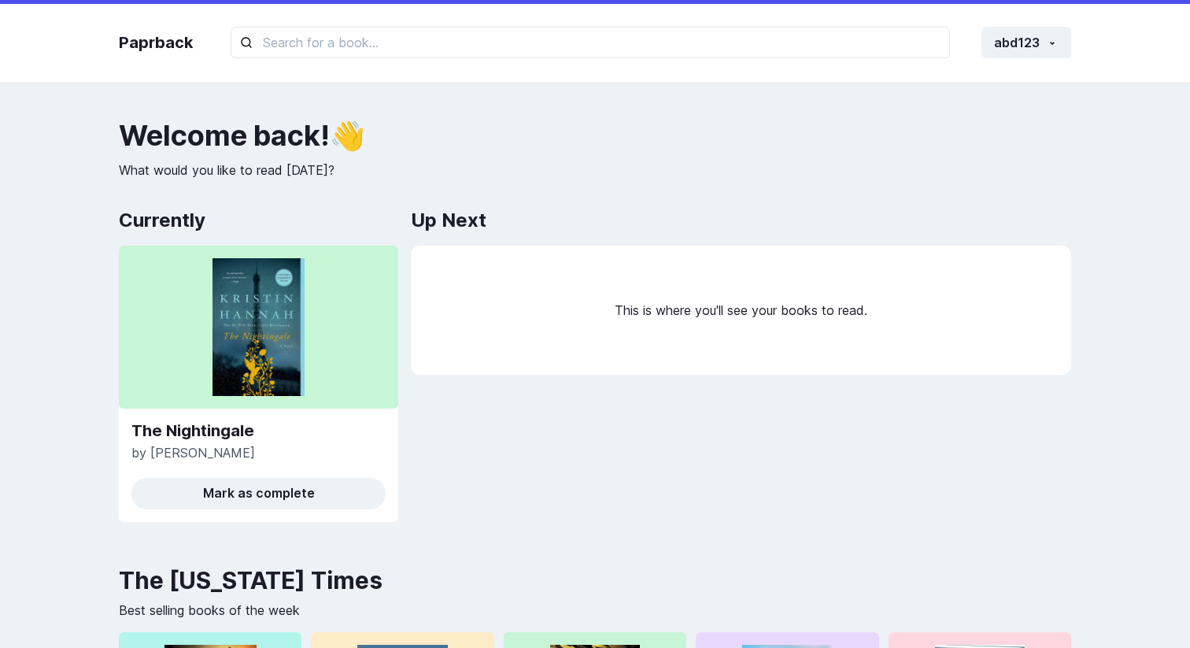
click at [737, 96] on div "Paprback abd123 Home Profile Settings Log out Welcome back ! 👋 What would you l…" at bounding box center [595, 643] width 1190 height 1287
click at [271, 143] on h2 "Welcome back ! 👋" at bounding box center [595, 135] width 952 height 31
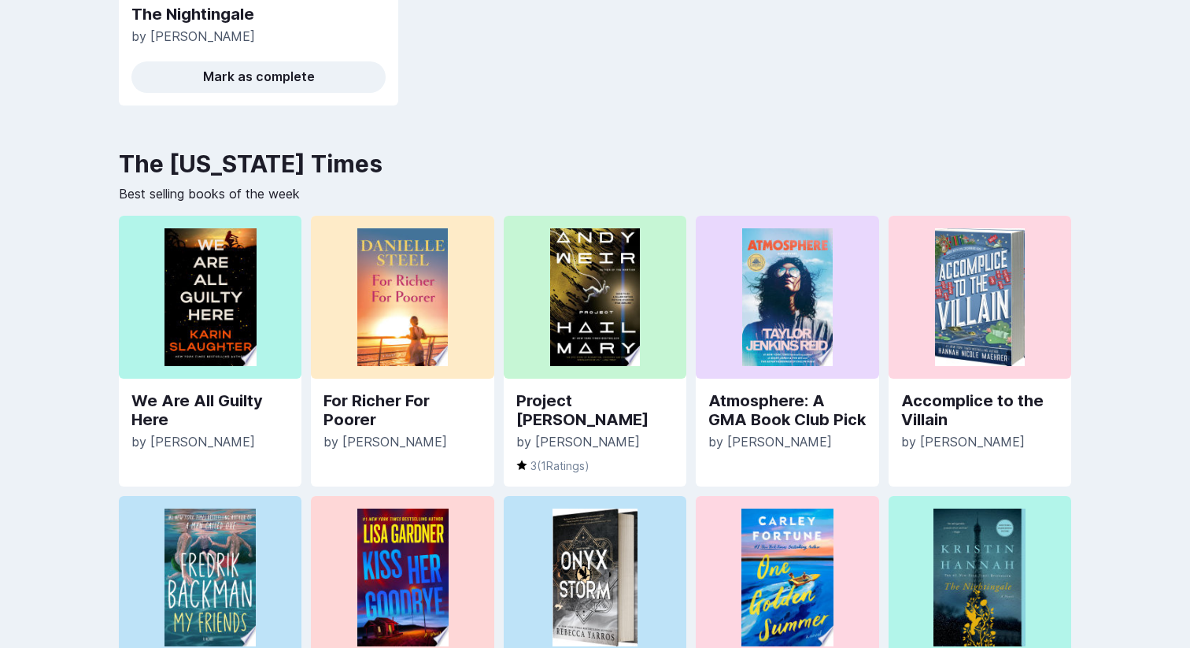
scroll to position [394, 0]
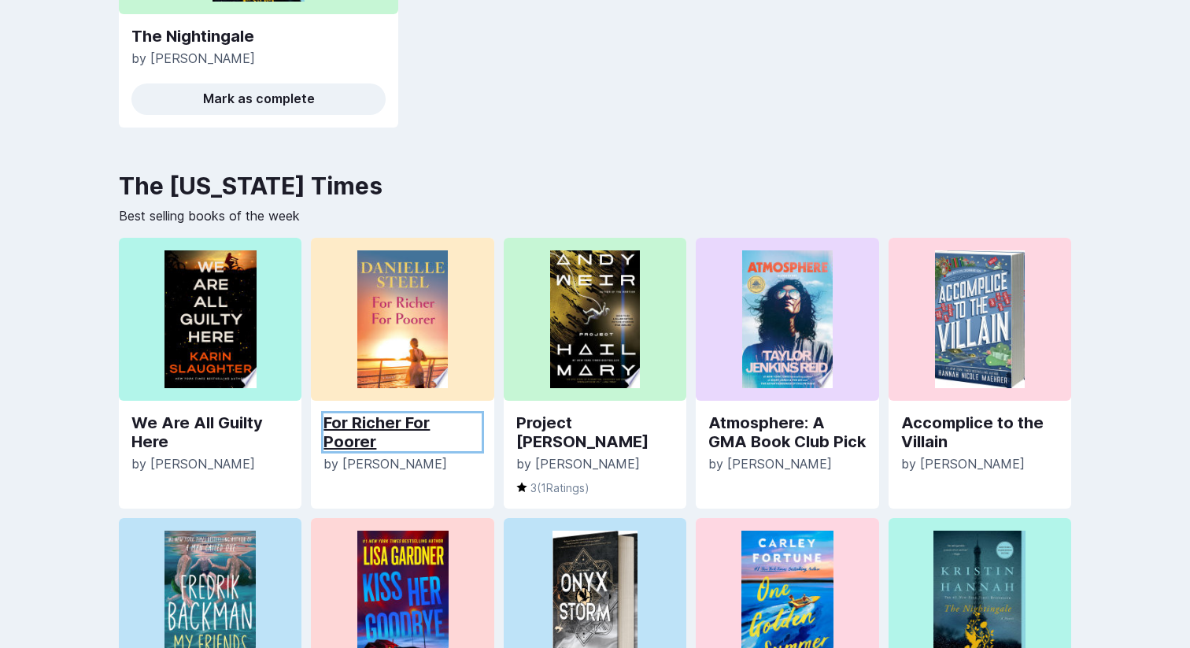
click at [371, 413] on link "For Richer For Poorer" at bounding box center [401, 432] width 157 height 38
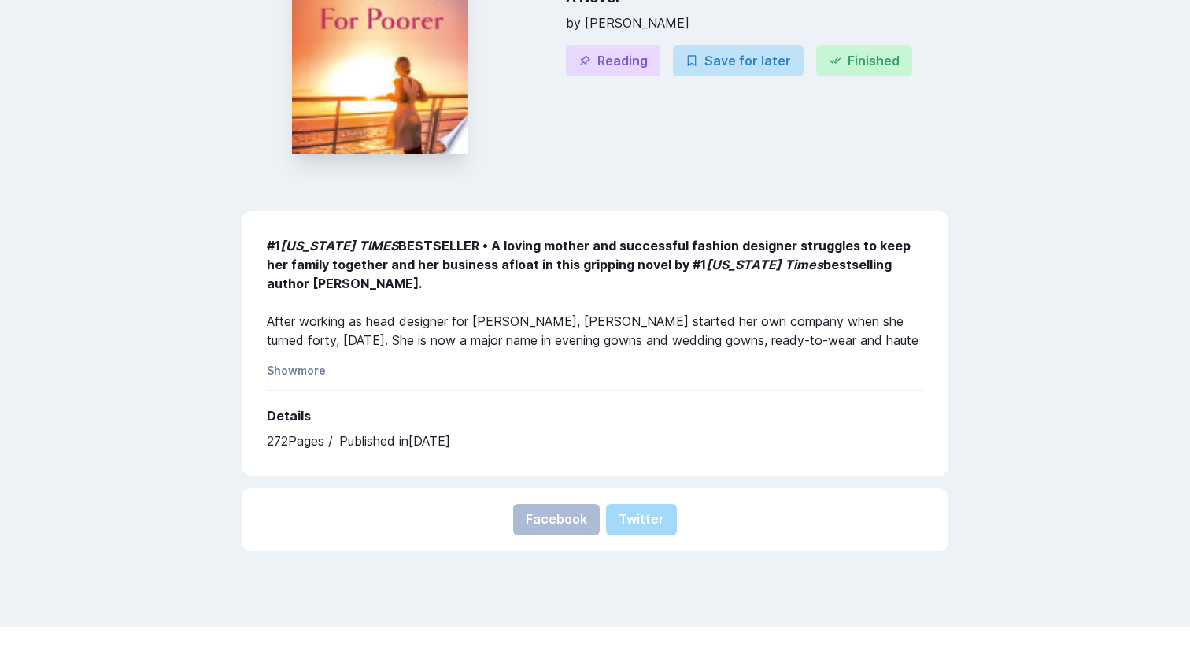
scroll to position [275, 0]
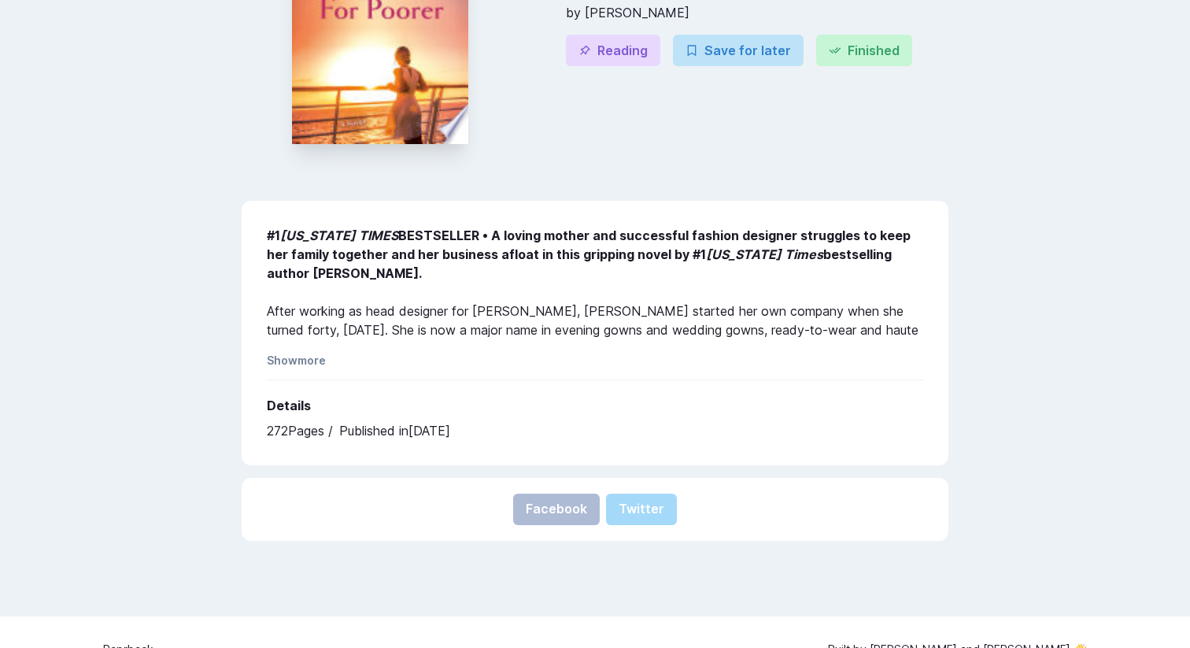
click at [346, 244] on div "#1 [US_STATE] TIMES BESTSELLER • A loving mother and successful fashion designe…" at bounding box center [595, 285] width 656 height 118
click at [391, 266] on div "#1 [US_STATE] TIMES BESTSELLER • A loving mother and successful fashion designe…" at bounding box center [595, 285] width 656 height 118
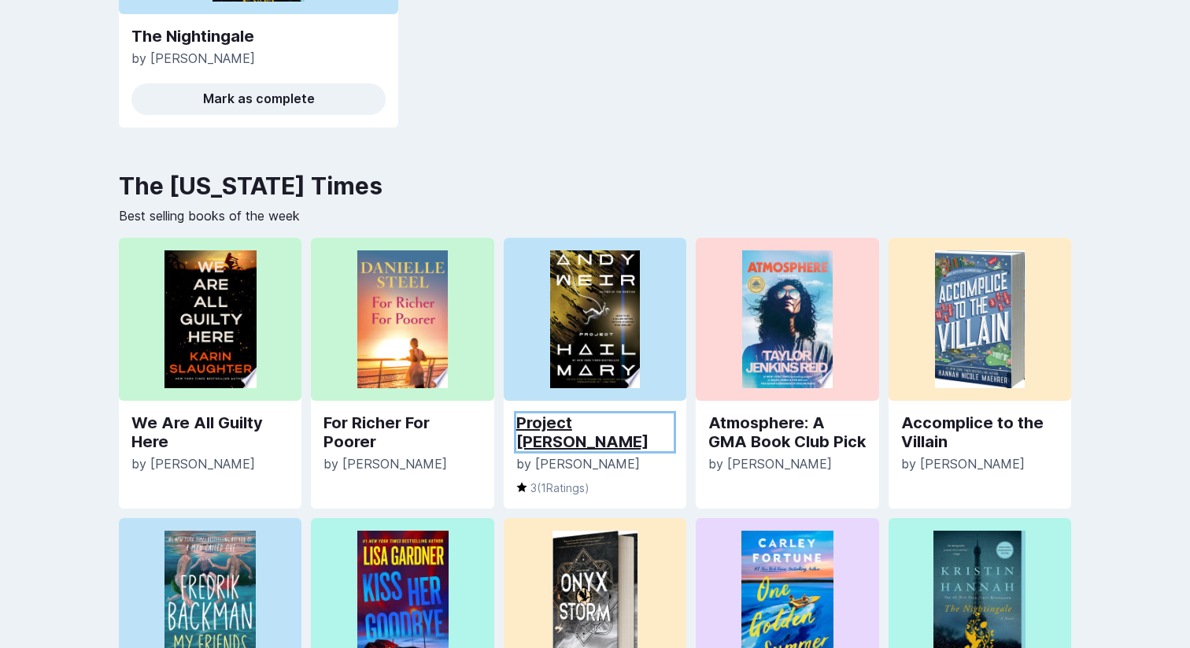
click at [533, 425] on link "Project [PERSON_NAME]" at bounding box center [594, 432] width 157 height 38
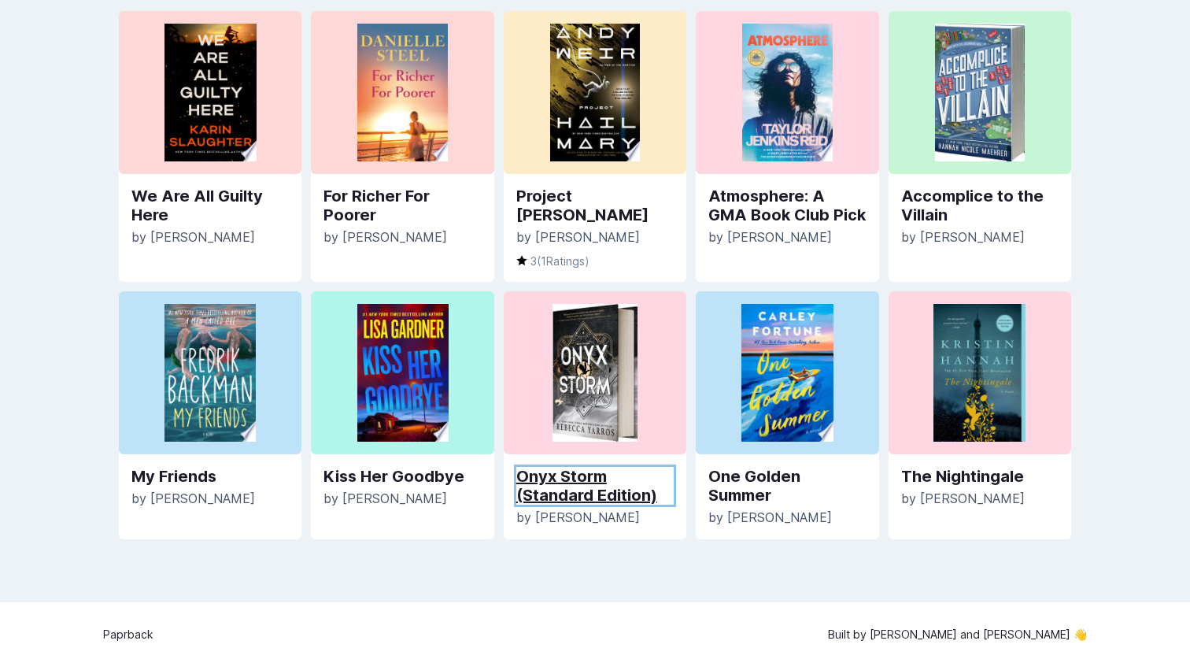
click at [581, 471] on link "Onyx Storm (Standard Edition)" at bounding box center [594, 486] width 157 height 38
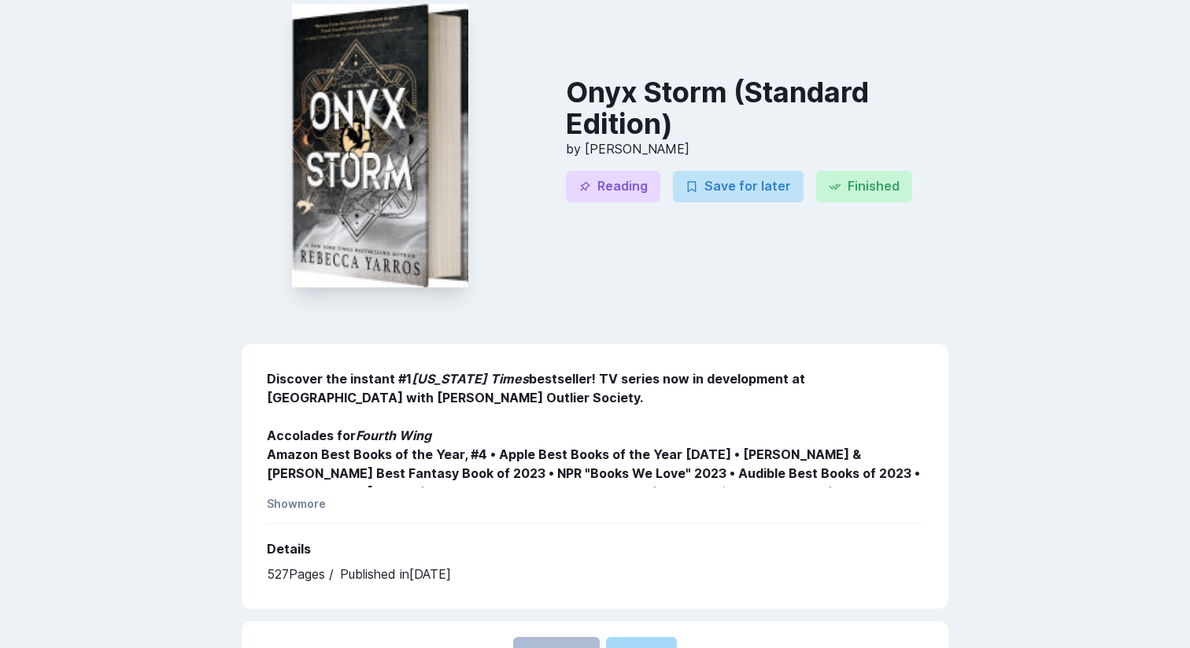
scroll to position [195, 0]
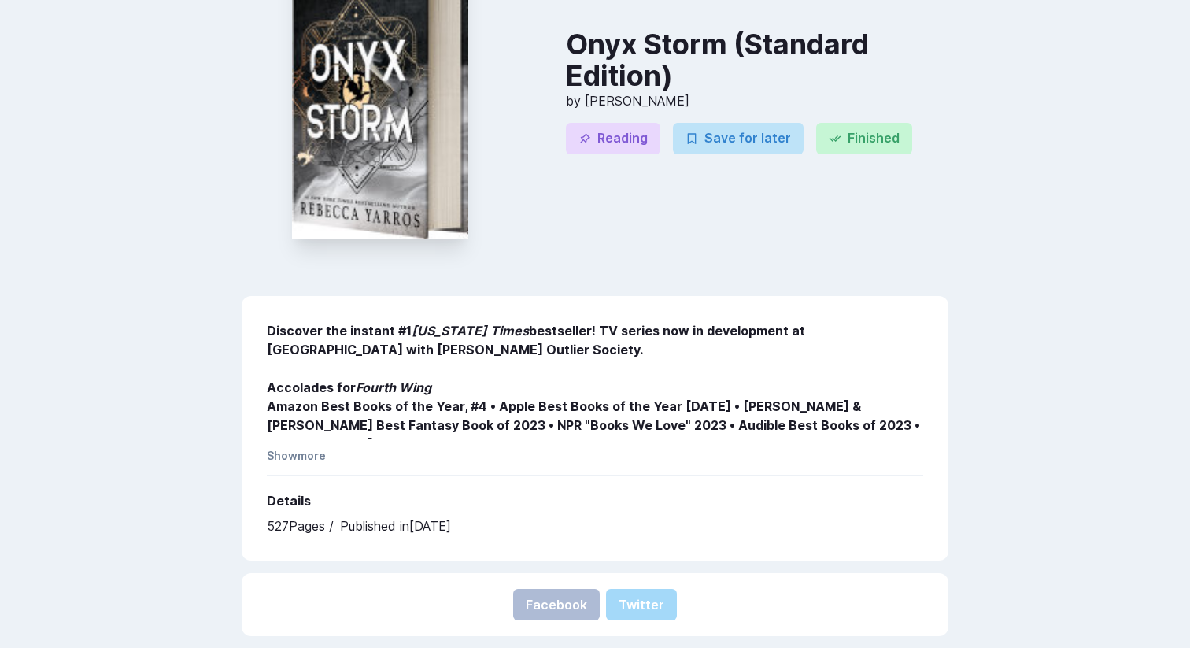
click at [327, 316] on div "Discover the instant #1 [US_STATE] Times bestseller! TV series now in developme…" at bounding box center [595, 428] width 707 height 264
click at [328, 334] on b "Discover the instant #1 [US_STATE] Times bestseller! TV series now in developme…" at bounding box center [536, 340] width 538 height 35
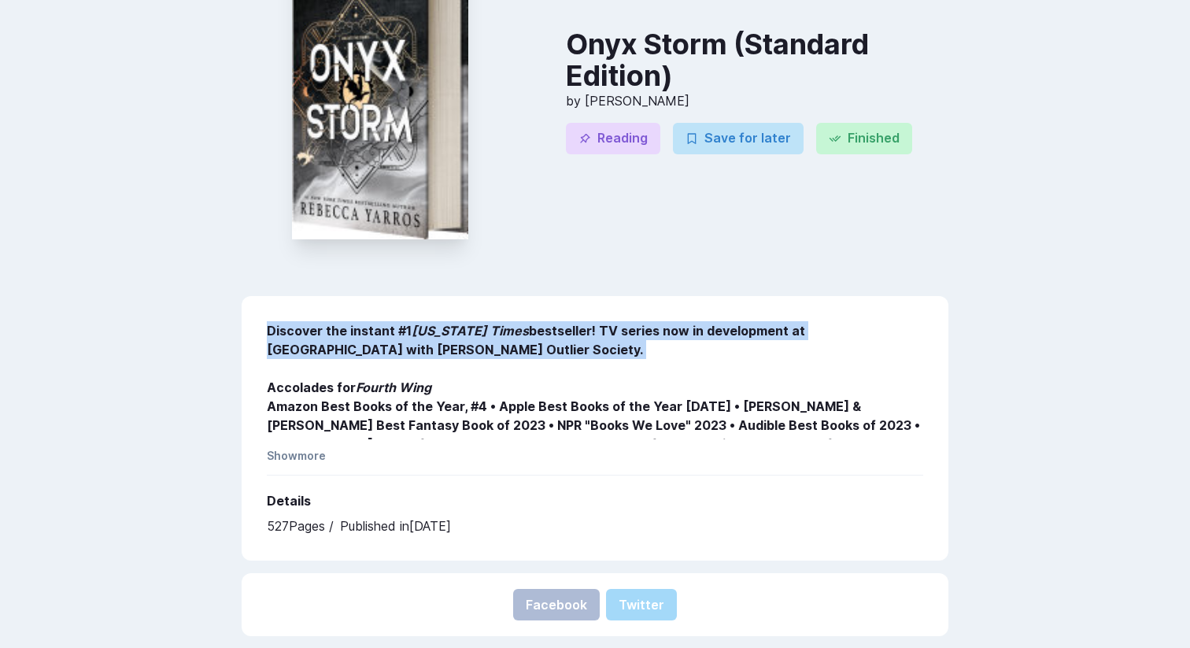
click at [328, 334] on b "Discover the instant #1 [US_STATE] Times bestseller! TV series now in developme…" at bounding box center [536, 340] width 538 height 35
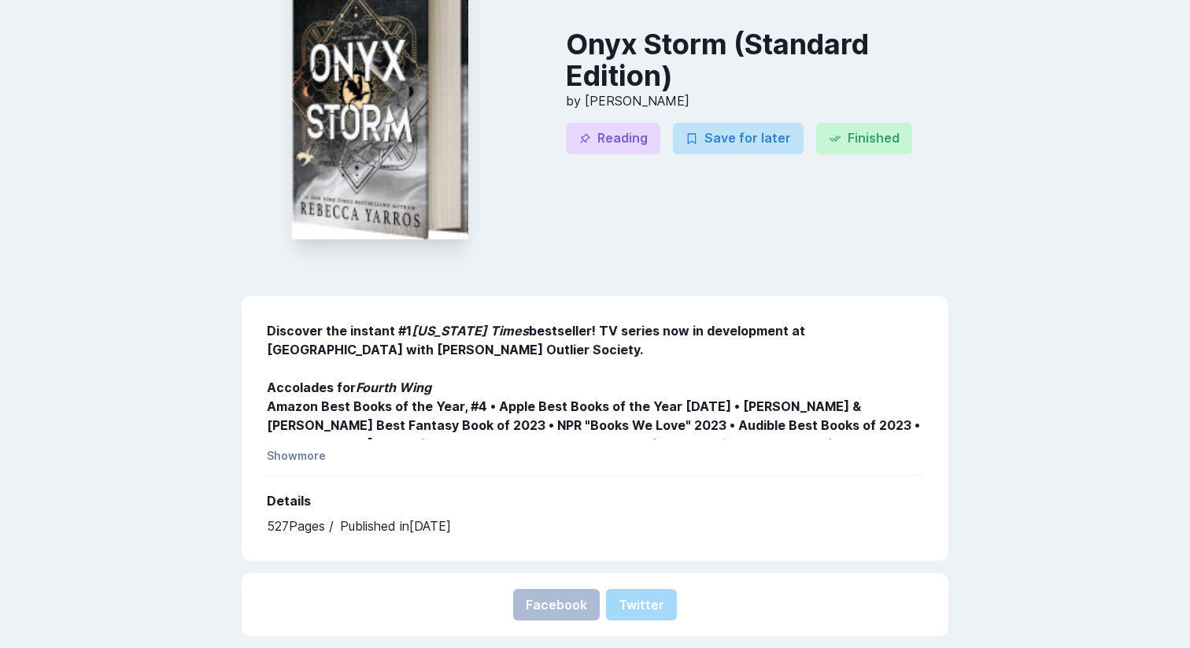
click at [361, 329] on b "Discover the instant #1 [US_STATE] Times bestseller! TV series now in developme…" at bounding box center [536, 340] width 538 height 35
click at [324, 402] on b "Accolades for Fourth Wing Amazon Best Books of the Year, #4 • Apple Best Books …" at bounding box center [593, 443] width 653 height 129
click at [380, 386] on icon "Fourth Wing" at bounding box center [394, 387] width 76 height 16
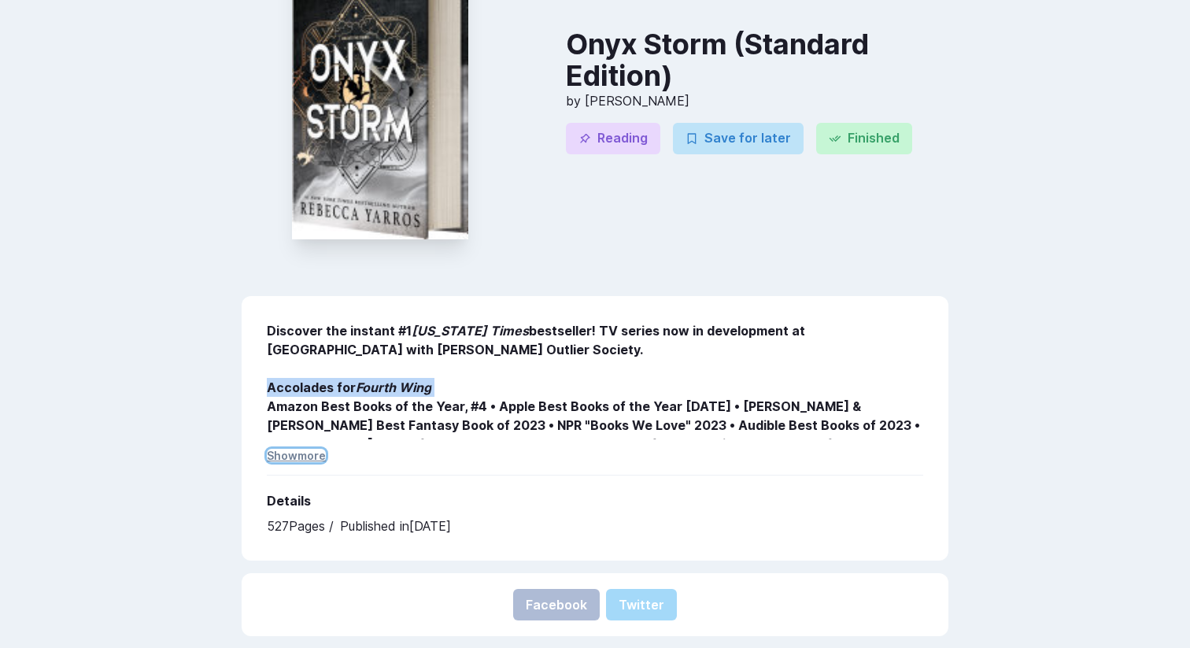
click at [316, 449] on button "Show more" at bounding box center [296, 454] width 59 height 13
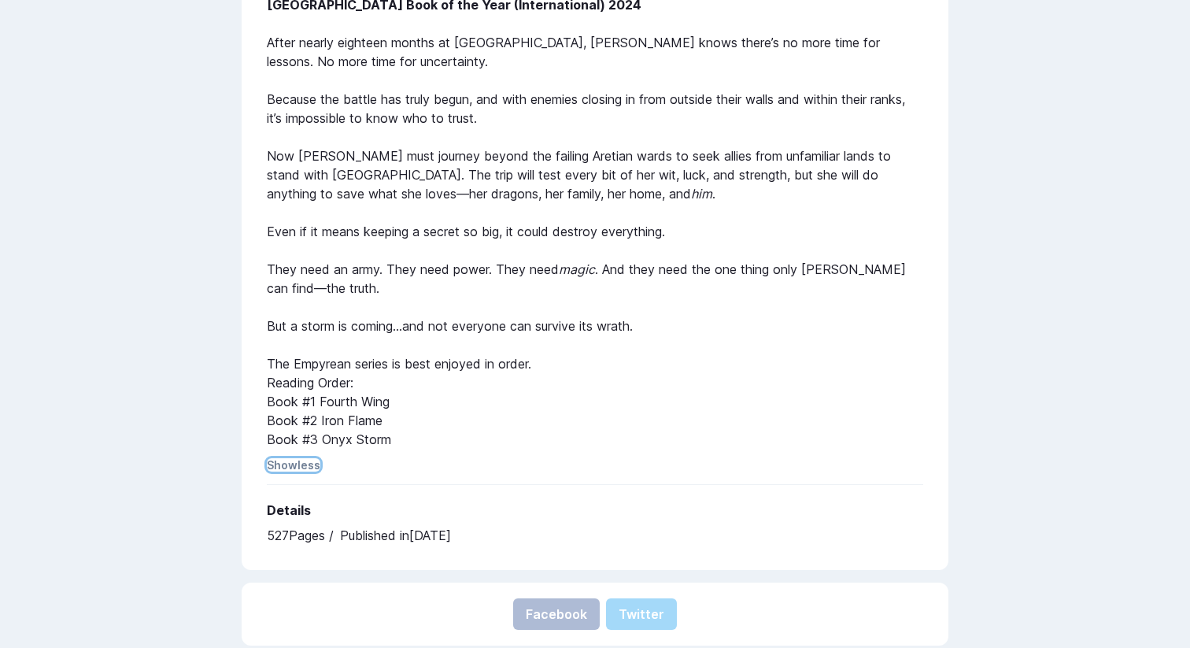
scroll to position [690, 0]
click at [456, 412] on p "Discover the instant #1 [US_STATE] Times bestseller! TV series now in developme…" at bounding box center [595, 137] width 656 height 623
click at [349, 399] on p "Discover the instant #1 [US_STATE] Times bestseller! TV series now in developme…" at bounding box center [595, 137] width 656 height 623
click at [334, 360] on p "Discover the instant #1 [US_STATE] Times bestseller! TV series now in developme…" at bounding box center [595, 137] width 656 height 623
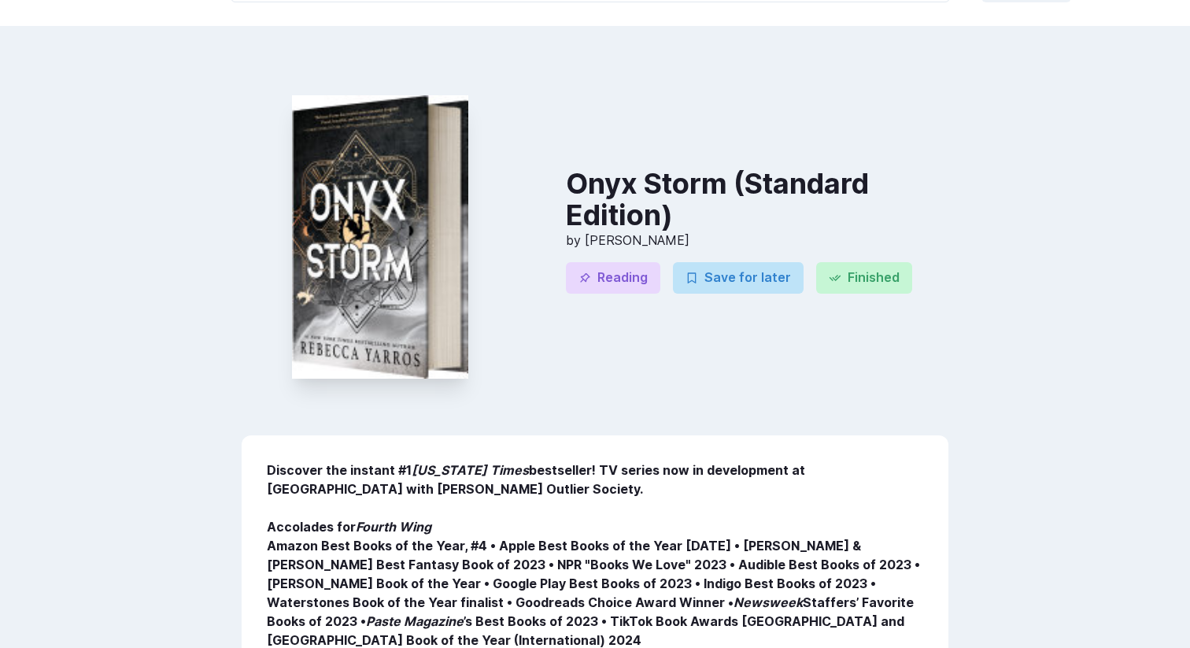
scroll to position [50, 0]
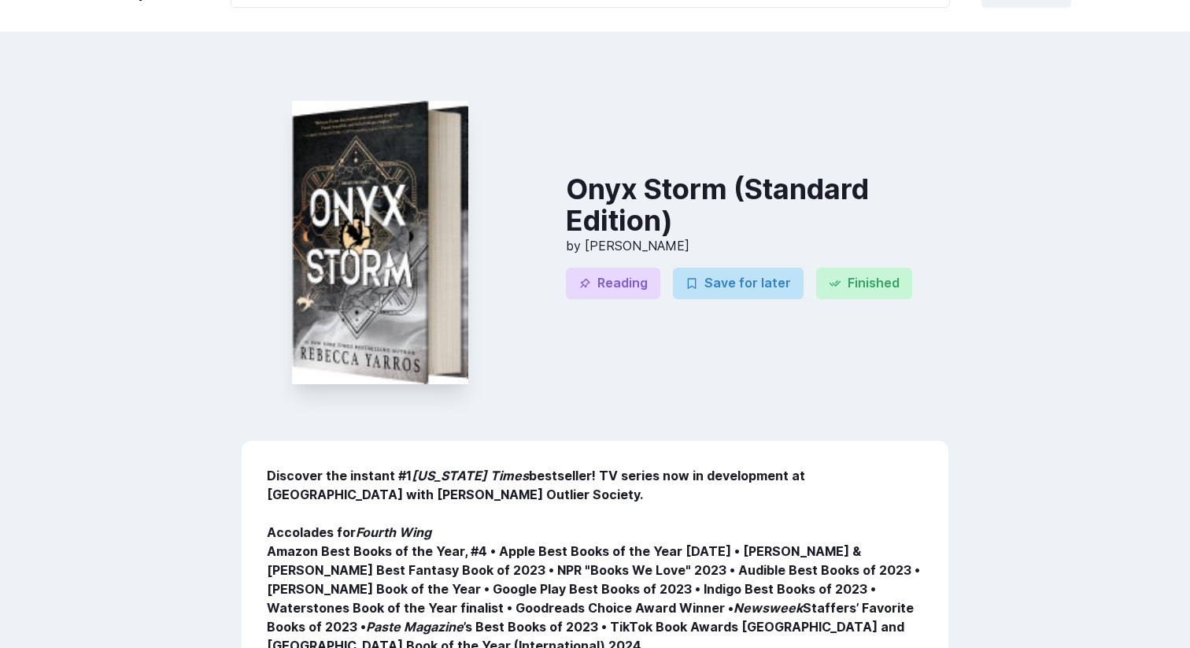
click at [371, 309] on img at bounding box center [380, 243] width 176 height 284
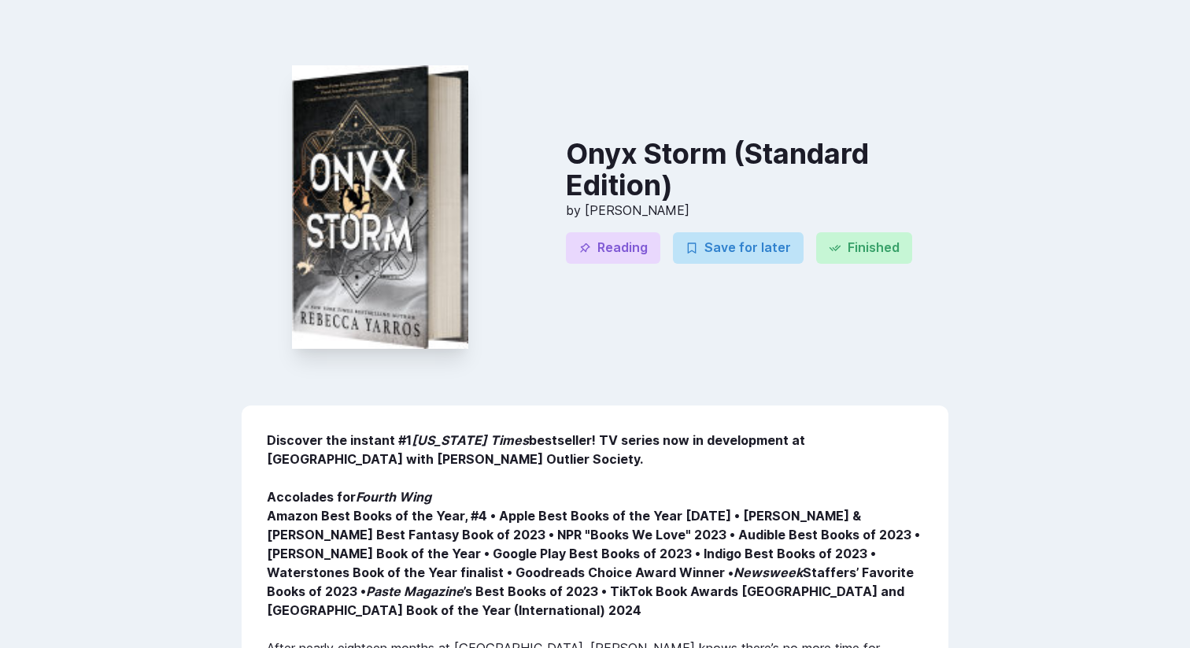
scroll to position [88, 0]
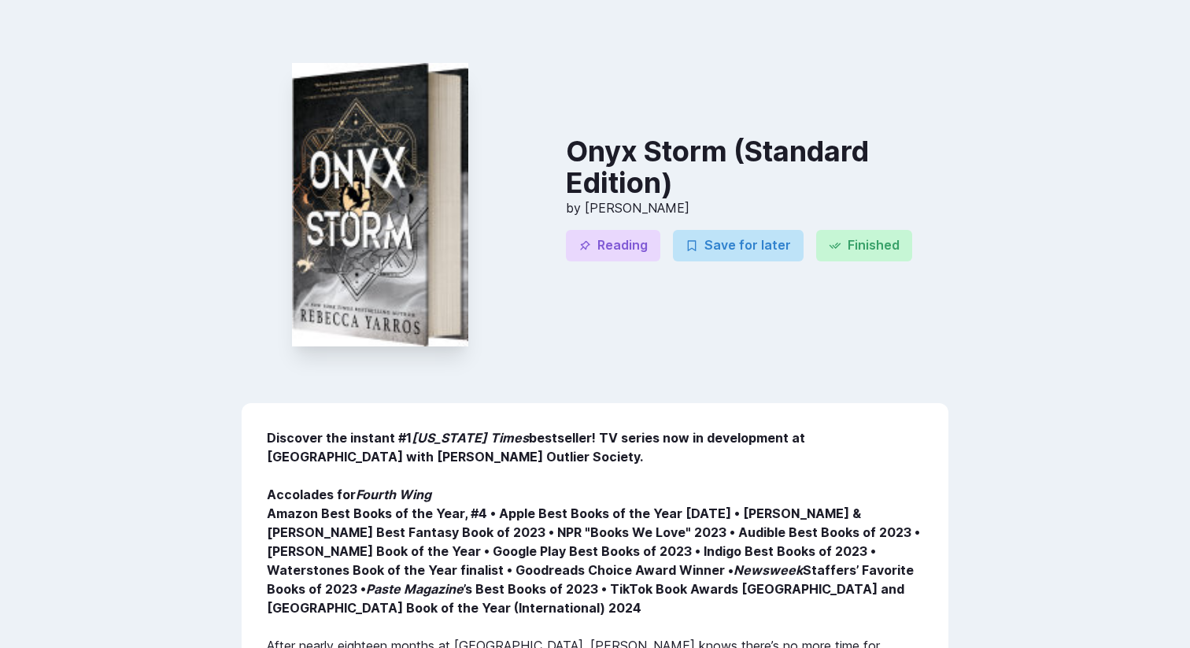
click at [649, 196] on h3 "Onyx Storm (Standard Edition)" at bounding box center [757, 166] width 382 height 63
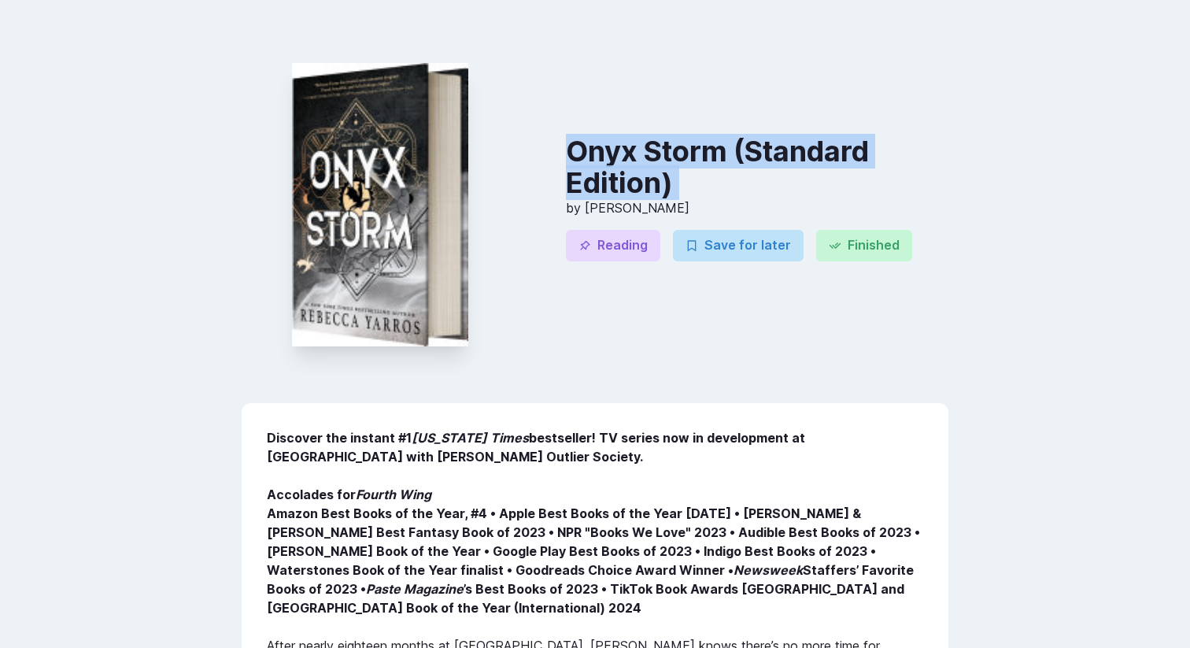
click at [649, 196] on h3 "Onyx Storm (Standard Edition)" at bounding box center [757, 166] width 382 height 63
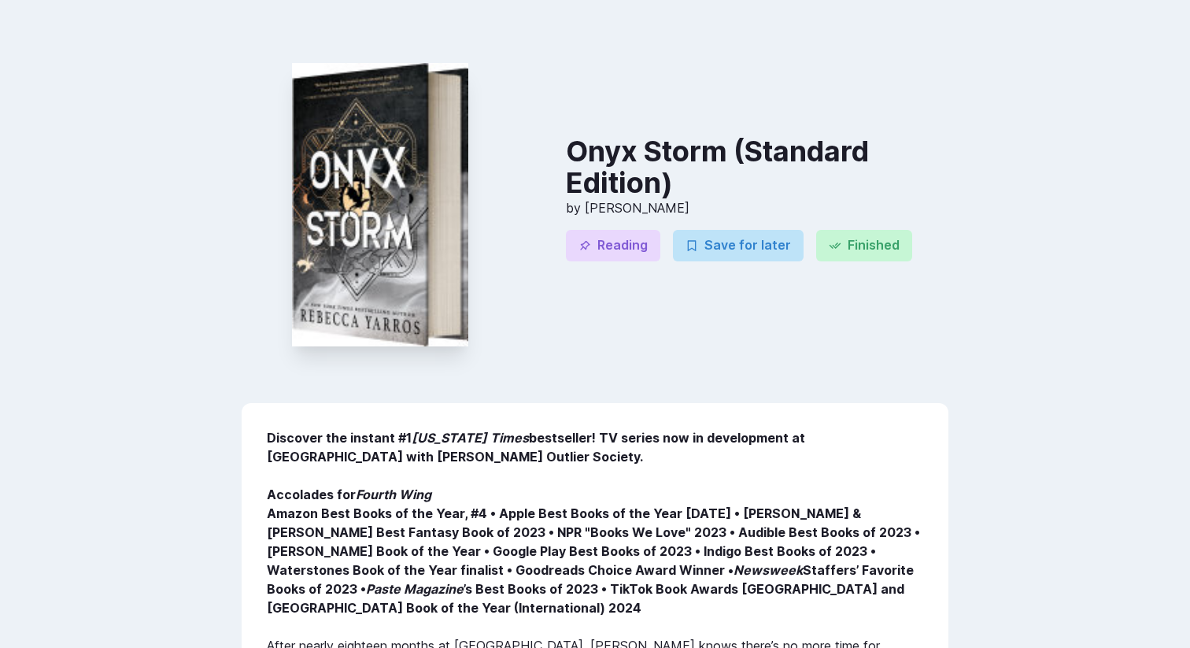
click at [640, 212] on span "[PERSON_NAME]" at bounding box center [637, 208] width 105 height 16
click at [439, 183] on img at bounding box center [380, 205] width 176 height 284
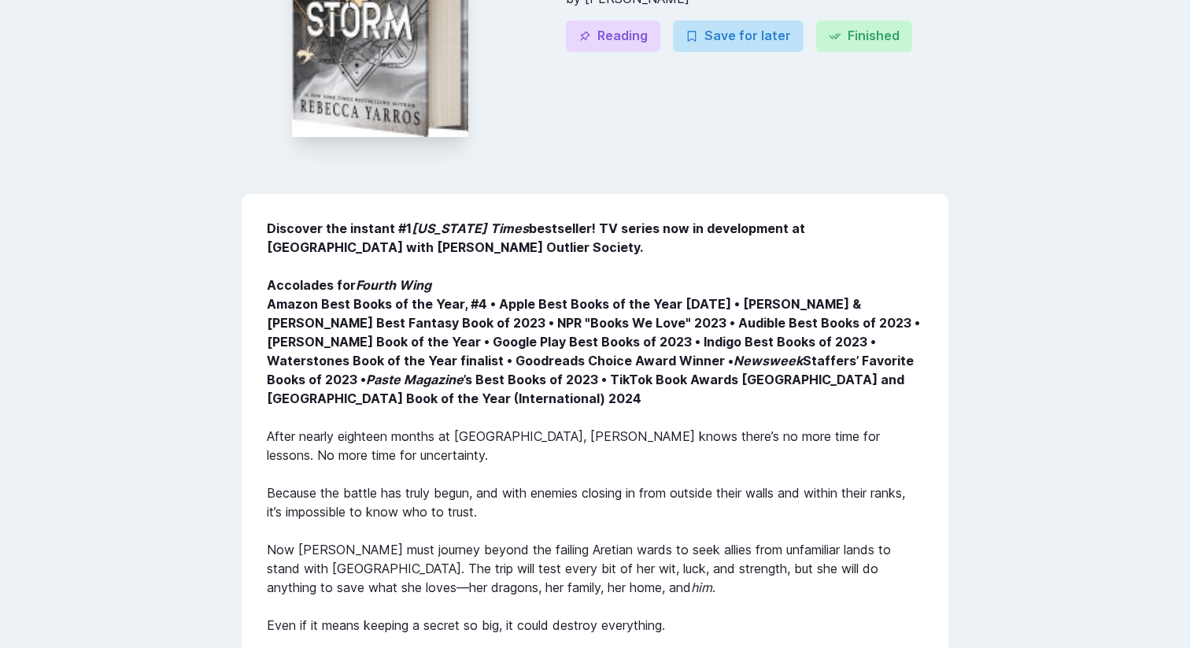
scroll to position [810, 0]
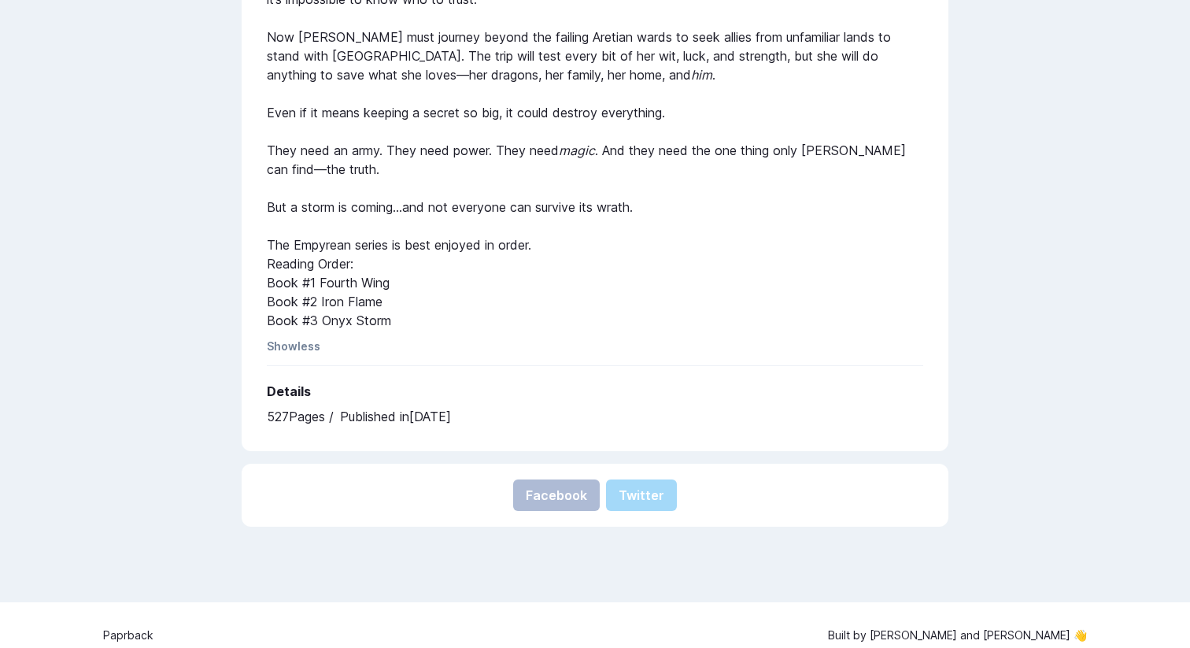
click at [371, 407] on p "Published in [DATE]" at bounding box center [395, 416] width 111 height 19
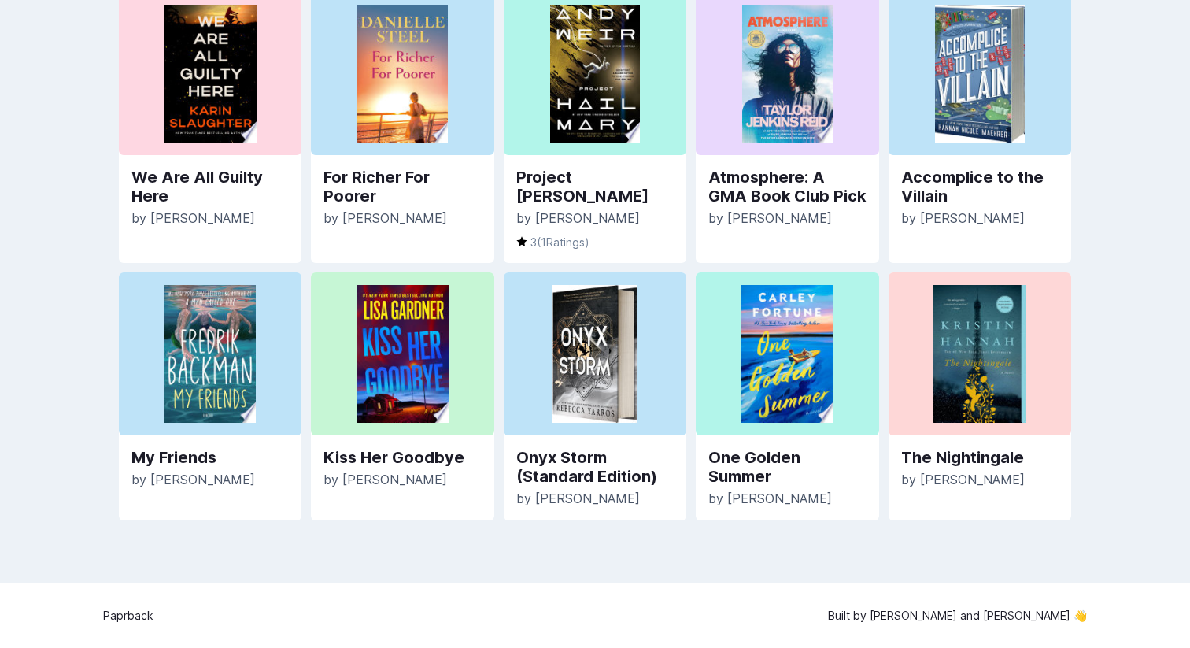
scroll to position [621, 0]
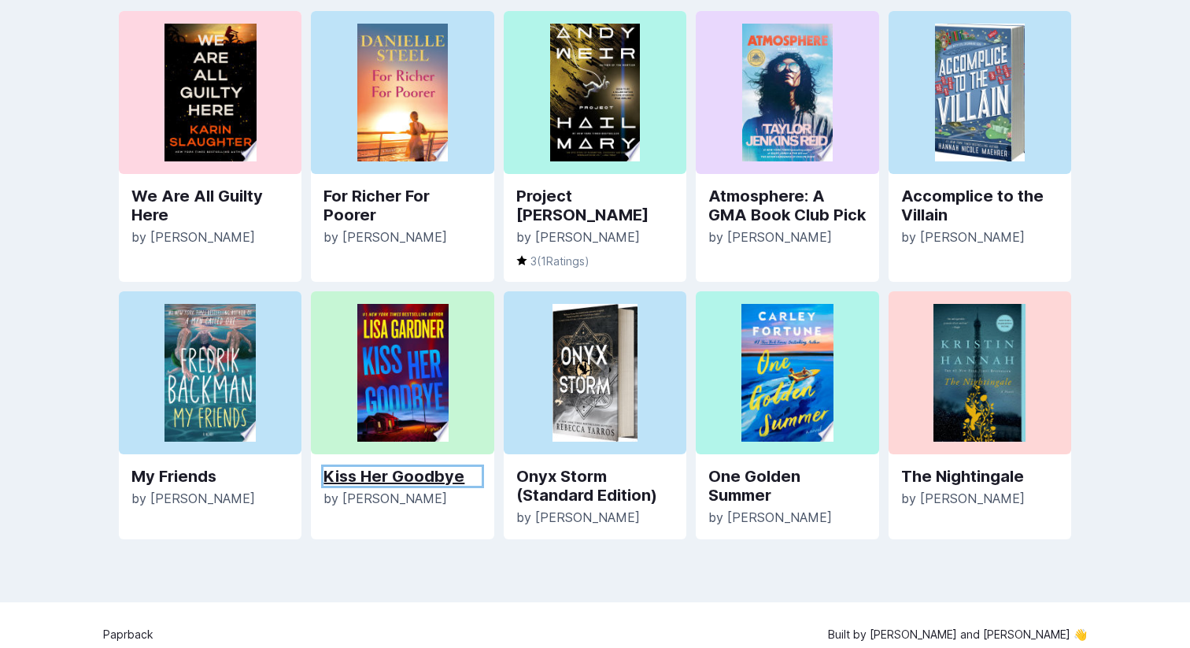
click at [423, 471] on link "Kiss Her Goodbye" at bounding box center [401, 476] width 157 height 19
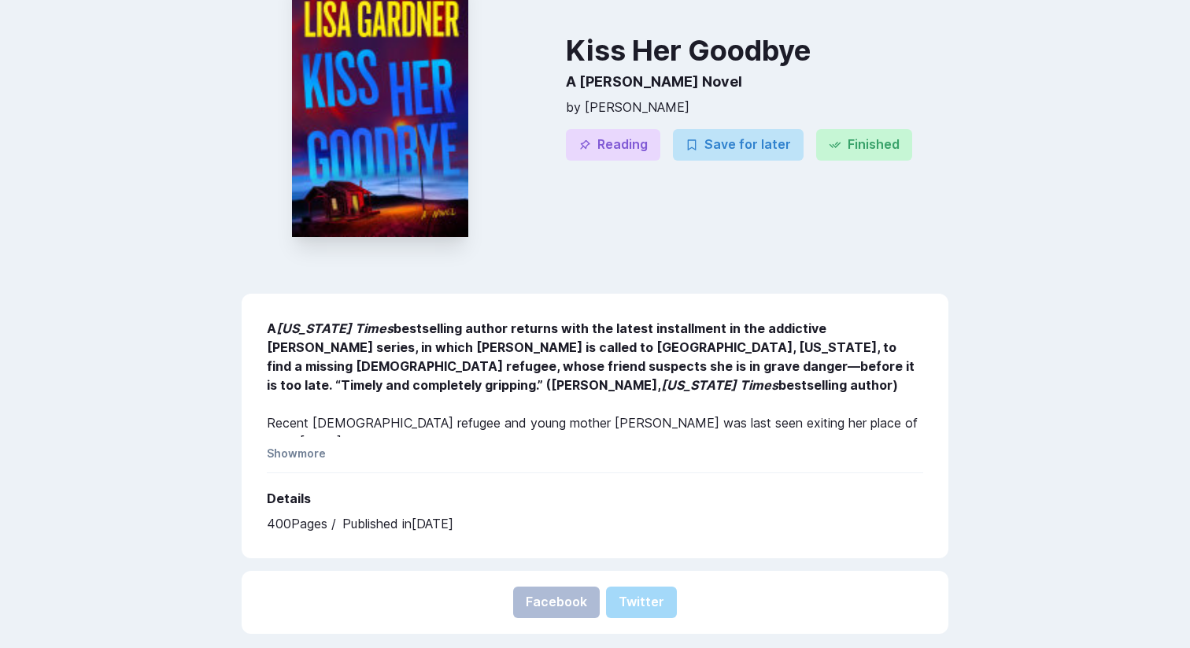
scroll to position [188, 0]
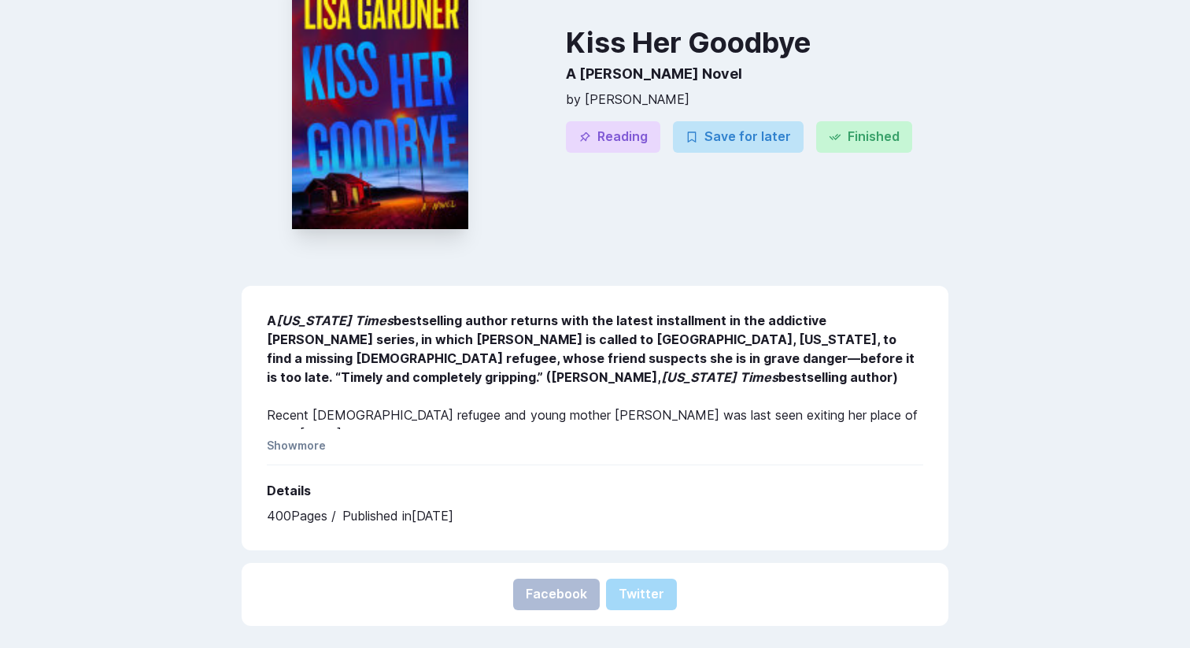
click at [332, 433] on div "A [US_STATE] Times bestselling author returns with the latest installment in th…" at bounding box center [595, 418] width 707 height 264
click at [322, 438] on button "Show more" at bounding box center [296, 444] width 59 height 13
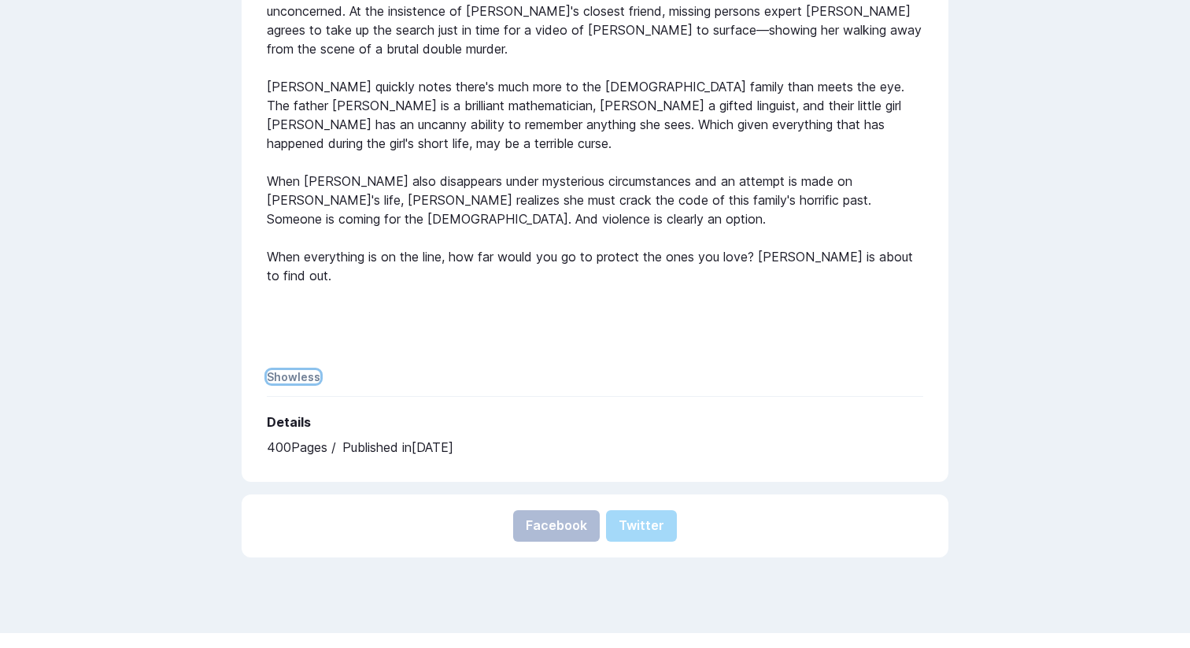
scroll to position [631, 0]
click at [303, 381] on div "A [US_STATE] Times bestselling author returns with the latest installment in th…" at bounding box center [595, 161] width 707 height 637
click at [310, 378] on button "Show less" at bounding box center [294, 374] width 54 height 13
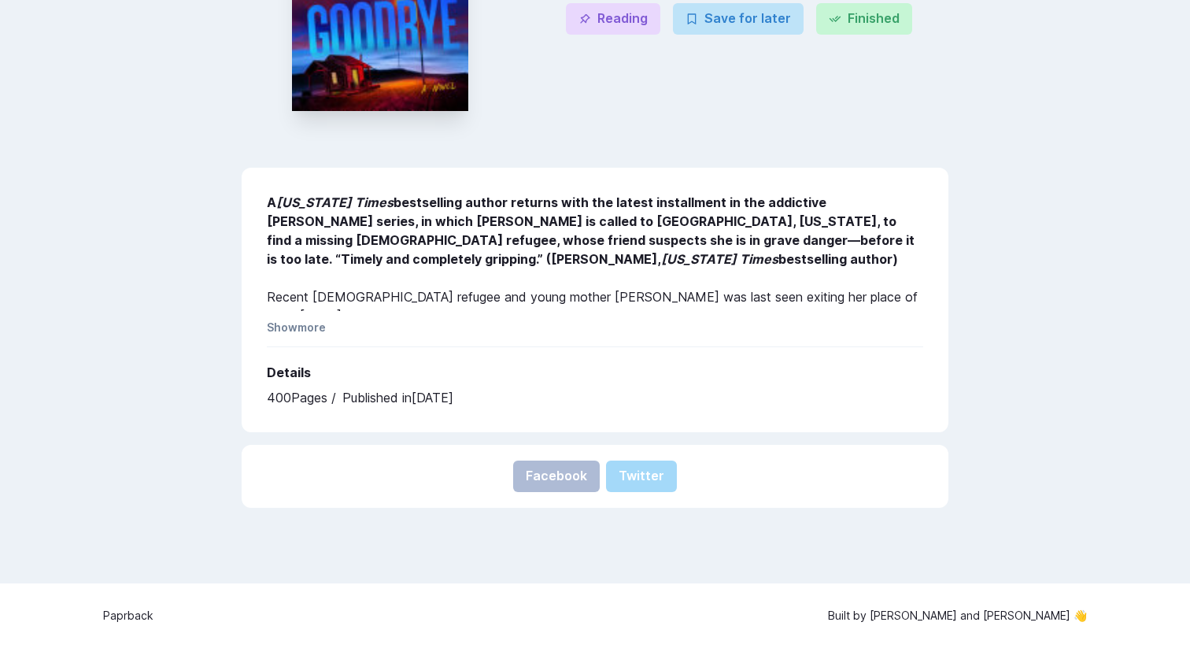
click at [400, 336] on div "A [US_STATE] Times bestselling author returns with the latest installment in th…" at bounding box center [595, 300] width 707 height 264
click at [319, 328] on button "Show more" at bounding box center [296, 326] width 59 height 13
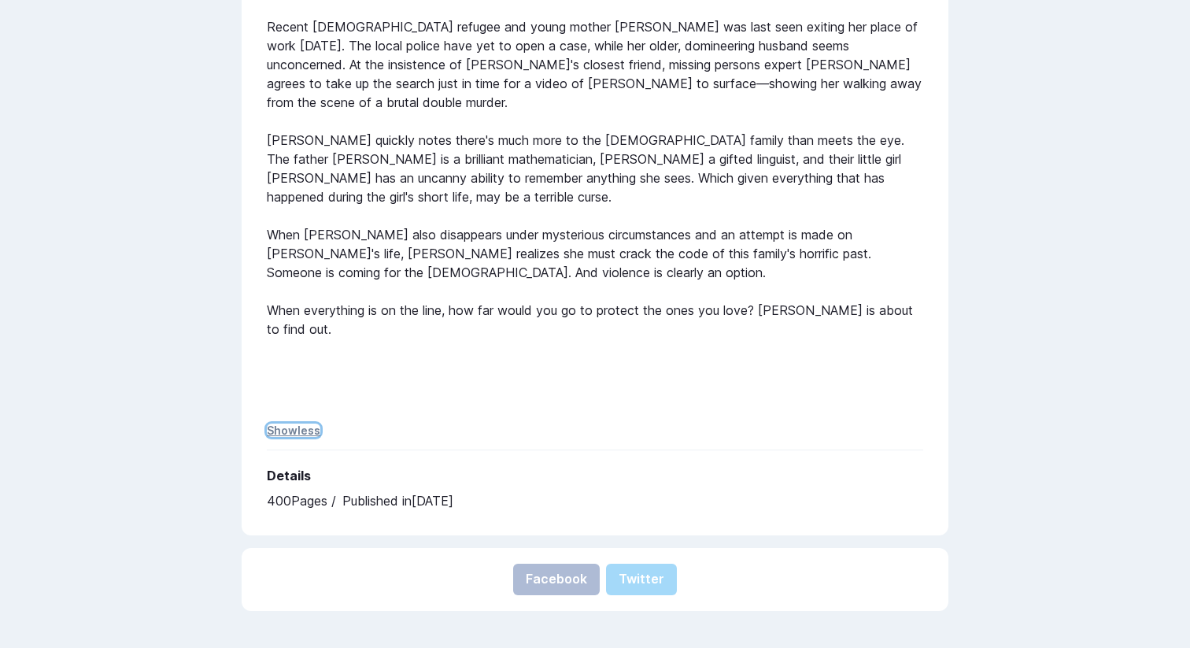
scroll to position [577, 0]
click at [319, 328] on div "A [US_STATE] Times bestselling author returns with the latest installment in th…" at bounding box center [595, 167] width 656 height 491
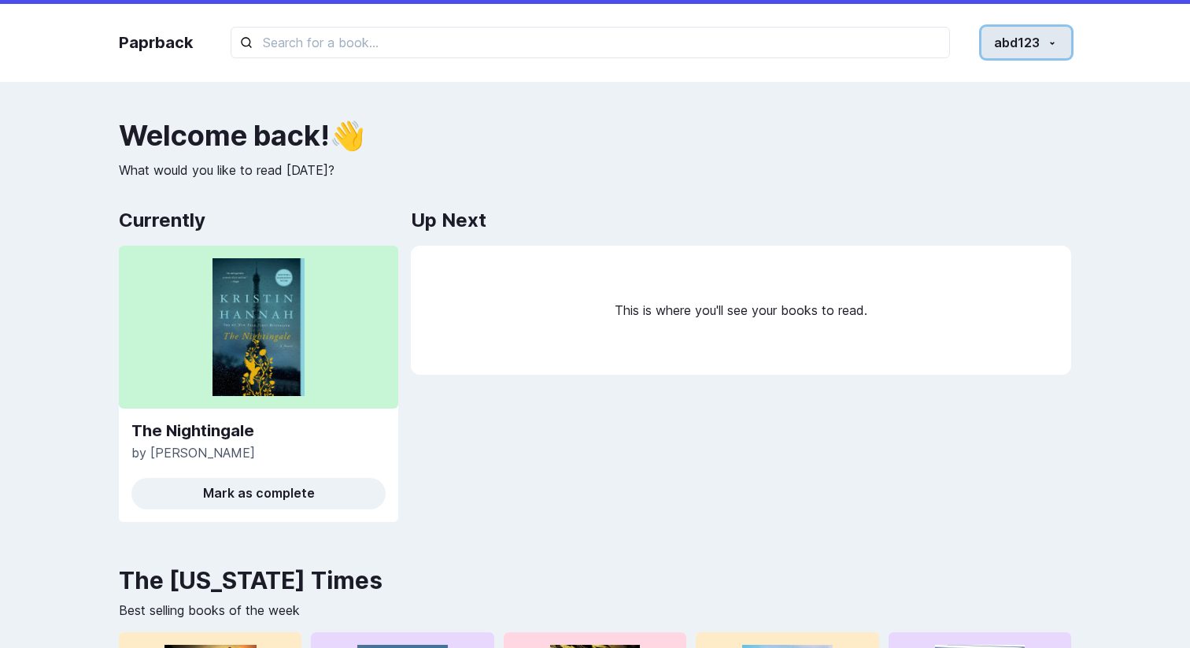
click at [1057, 54] on button "abd123" at bounding box center [1026, 42] width 90 height 31
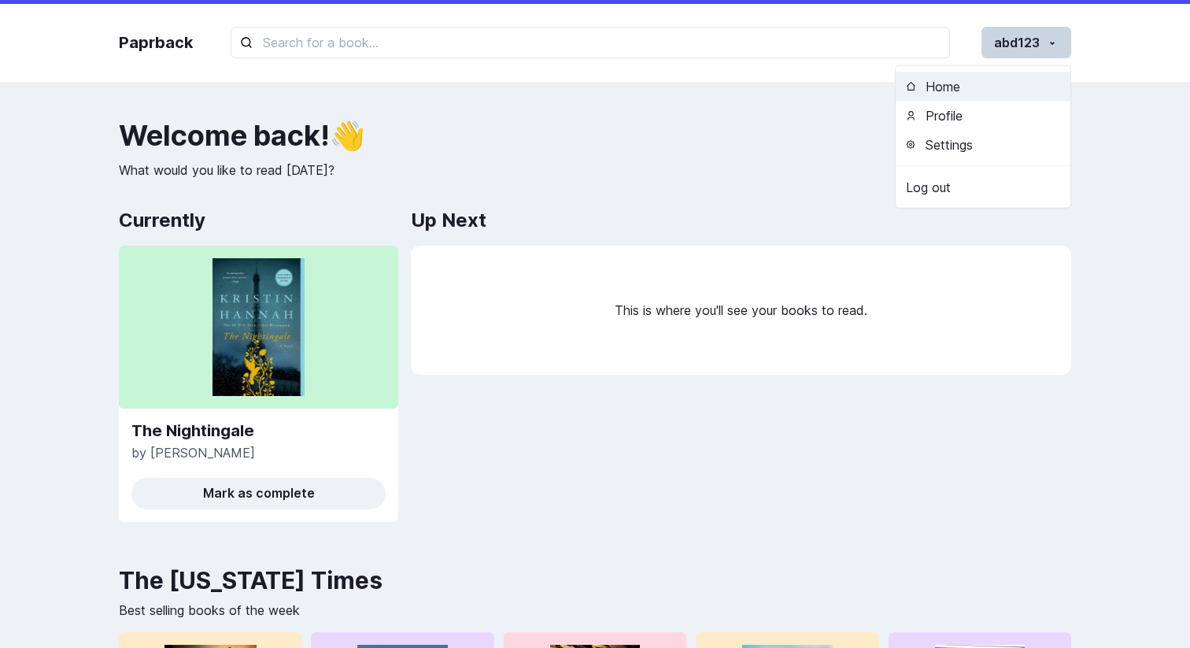
click at [982, 93] on button "Home" at bounding box center [982, 86] width 175 height 29
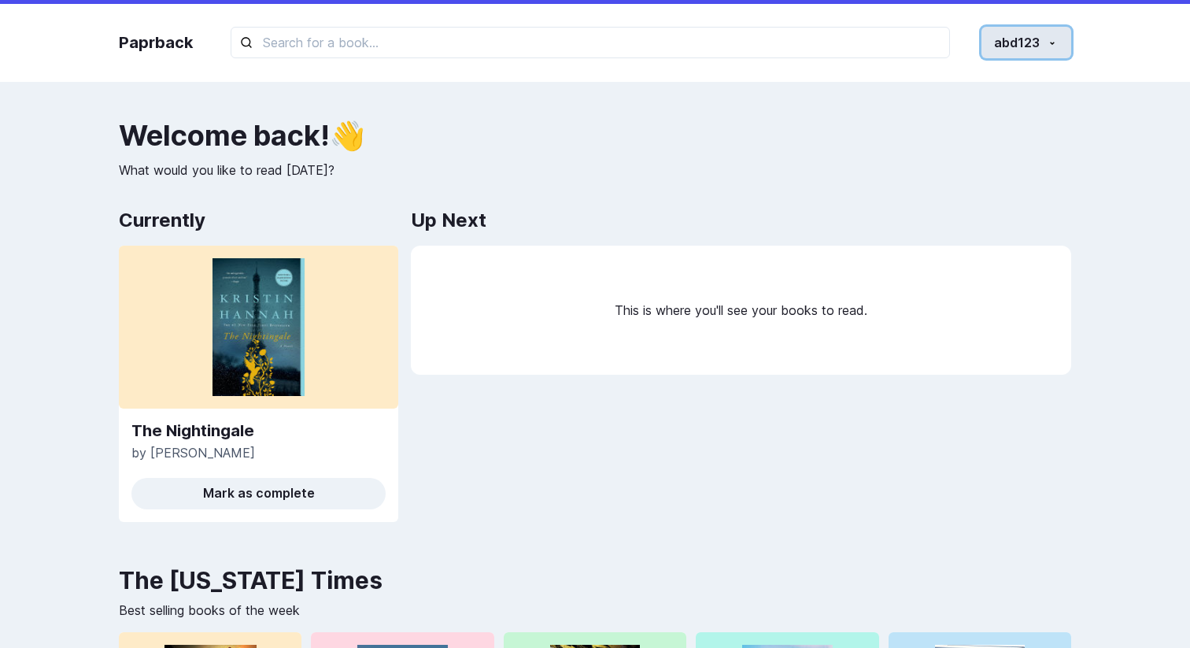
click at [1043, 42] on button "abd123" at bounding box center [1026, 42] width 90 height 31
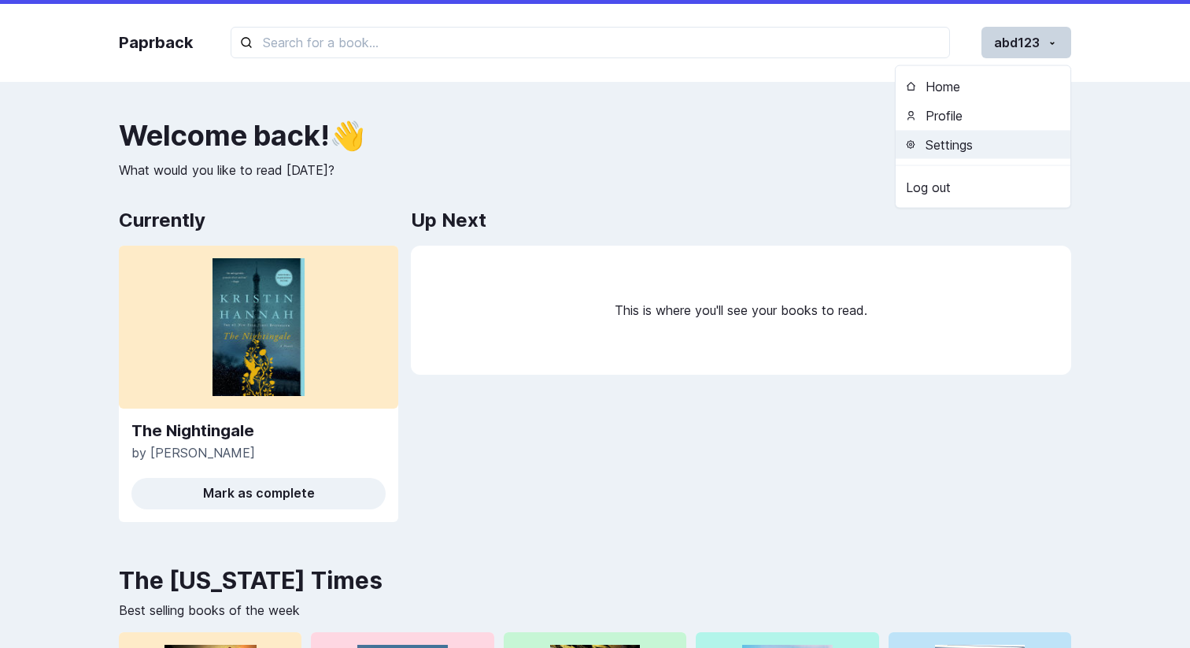
click at [974, 131] on button "Settings" at bounding box center [982, 144] width 175 height 29
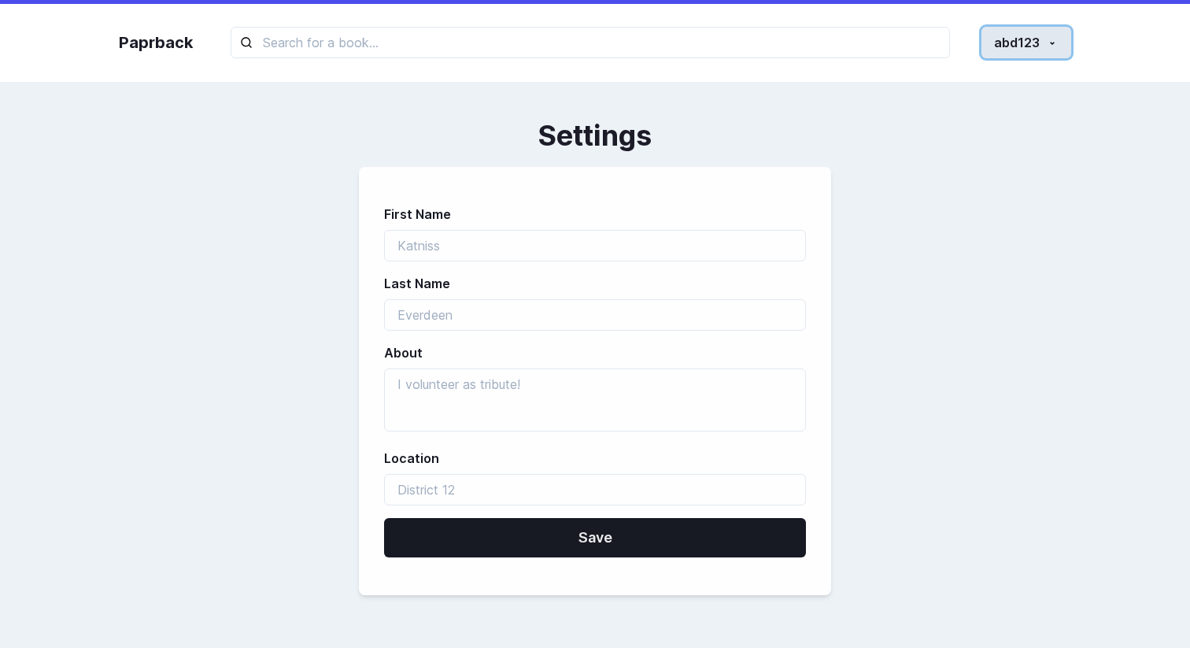
click at [1060, 29] on button "abd123" at bounding box center [1026, 42] width 90 height 31
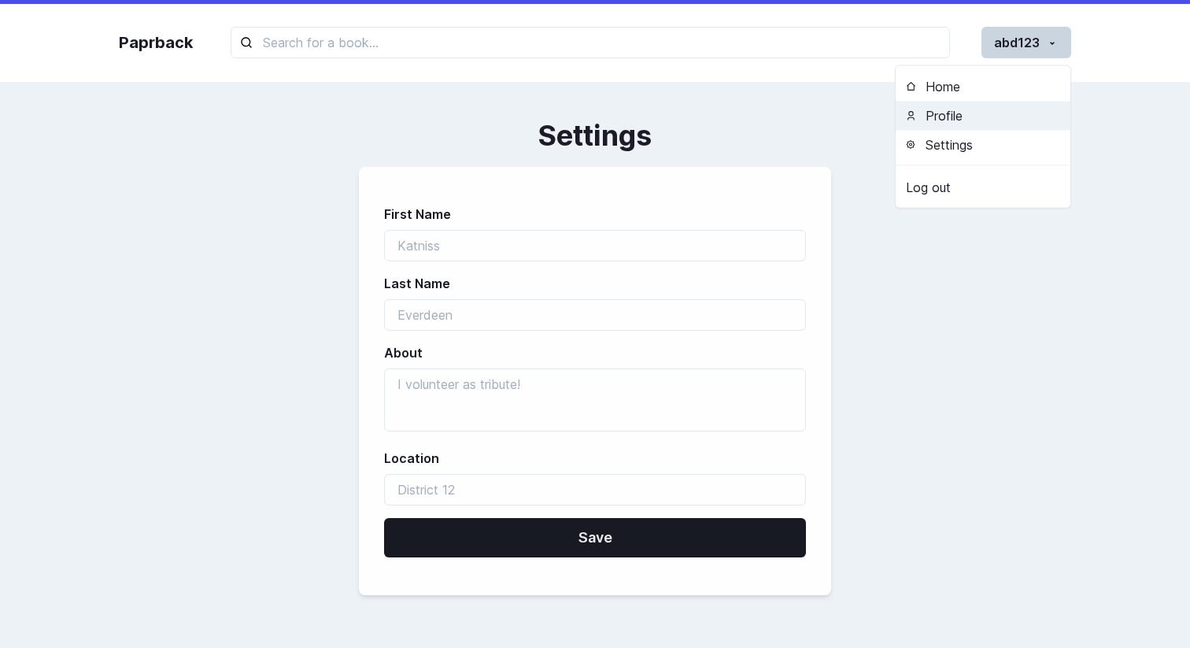
click at [999, 102] on button "Profile" at bounding box center [982, 115] width 175 height 29
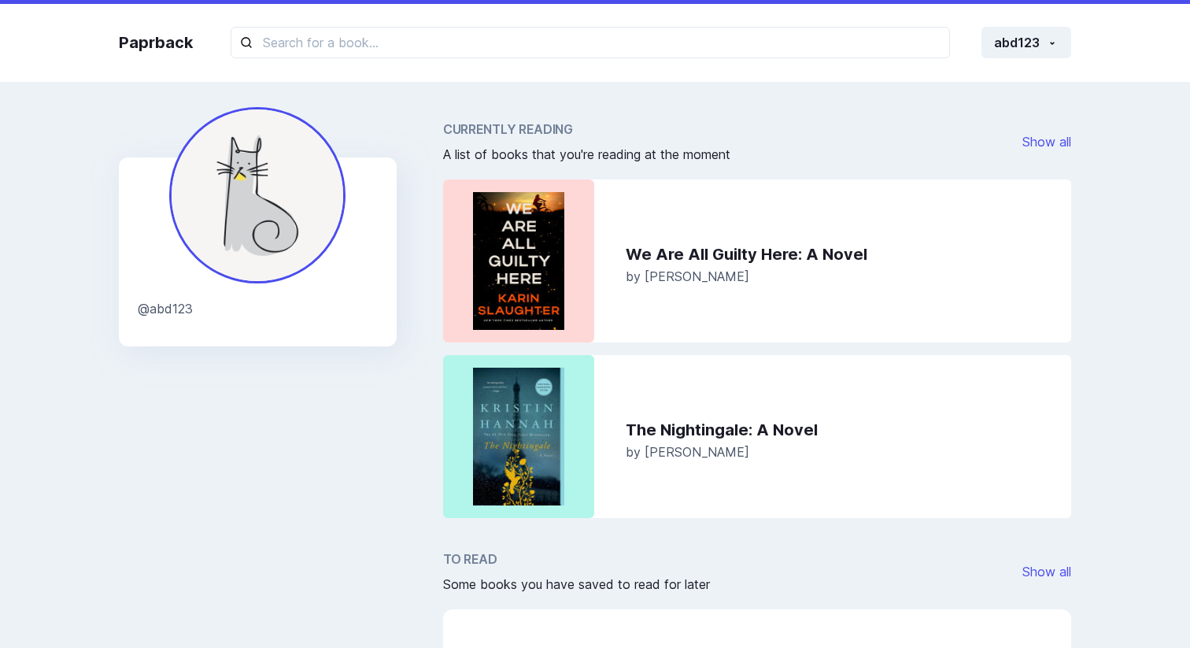
click at [282, 201] on img at bounding box center [257, 195] width 176 height 176
click at [1020, 48] on button "abd123" at bounding box center [1026, 42] width 90 height 31
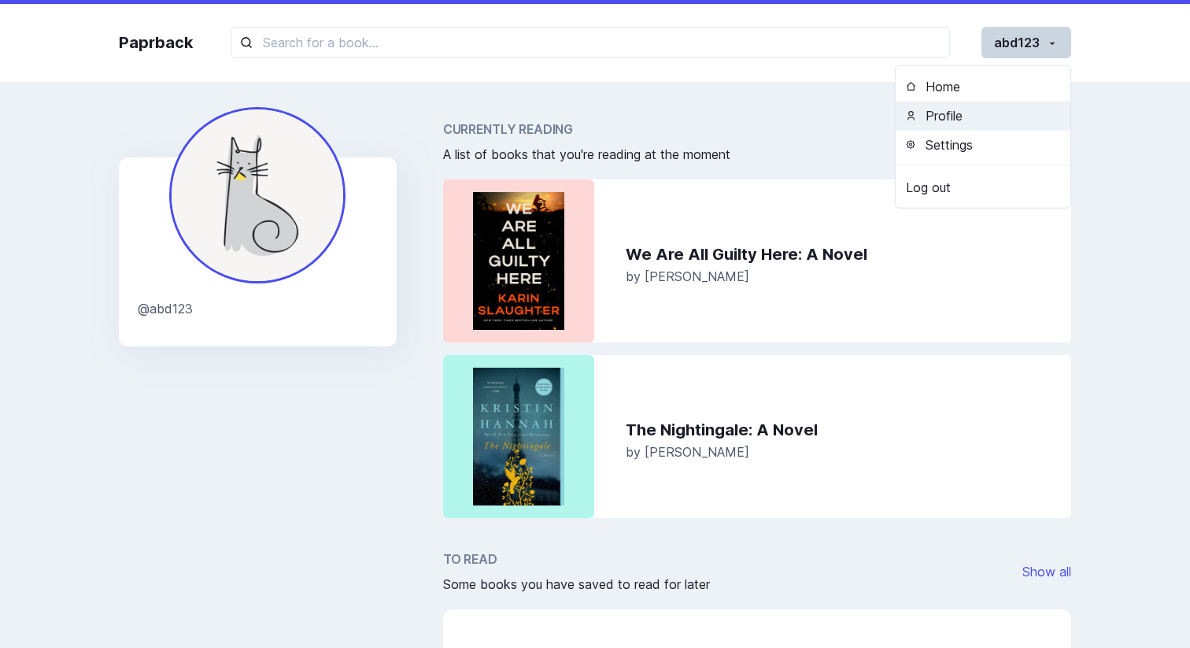
click at [1005, 129] on button "Profile" at bounding box center [982, 115] width 175 height 29
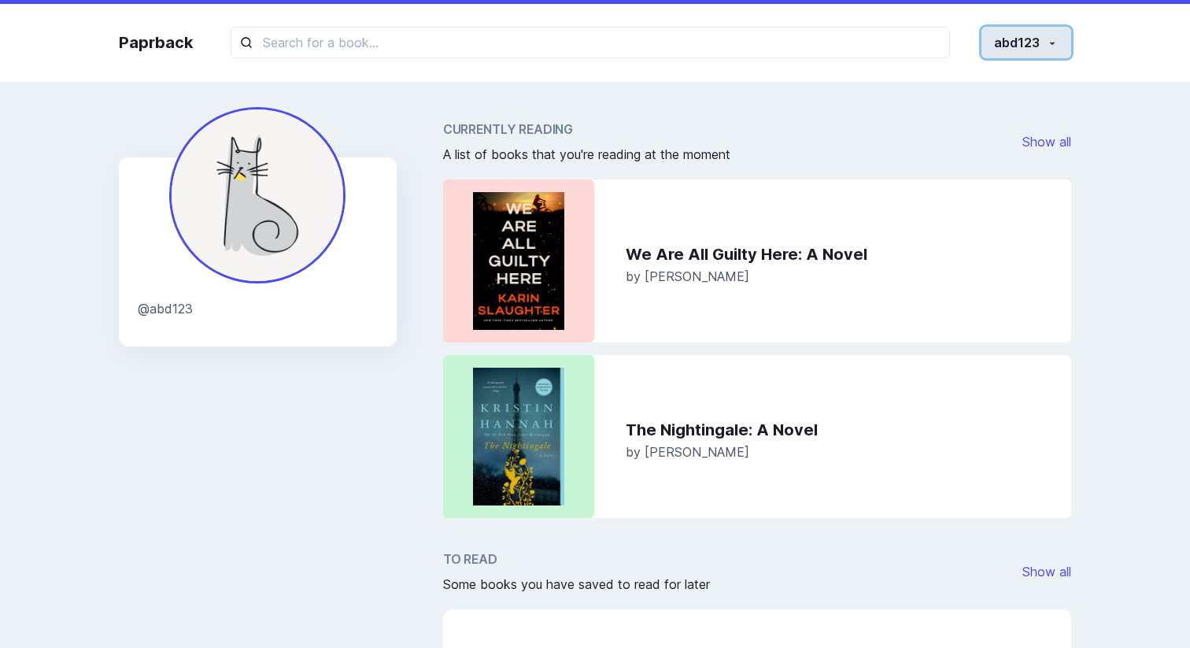
click at [1054, 47] on icon "button" at bounding box center [1052, 43] width 13 height 13
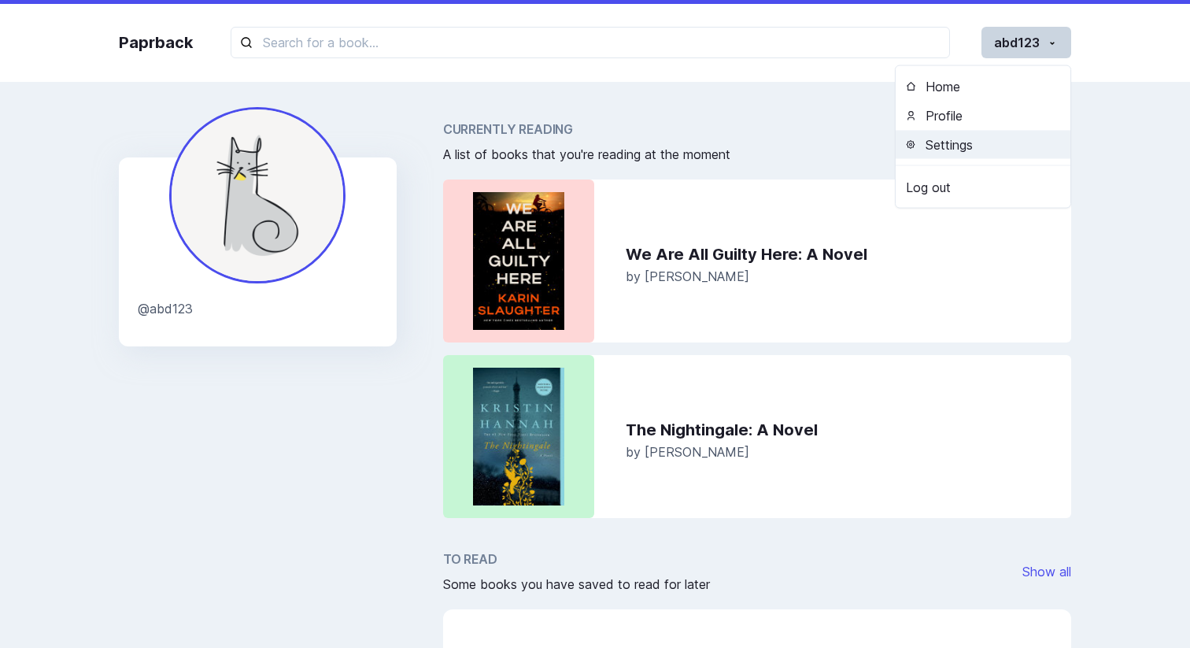
click at [976, 149] on button "Settings" at bounding box center [982, 144] width 175 height 29
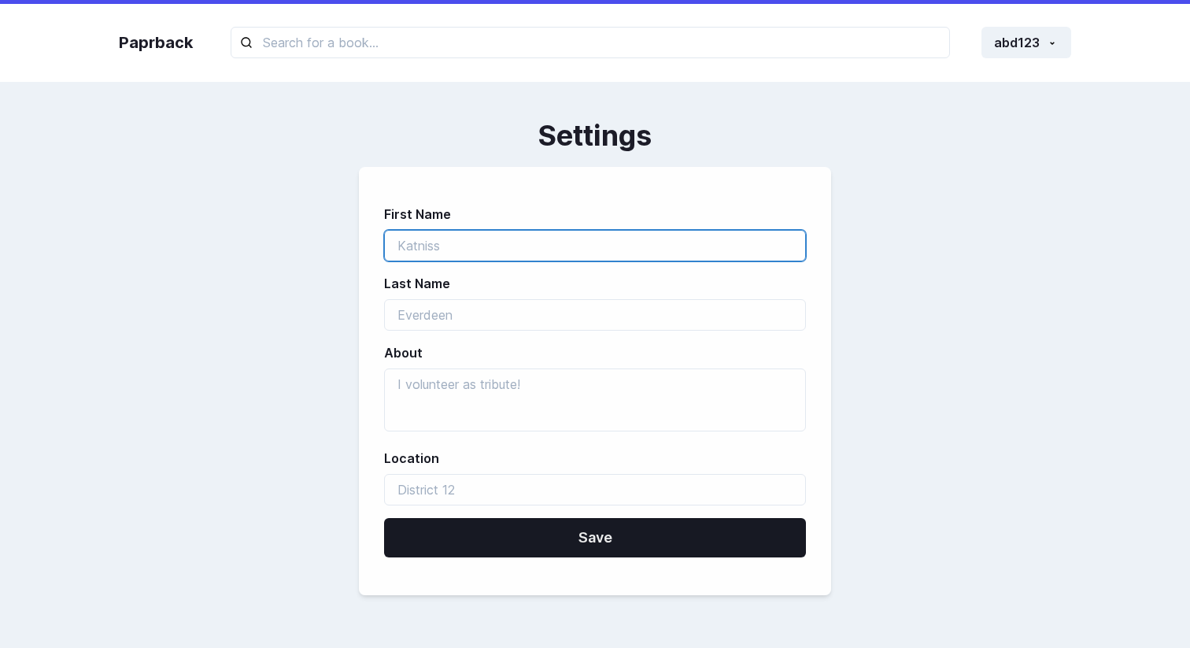
click at [767, 231] on input "first_name" at bounding box center [595, 245] width 422 height 31
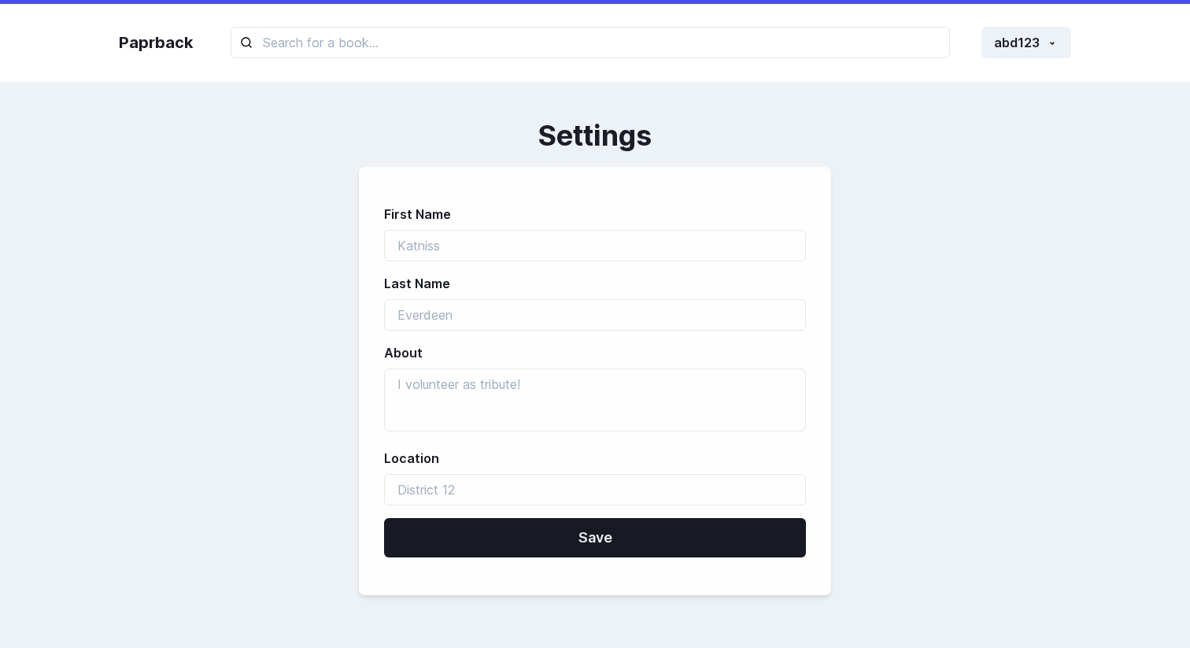
click at [857, 197] on div "First Name Last Name About Location Save" at bounding box center [595, 381] width 952 height 428
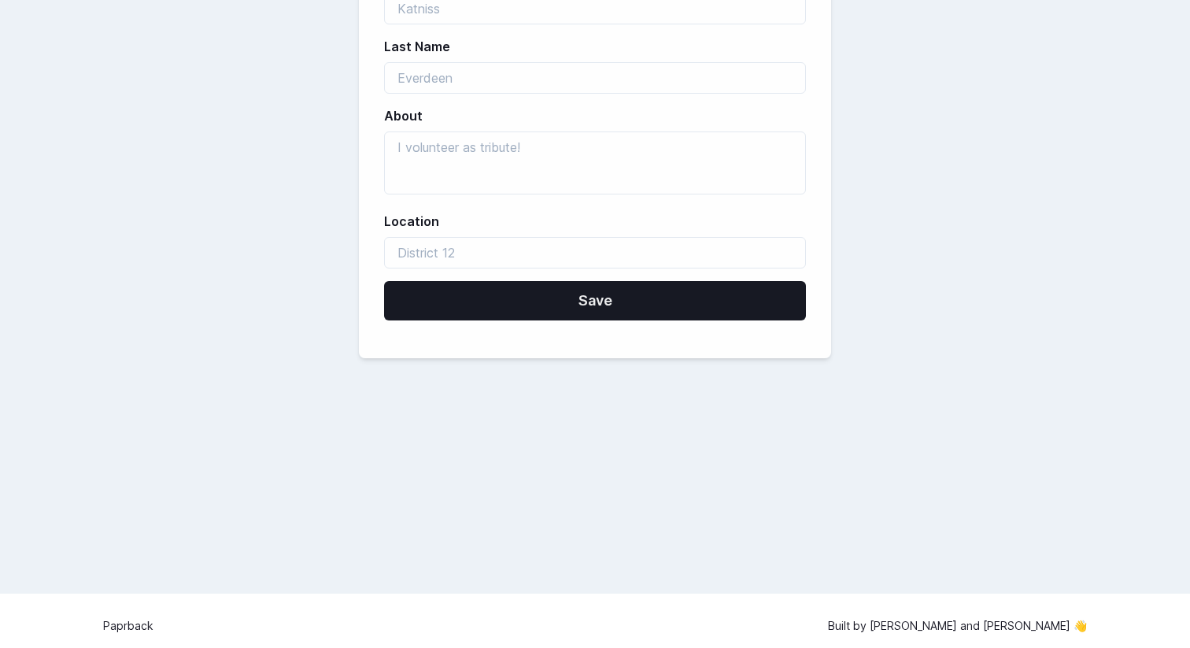
scroll to position [247, 0]
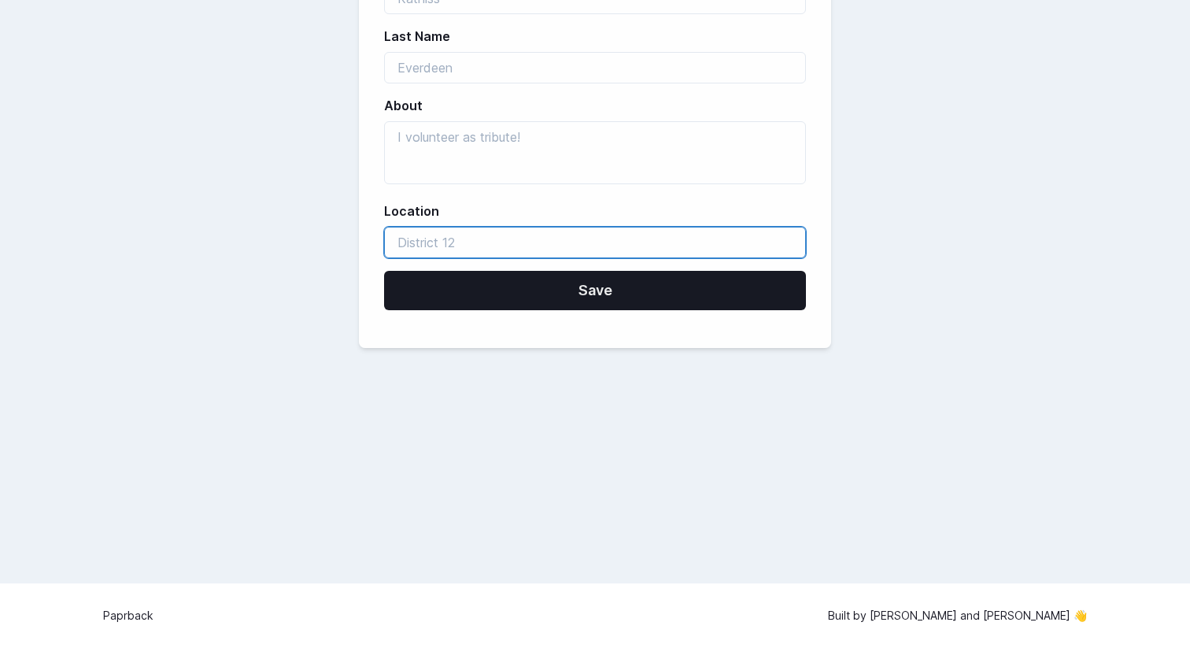
click at [677, 234] on input "location" at bounding box center [595, 242] width 422 height 31
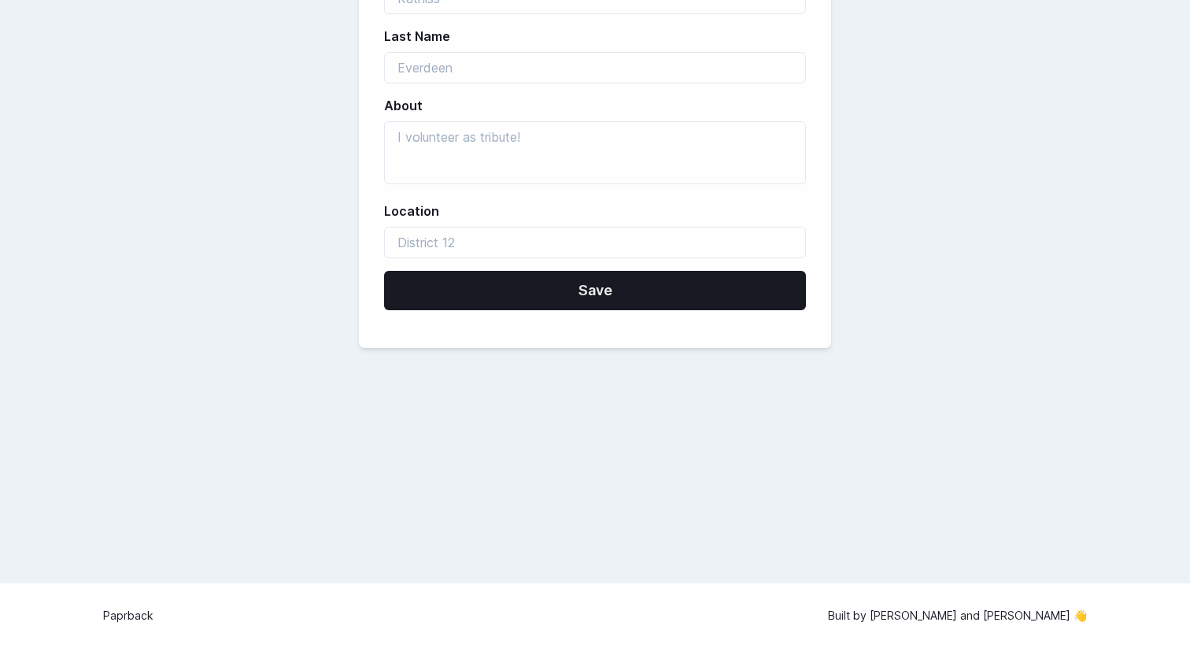
click at [795, 225] on div "Location" at bounding box center [595, 229] width 422 height 57
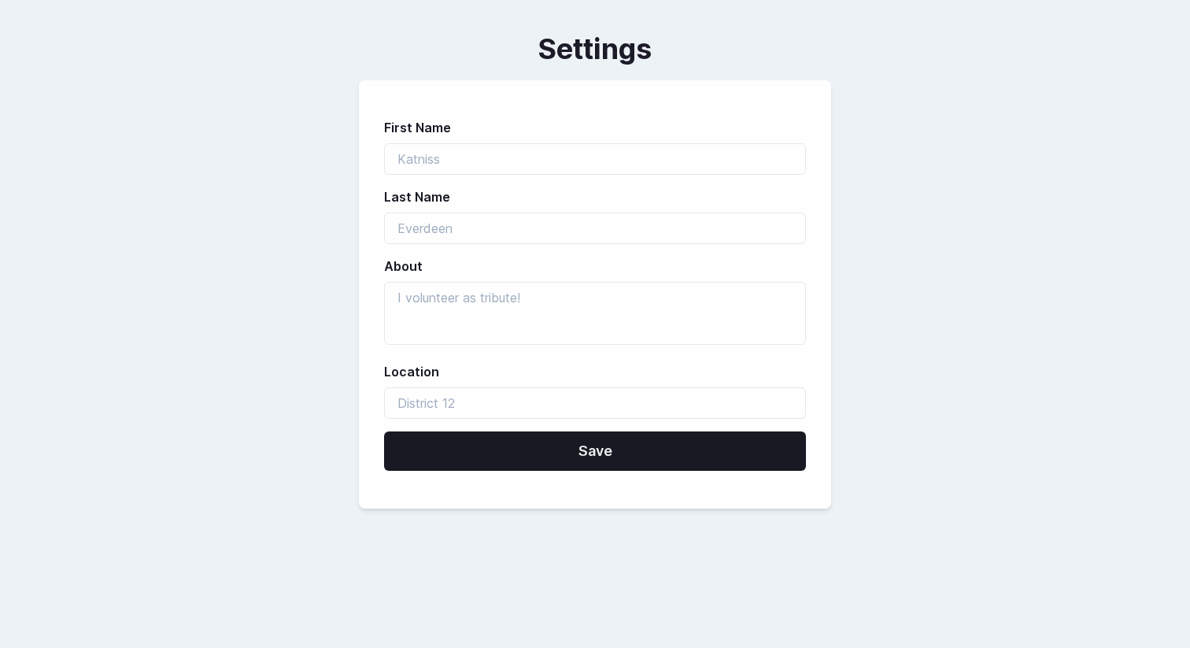
scroll to position [0, 0]
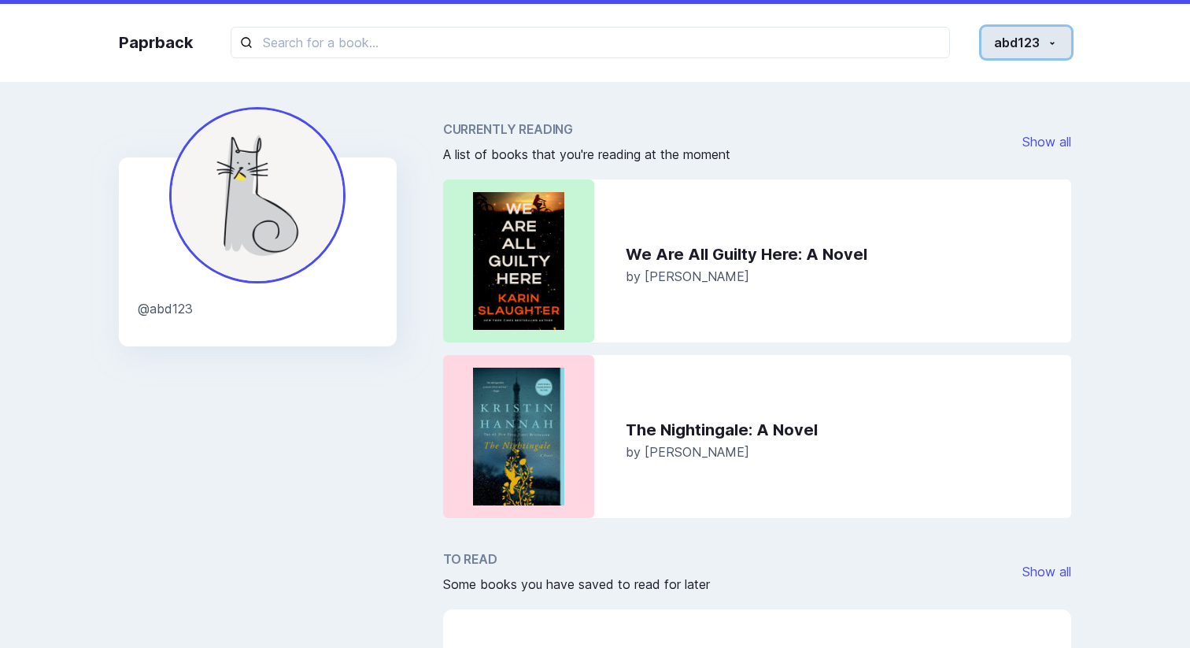
click at [1061, 37] on button "abd123" at bounding box center [1026, 42] width 90 height 31
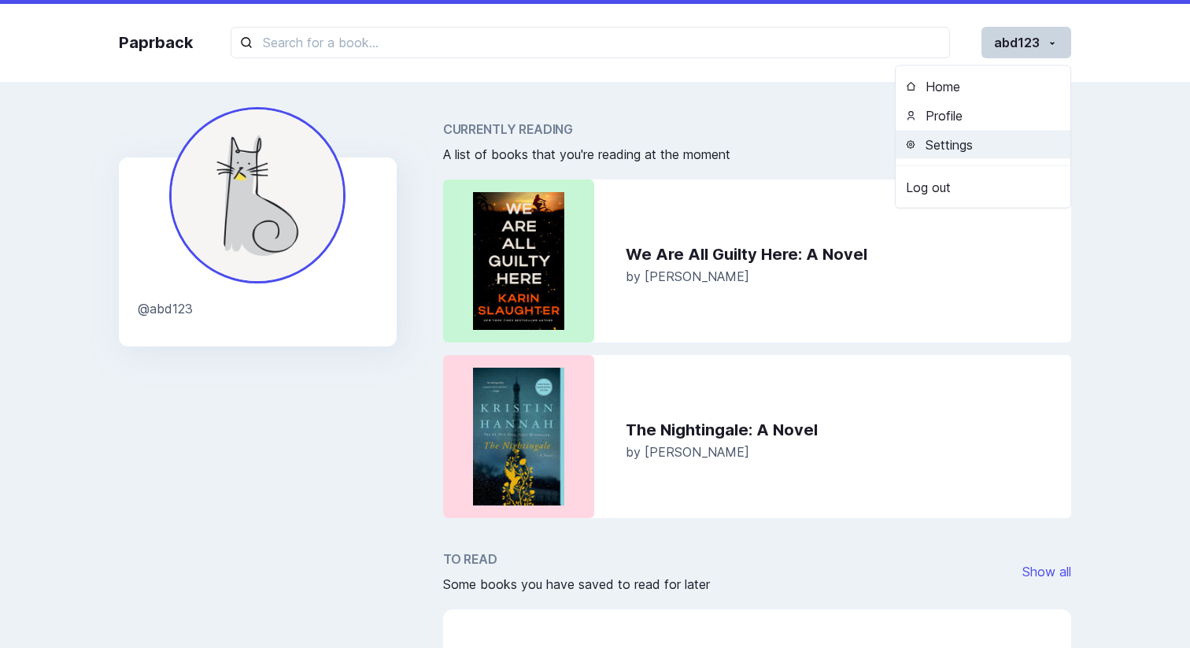
click at [997, 157] on button "Settings" at bounding box center [982, 144] width 175 height 29
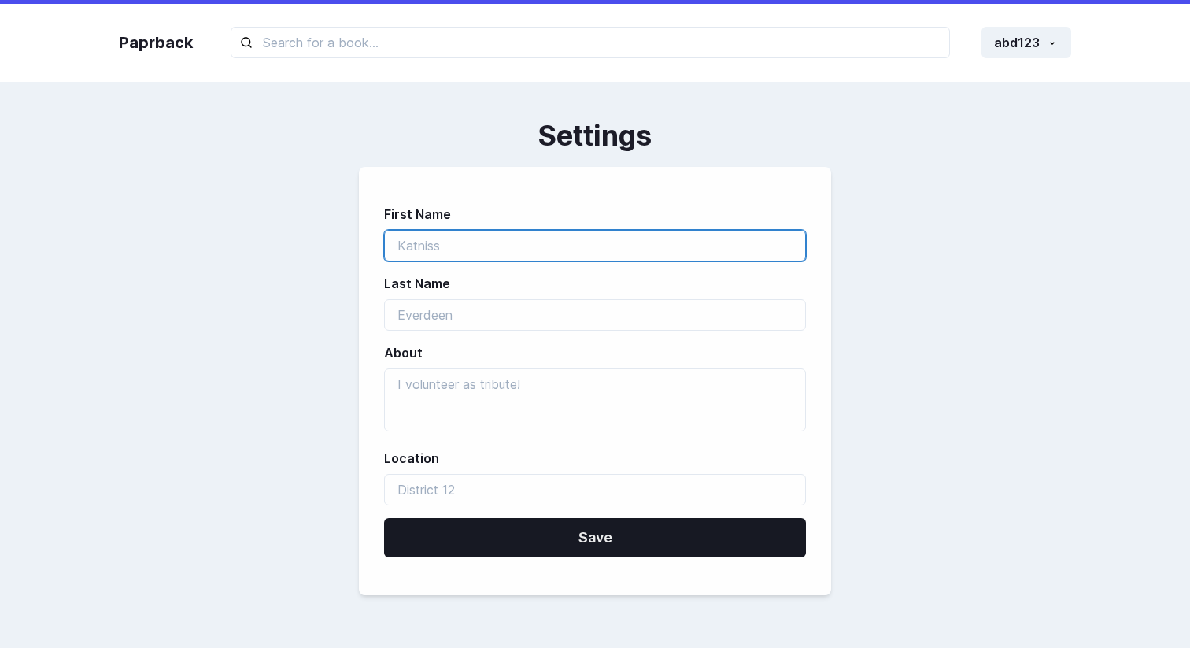
click at [617, 234] on input "first_name" at bounding box center [595, 245] width 422 height 31
type input "[PERSON_NAME]"
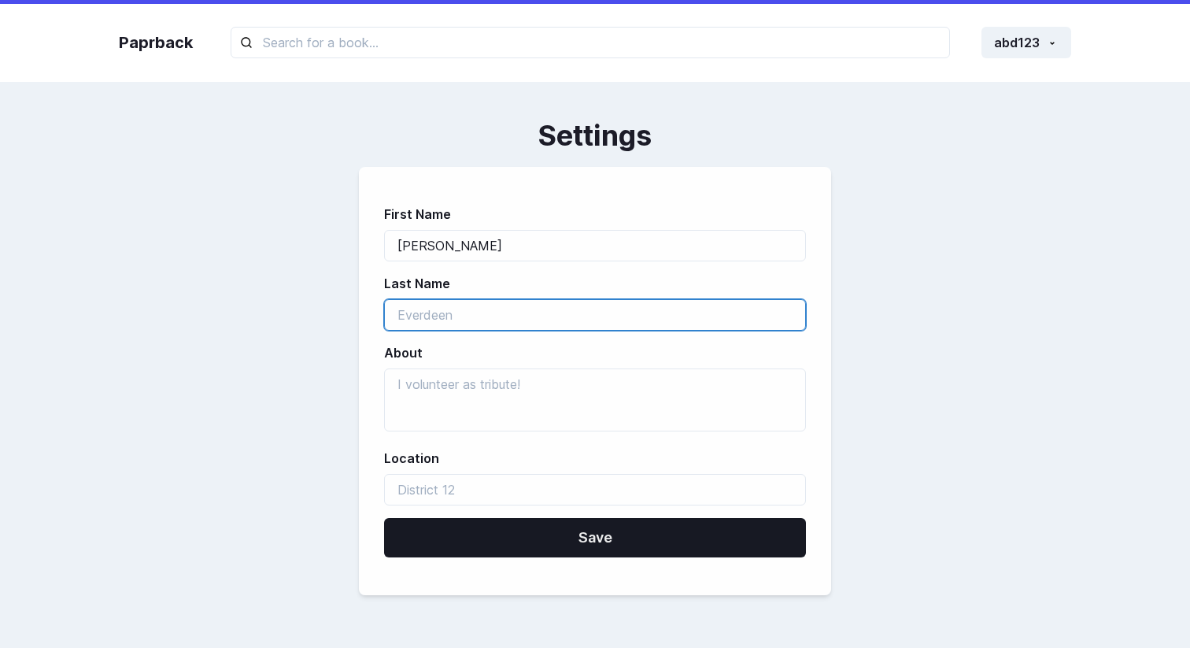
click at [517, 308] on input "last_name" at bounding box center [595, 314] width 422 height 31
type input "sul"
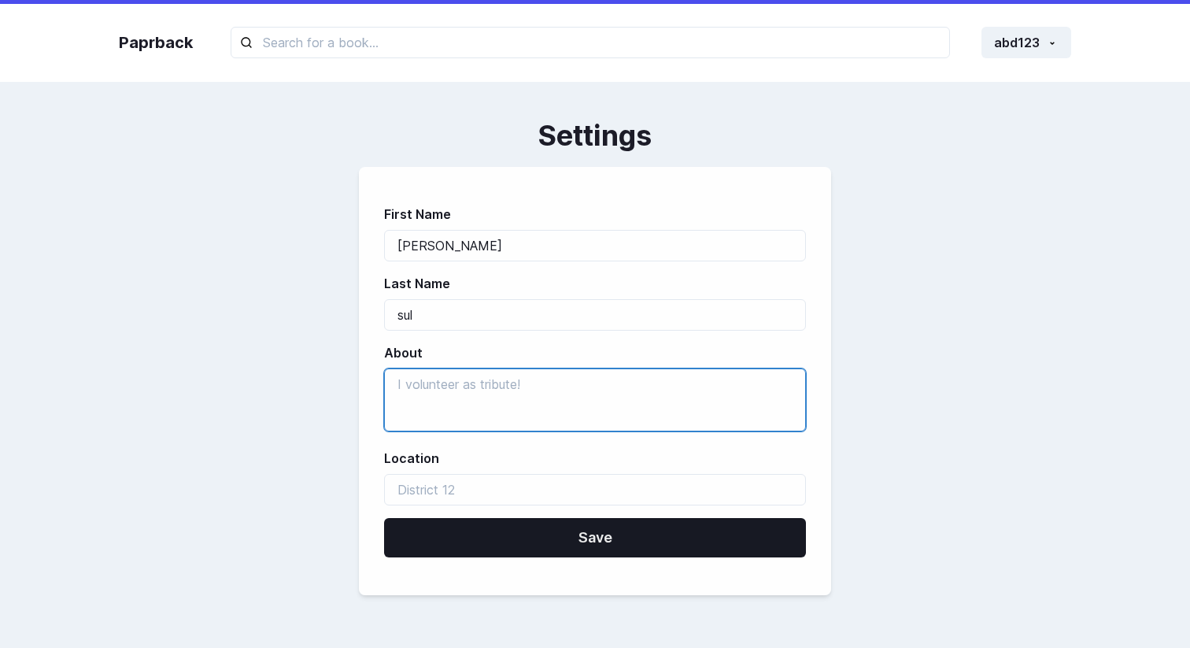
click at [485, 388] on textarea "bio" at bounding box center [595, 399] width 422 height 63
type textarea "intren"
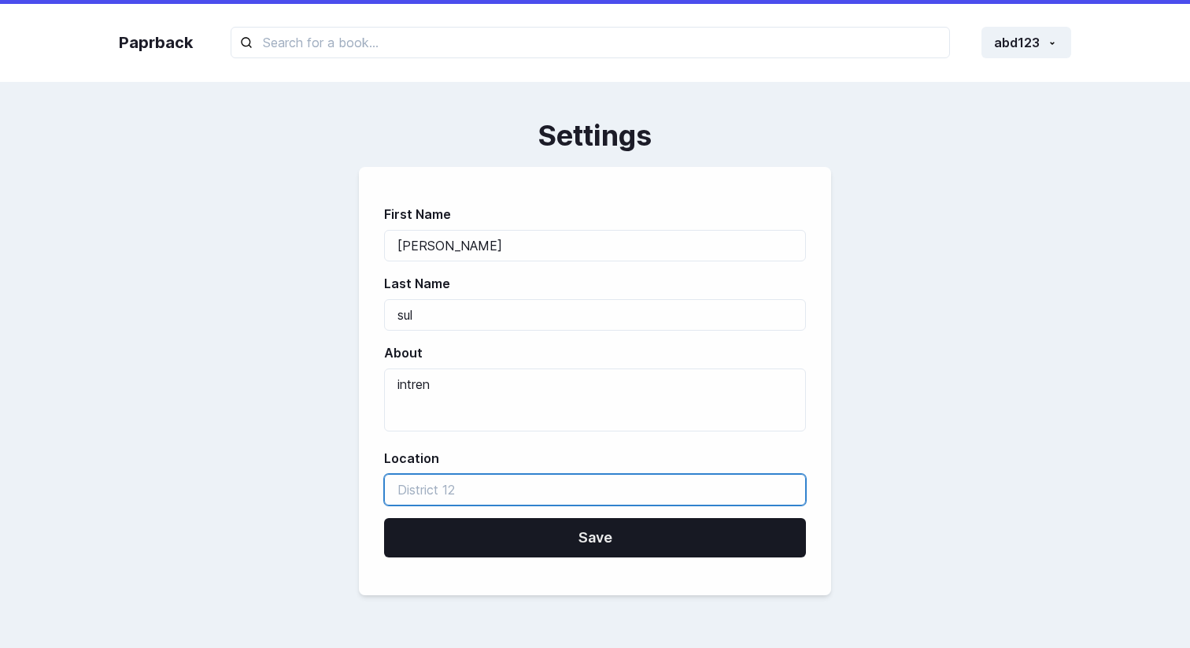
click at [482, 493] on input "location" at bounding box center [595, 489] width 422 height 31
type input "azzunn"
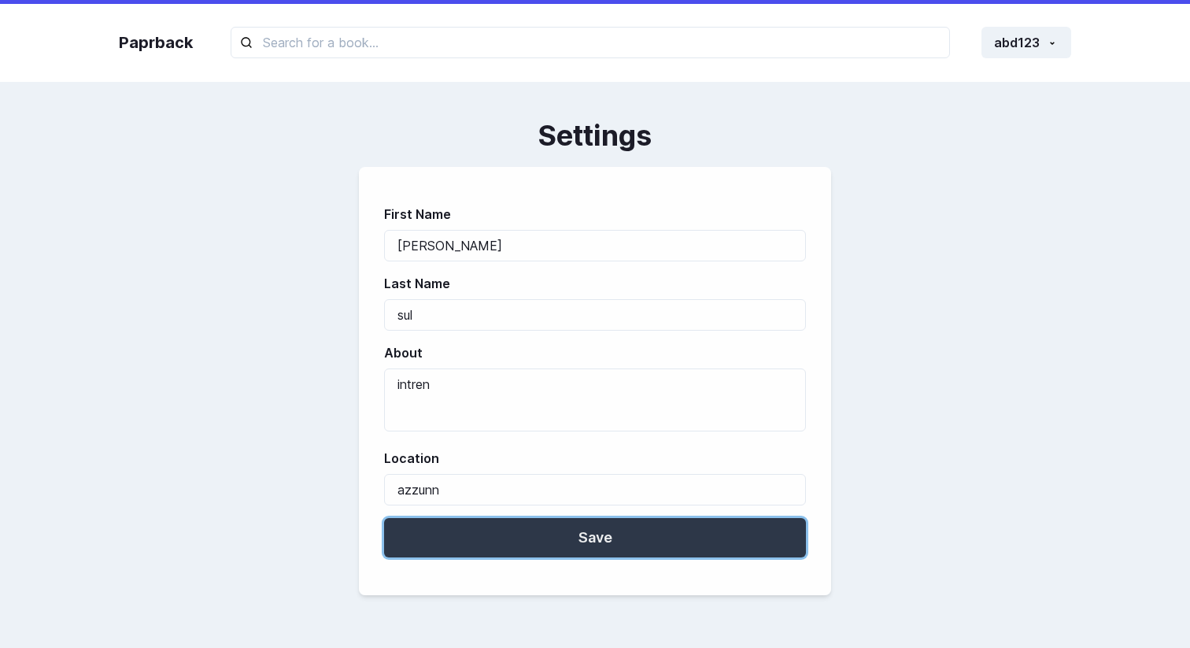
click at [456, 534] on button "Save" at bounding box center [595, 537] width 422 height 39
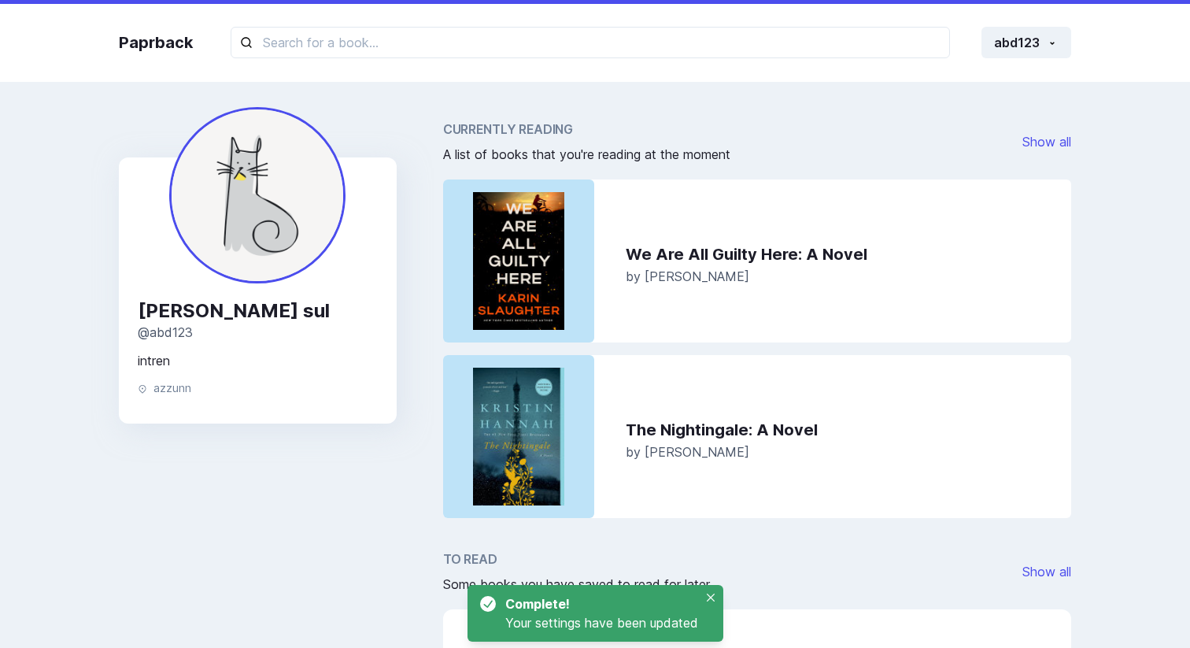
click at [144, 384] on icon at bounding box center [142, 388] width 9 height 9
click at [158, 364] on p "intren" at bounding box center [258, 360] width 240 height 19
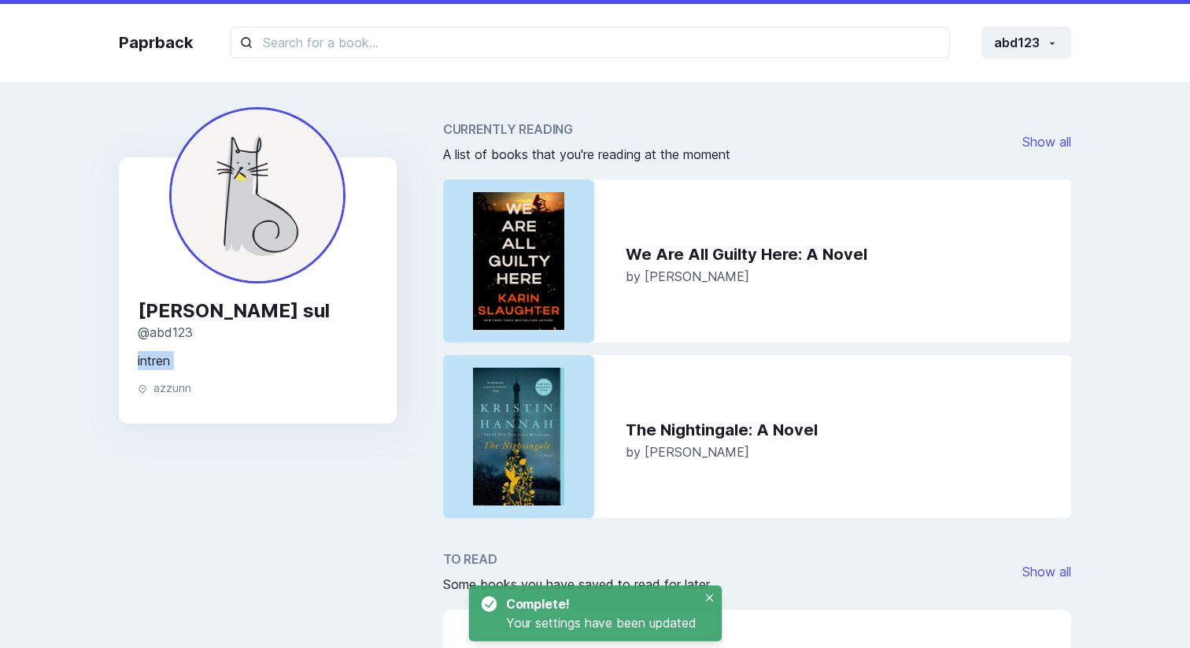
click at [158, 364] on p "intren" at bounding box center [258, 360] width 240 height 19
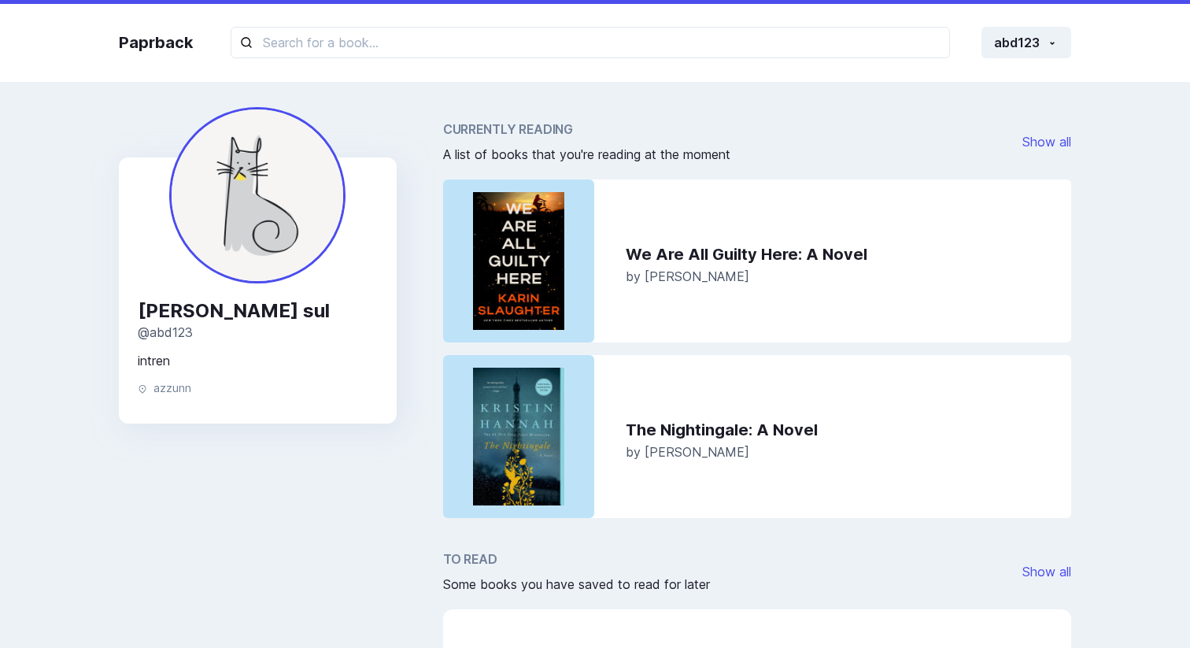
click at [249, 362] on p "intren" at bounding box center [258, 360] width 240 height 19
click at [1040, 49] on button "abd123" at bounding box center [1026, 42] width 90 height 31
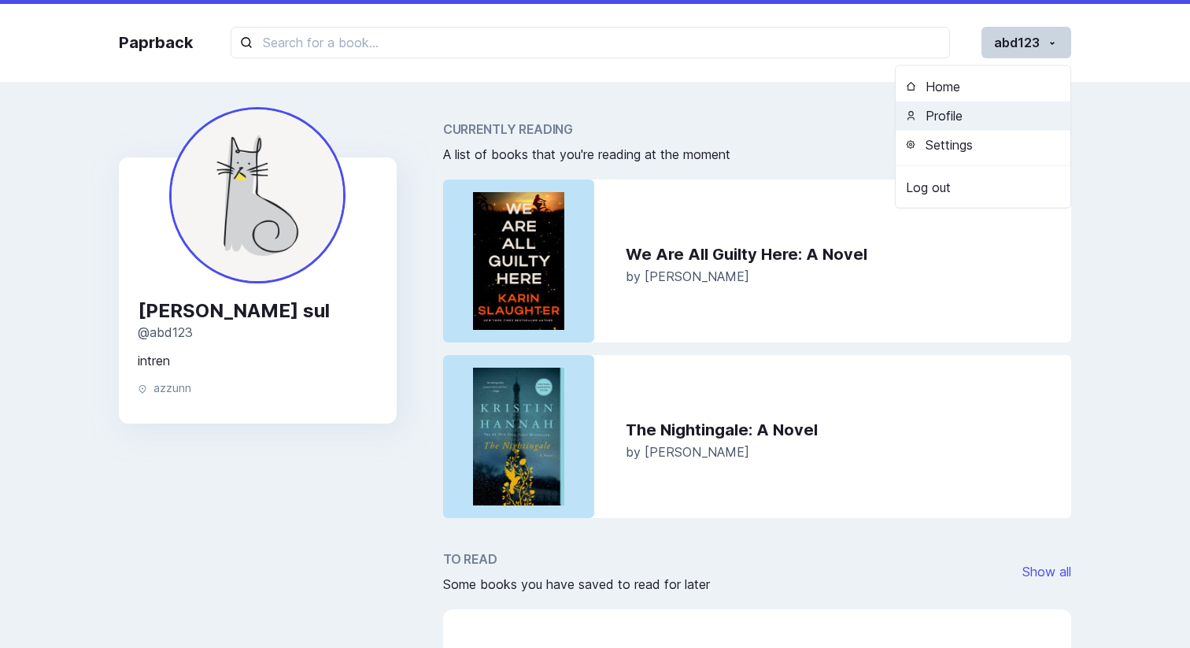
click at [986, 116] on button "Profile" at bounding box center [982, 115] width 175 height 29
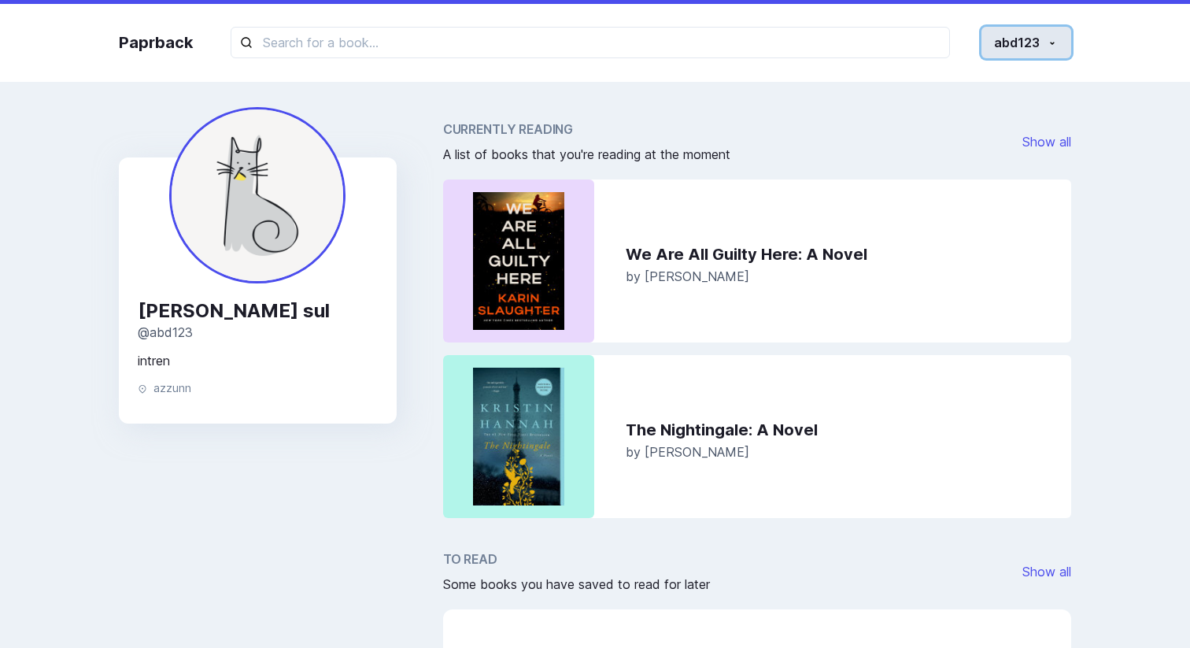
click at [1039, 35] on button "abd123" at bounding box center [1026, 42] width 90 height 31
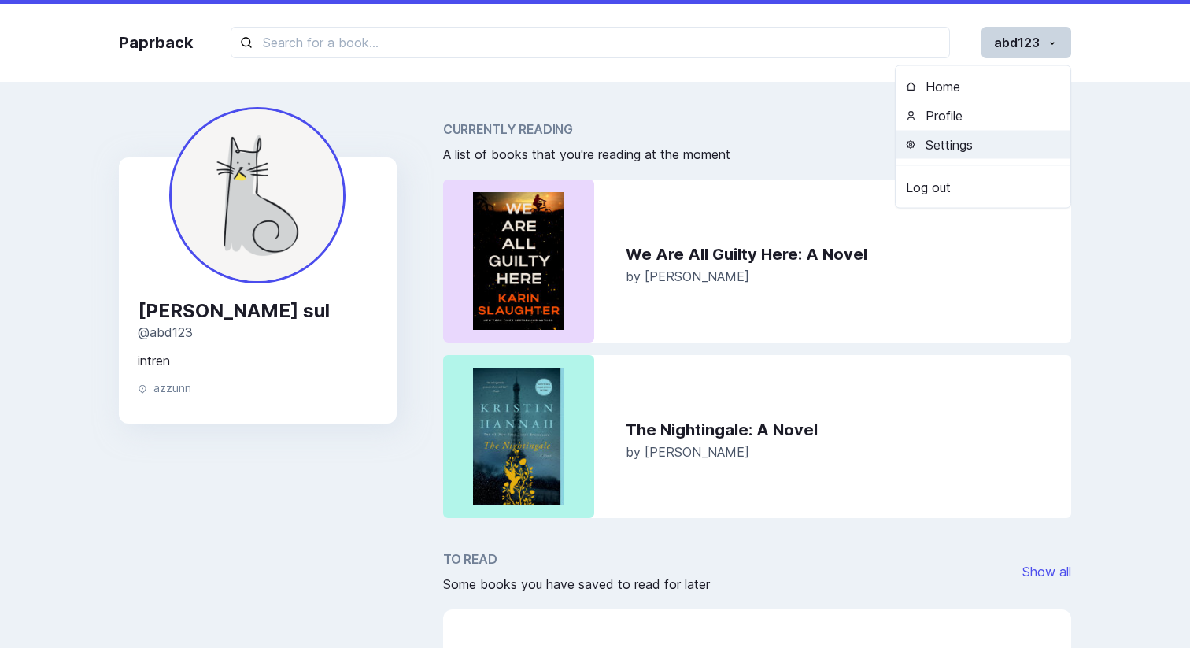
click at [976, 138] on button "Settings" at bounding box center [982, 144] width 175 height 29
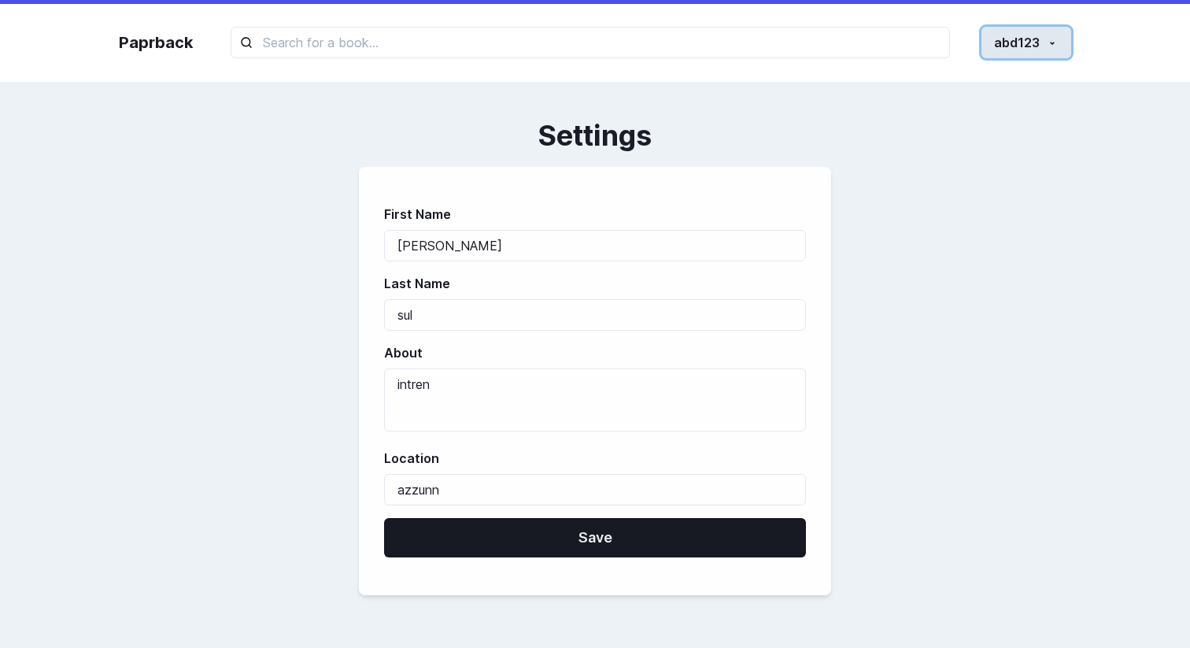
click at [1053, 36] on span "button" at bounding box center [1052, 42] width 13 height 15
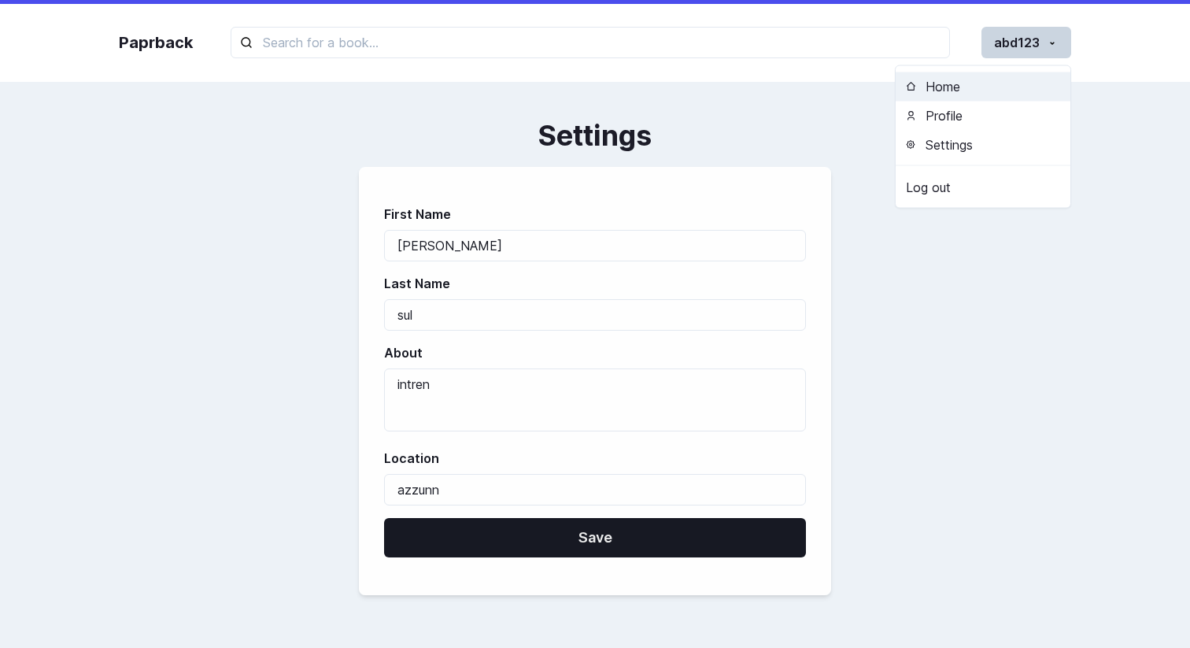
click at [999, 98] on button "Home" at bounding box center [982, 86] width 175 height 29
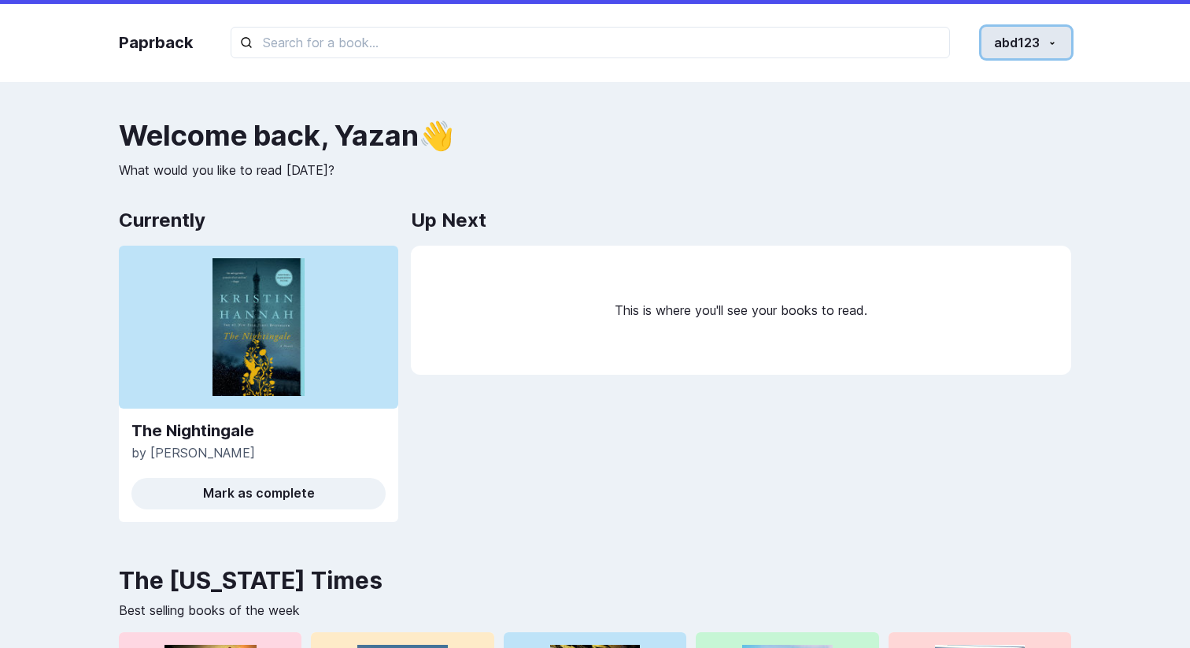
click at [1043, 46] on button "abd123" at bounding box center [1026, 42] width 90 height 31
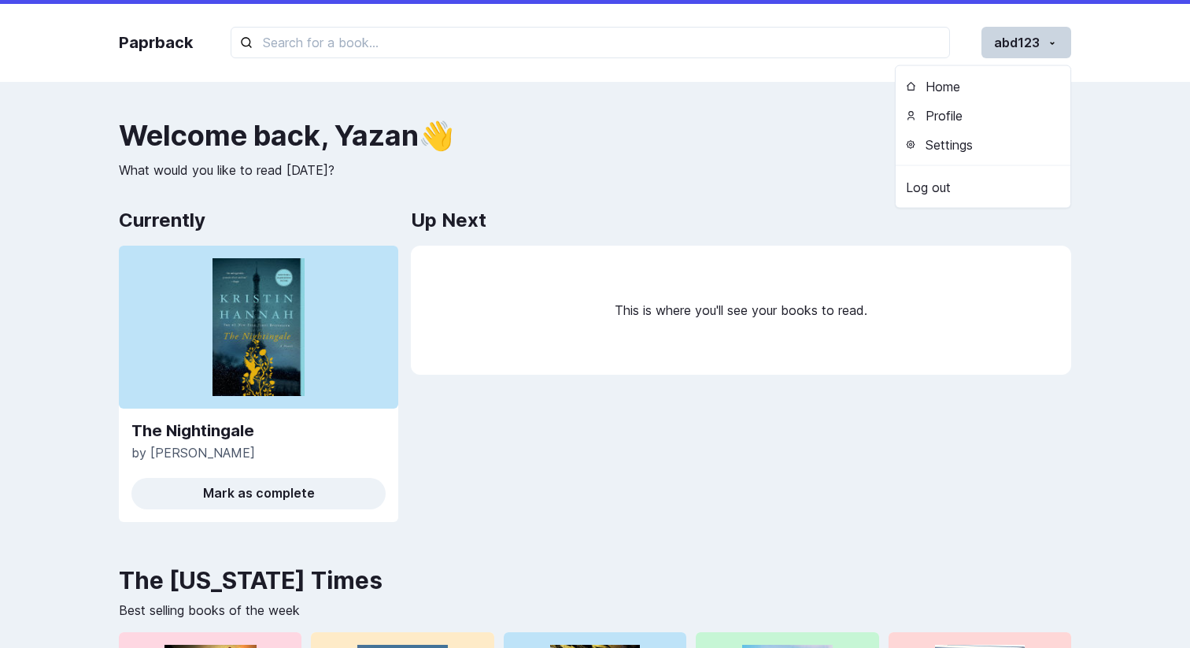
click at [770, 189] on div "Welcome back , [PERSON_NAME] 👋 What would you like to read [DATE]? Currently Th…" at bounding box center [595, 327] width 952 height 415
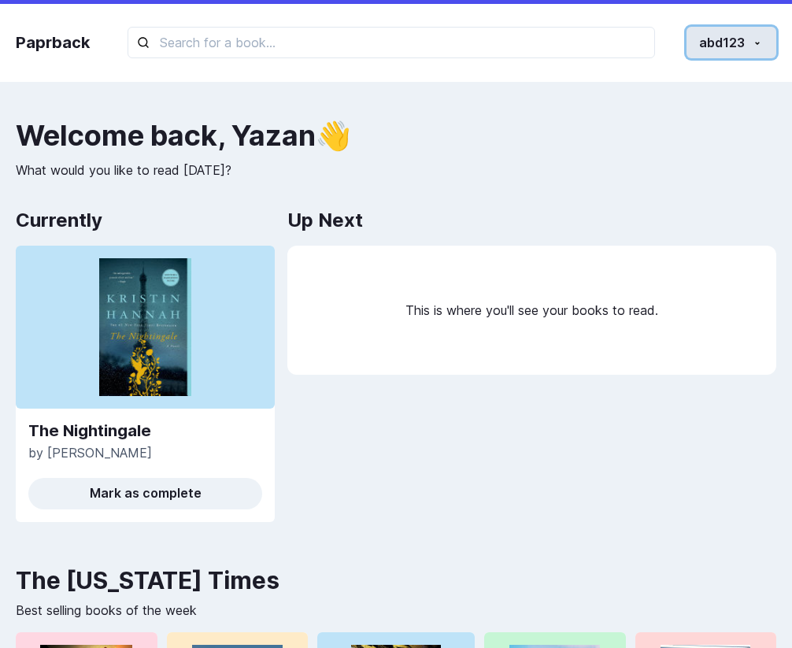
click at [761, 56] on button "abd123" at bounding box center [731, 42] width 90 height 31
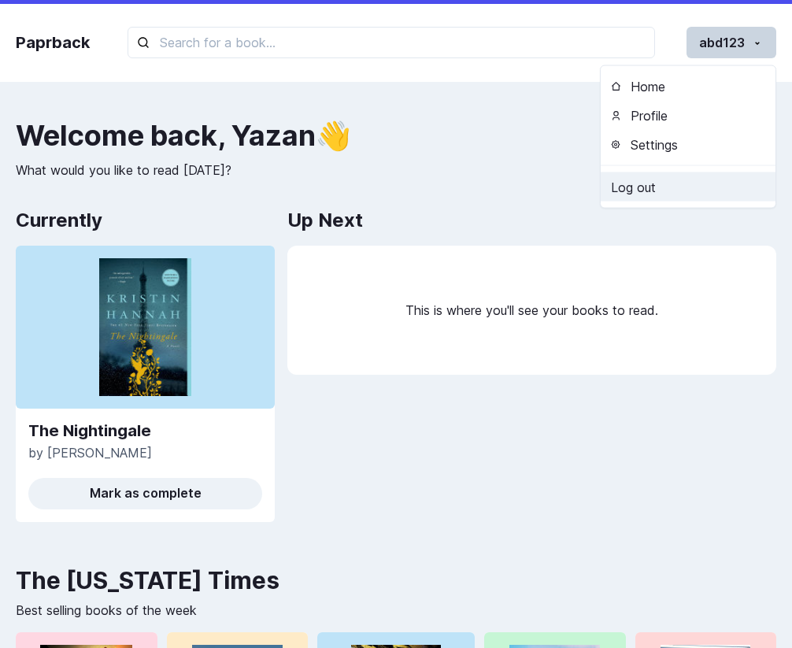
click at [693, 186] on link "Log out" at bounding box center [687, 186] width 175 height 29
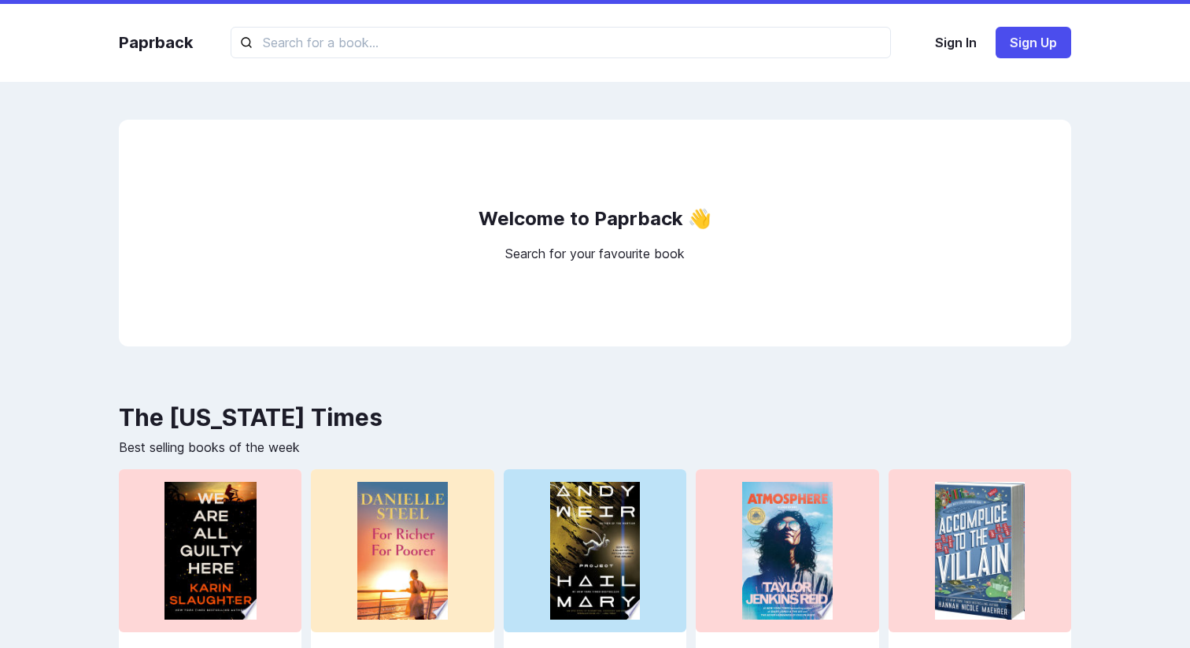
click at [854, 174] on div "Welcome to Paprback 👋 Search for your favourite book" at bounding box center [595, 233] width 952 height 227
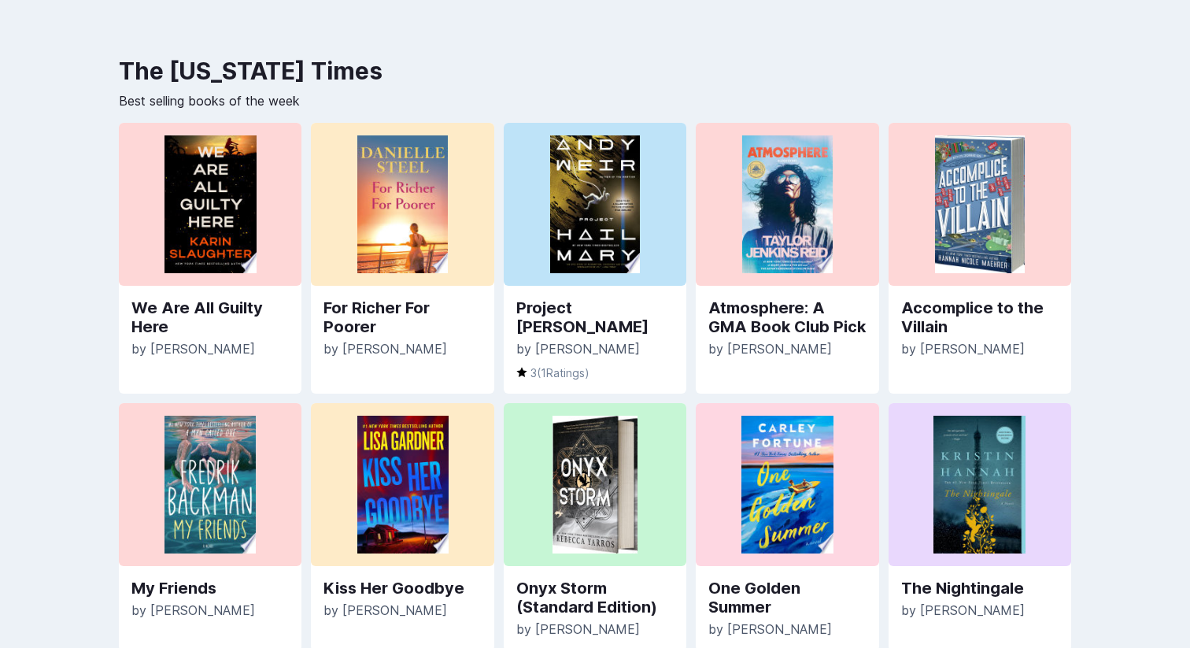
scroll to position [474, 0]
